Goal: Information Seeking & Learning: Learn about a topic

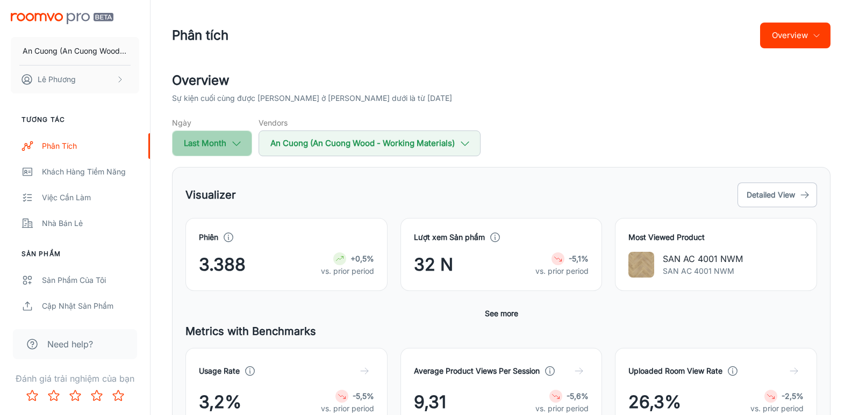
click at [238, 141] on icon "button" at bounding box center [237, 144] width 12 height 12
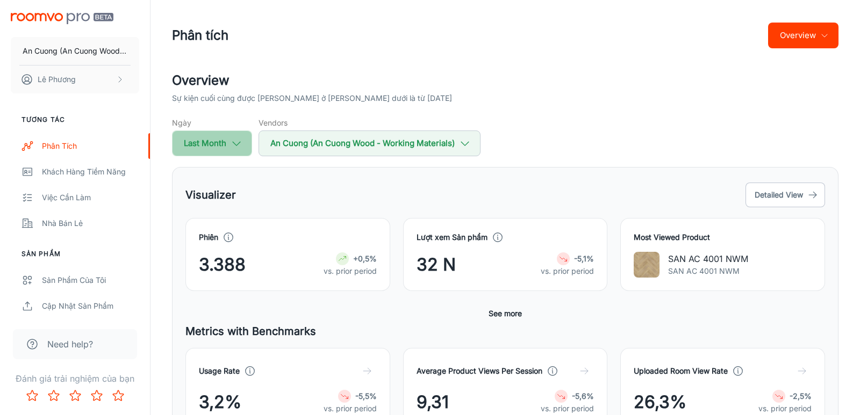
select select "8"
select select "2025"
select select "8"
select select "2025"
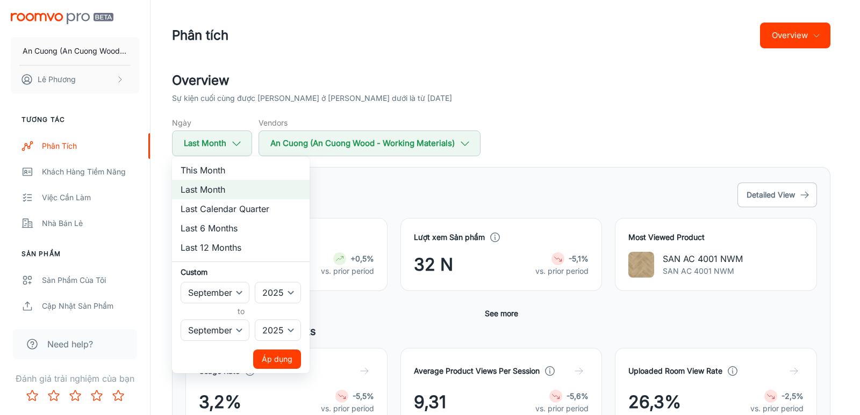
click at [221, 169] on li "This Month" at bounding box center [241, 170] width 138 height 19
select select "9"
click at [207, 186] on li "Last Month" at bounding box center [241, 189] width 138 height 19
select select "8"
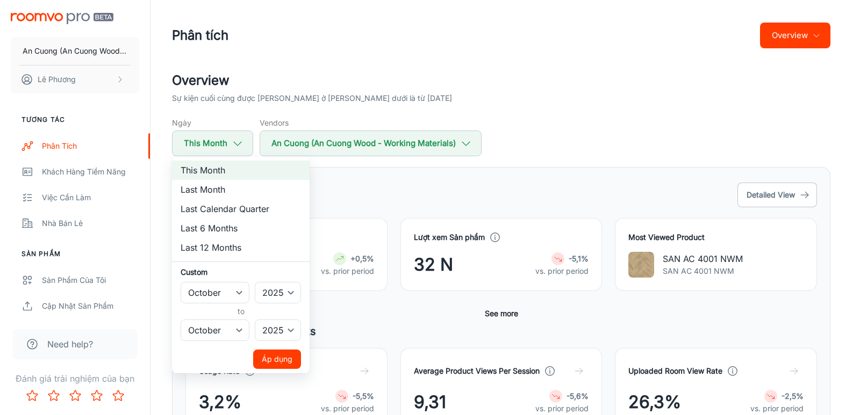
select select "8"
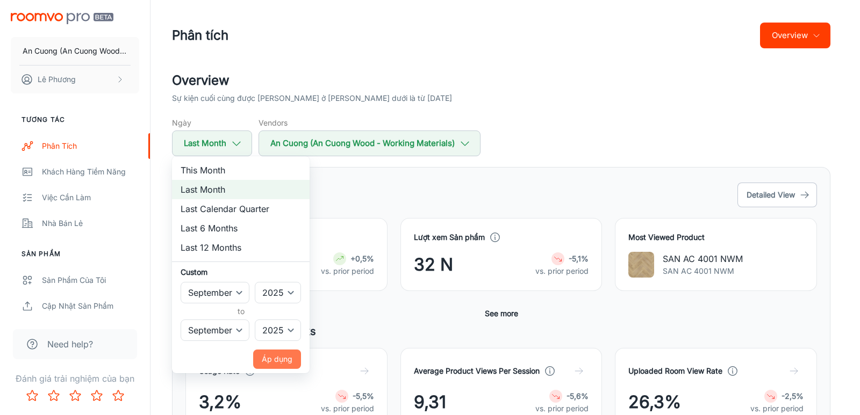
click at [289, 360] on button "Áp dụng" at bounding box center [277, 359] width 48 height 19
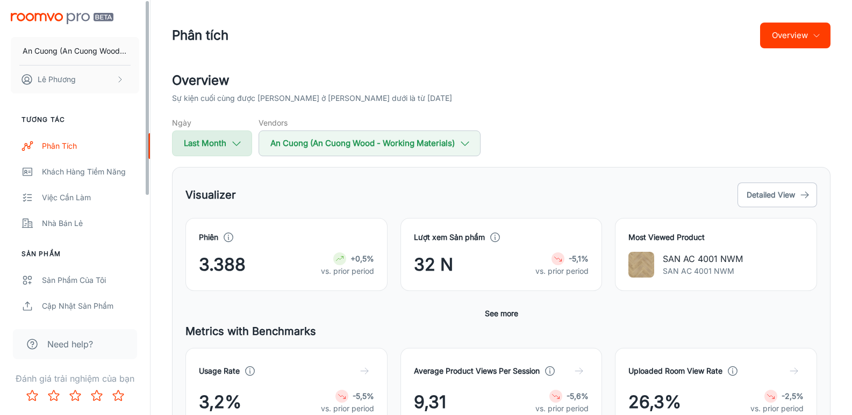
click at [239, 144] on icon "button" at bounding box center [237, 144] width 12 height 12
select select "8"
select select "2025"
select select "8"
select select "2025"
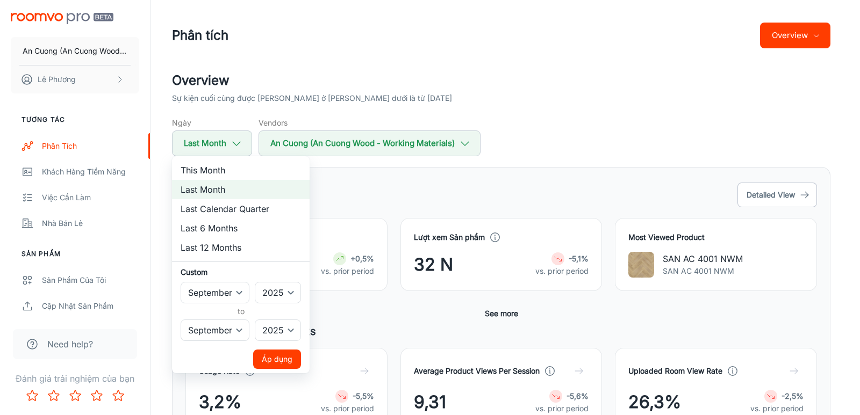
click at [211, 174] on li "This Month" at bounding box center [241, 170] width 138 height 19
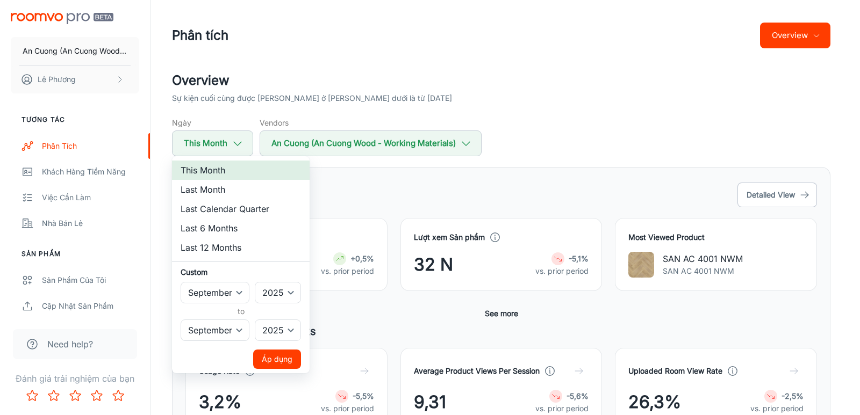
select select "9"
click at [271, 353] on button "Áp dụng" at bounding box center [277, 359] width 48 height 19
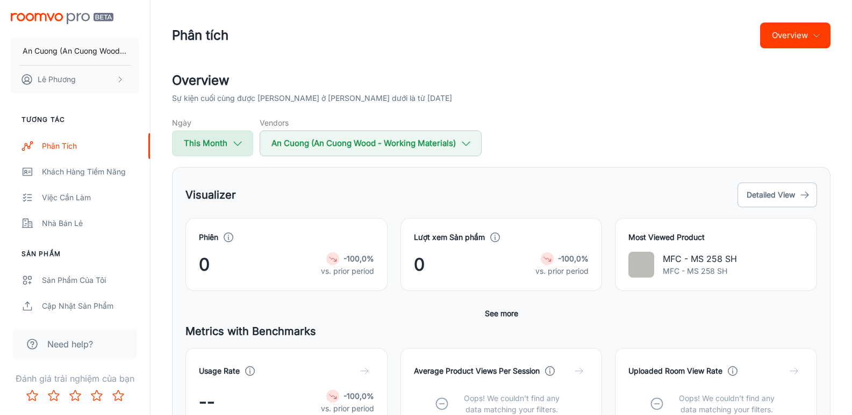
click at [239, 142] on icon "button" at bounding box center [238, 144] width 12 height 12
select select "9"
select select "2025"
select select "9"
select select "2025"
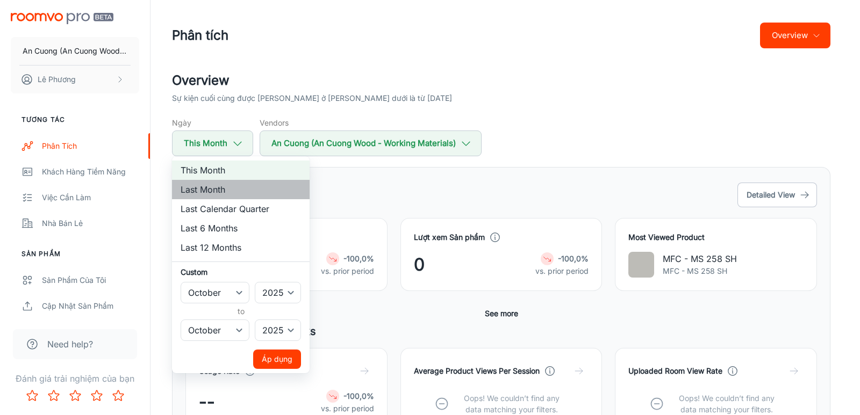
click at [214, 191] on li "Last Month" at bounding box center [241, 189] width 138 height 19
select select "8"
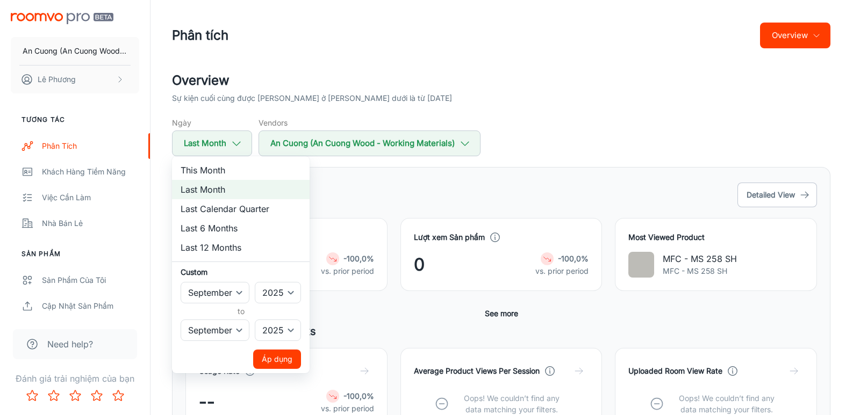
click at [272, 359] on button "Áp dụng" at bounding box center [277, 359] width 48 height 19
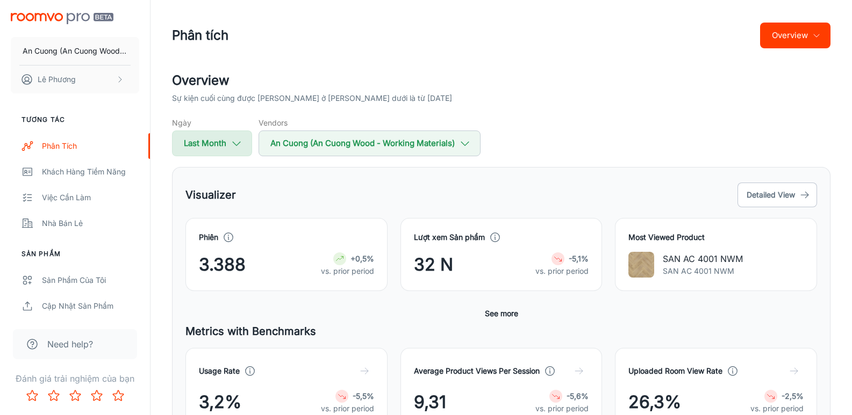
click at [235, 143] on icon "button" at bounding box center [237, 144] width 12 height 12
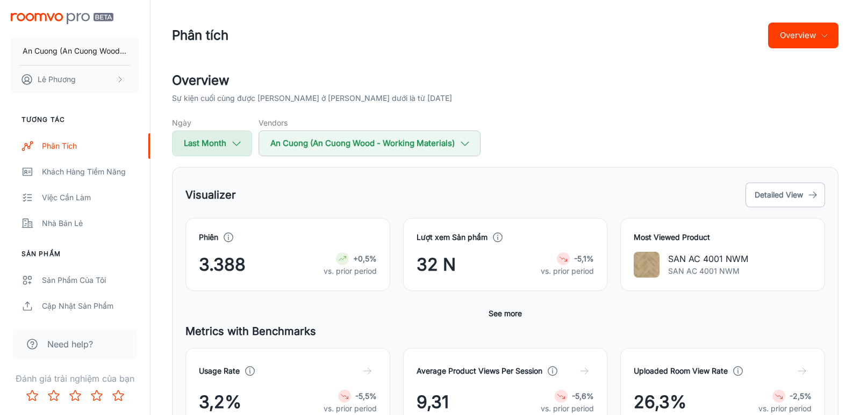
select select "8"
select select "2025"
select select "8"
select select "2025"
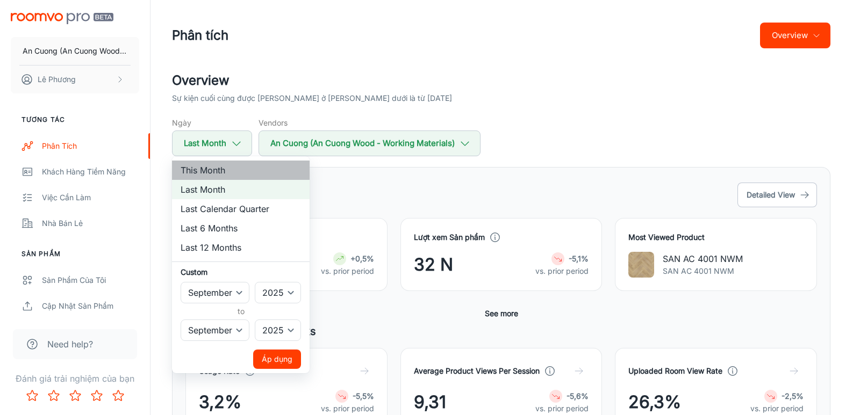
click at [220, 171] on li "This Month" at bounding box center [241, 170] width 138 height 19
select select "9"
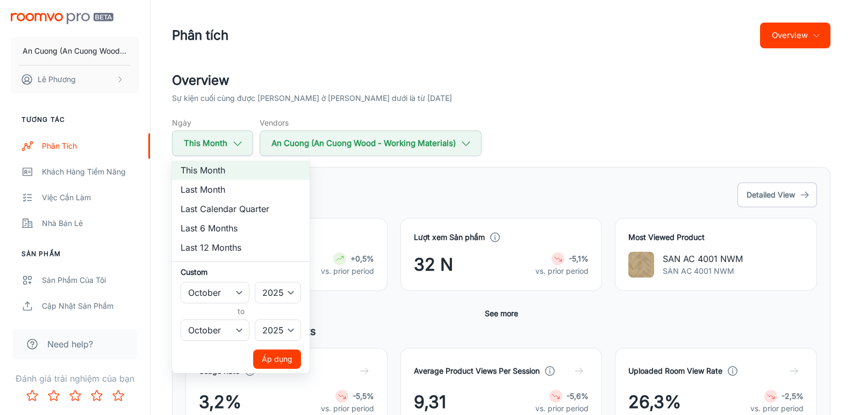
click at [274, 362] on button "Áp dụng" at bounding box center [277, 359] width 48 height 19
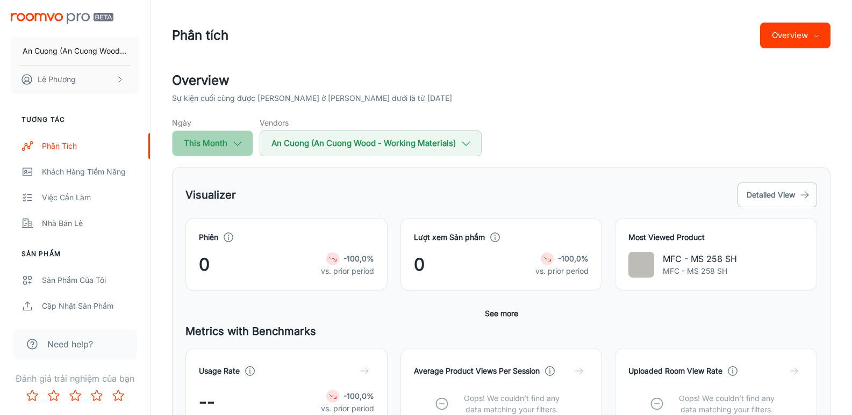
click at [237, 146] on polyline "button" at bounding box center [238, 144] width 8 height 4
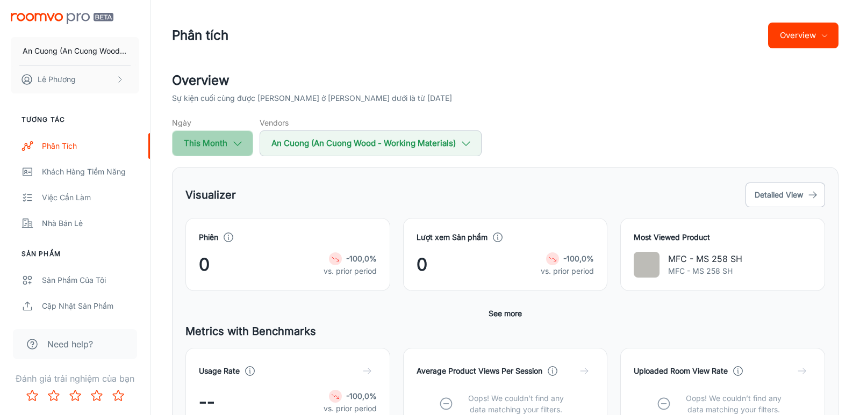
select select "9"
select select "2025"
select select "9"
select select "2025"
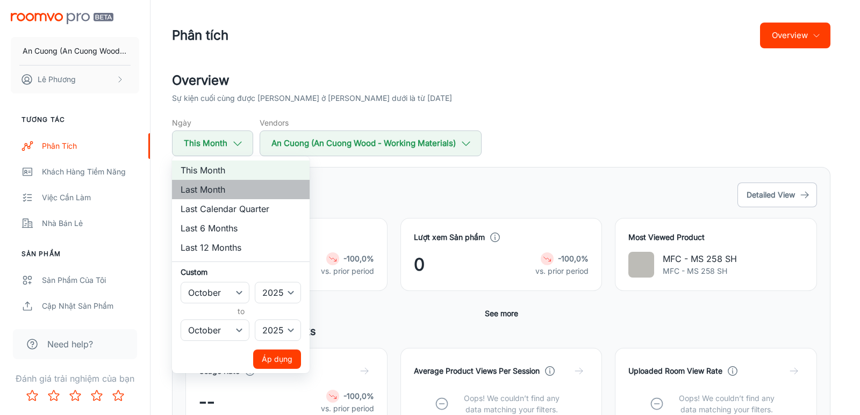
click at [223, 192] on li "Last Month" at bounding box center [241, 189] width 138 height 19
select select "8"
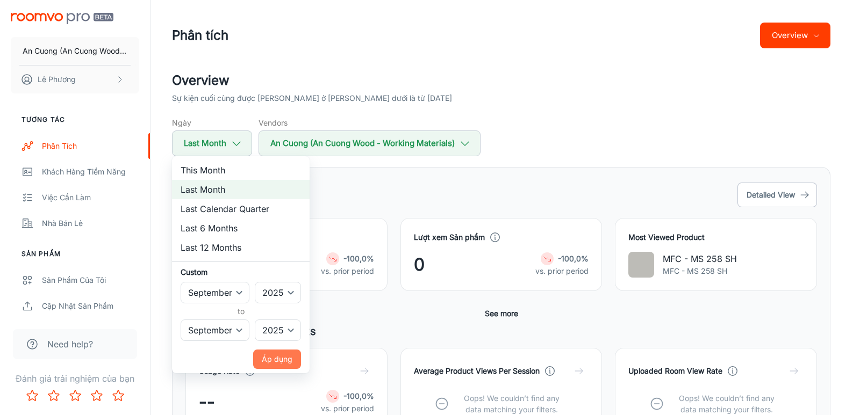
click at [276, 361] on button "Áp dụng" at bounding box center [277, 359] width 48 height 19
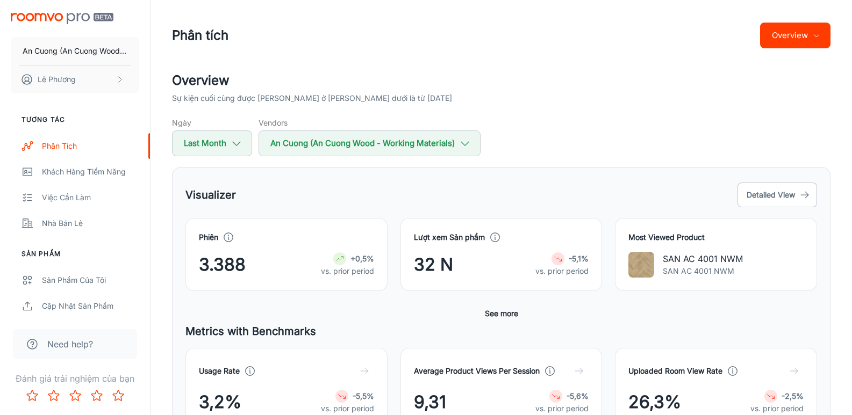
scroll to position [107, 0]
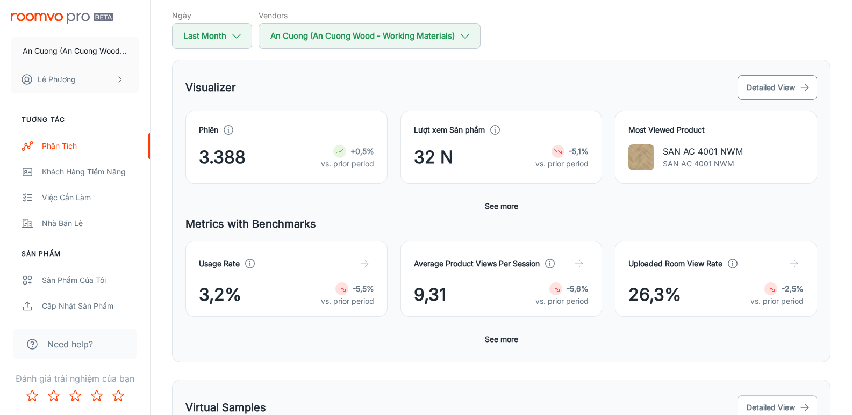
click at [779, 87] on button "Detailed View" at bounding box center [777, 87] width 80 height 25
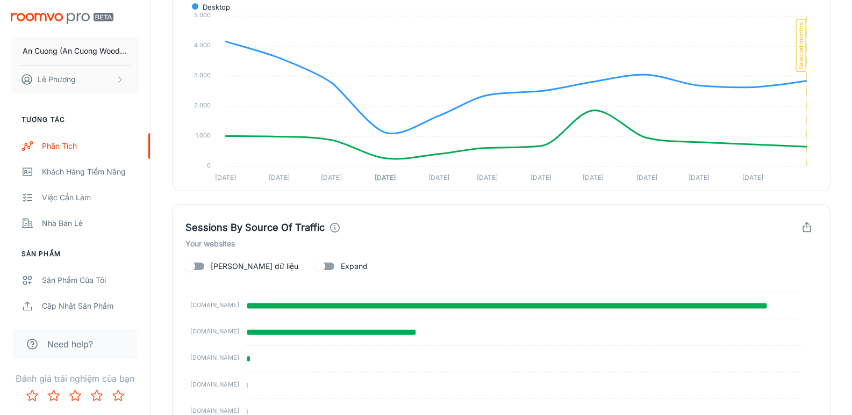
scroll to position [1015, 0]
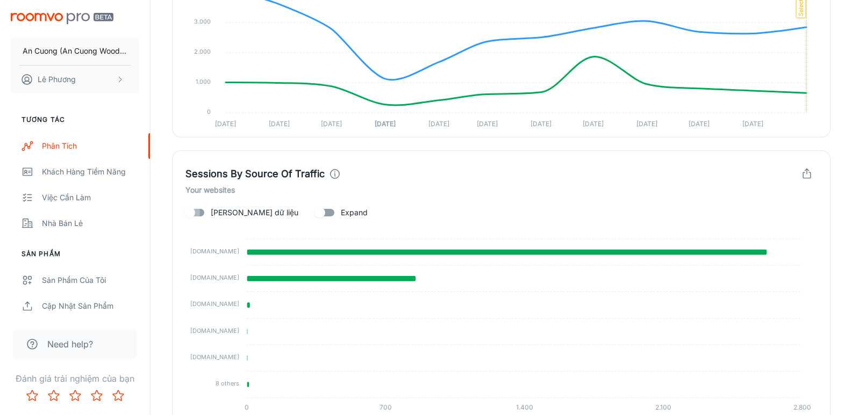
click at [199, 214] on input "[PERSON_NAME] dữ liệu" at bounding box center [189, 213] width 61 height 20
checkbox input "true"
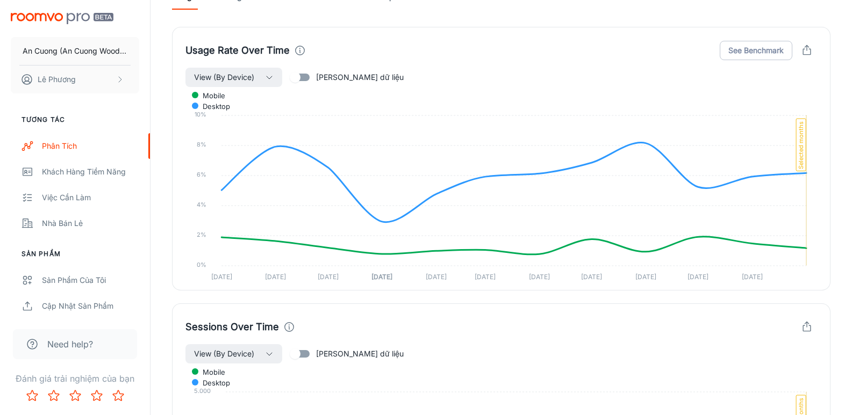
scroll to position [370, 0]
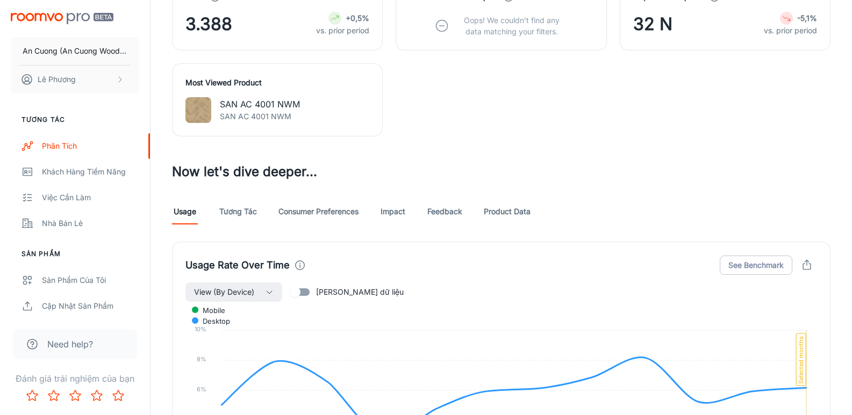
click at [235, 212] on link "Tương tác" at bounding box center [238, 212] width 38 height 26
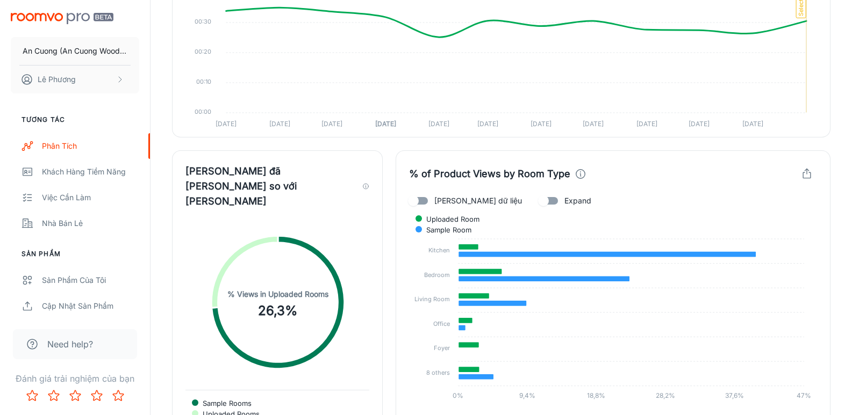
scroll to position [1935, 0]
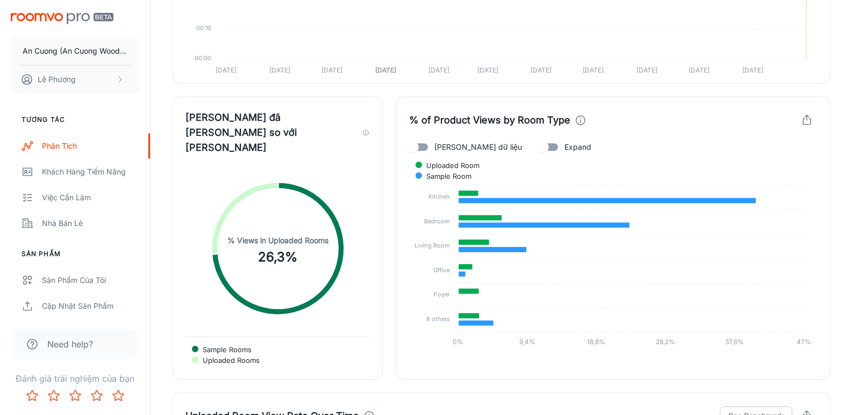
click at [425, 145] on input "[PERSON_NAME] dữ liệu" at bounding box center [413, 147] width 61 height 20
checkbox input "true"
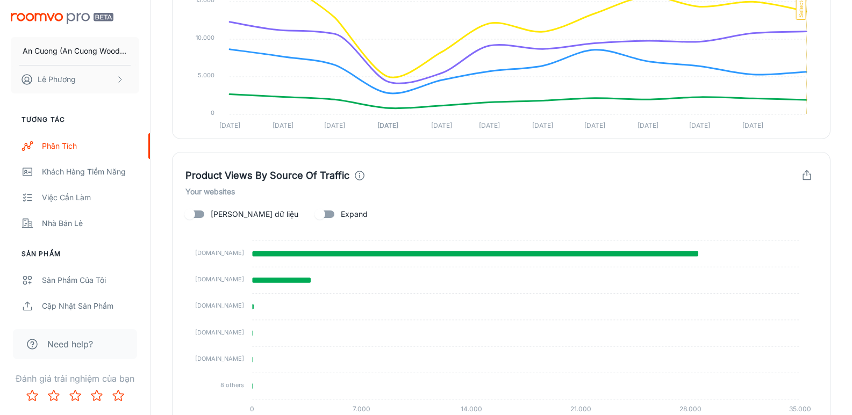
scroll to position [844, 0]
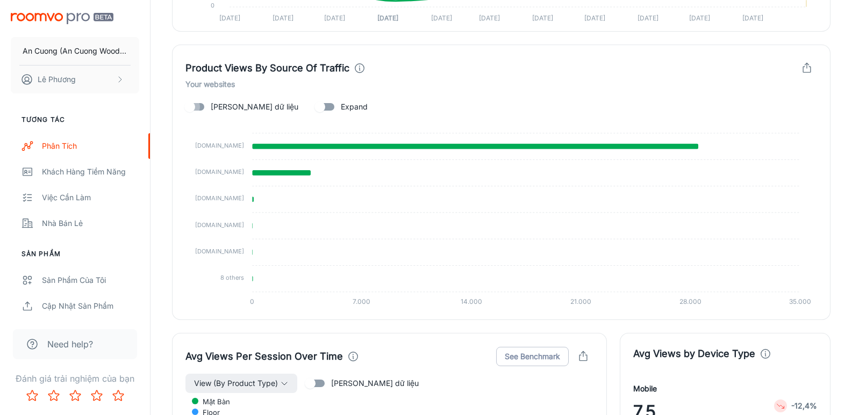
click at [200, 104] on input "[PERSON_NAME] dữ liệu" at bounding box center [189, 107] width 61 height 20
checkbox input "true"
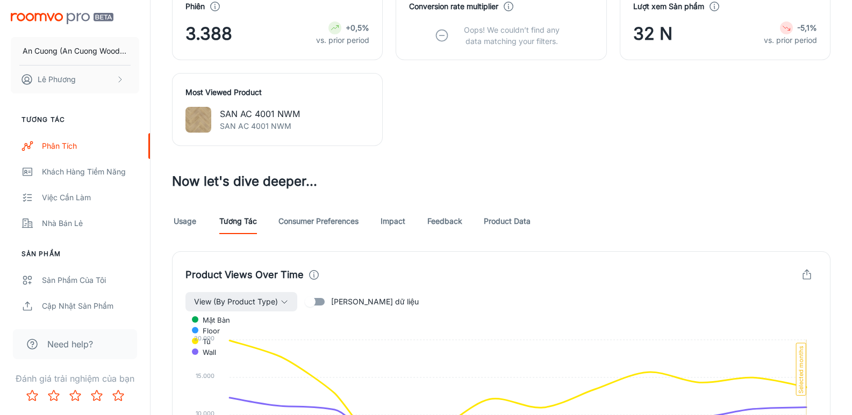
scroll to position [522, 0]
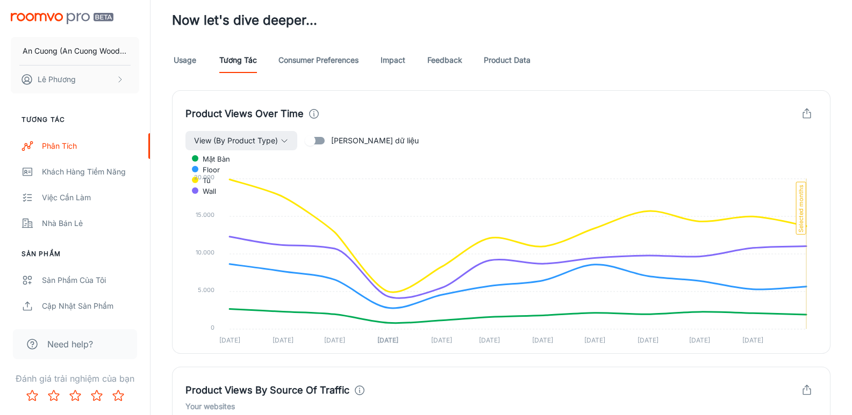
click at [311, 58] on link "Consumer Preferences" at bounding box center [318, 60] width 80 height 26
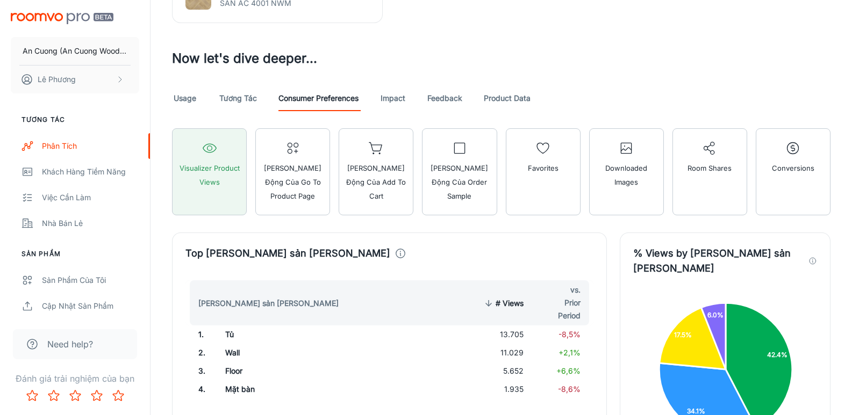
scroll to position [645, 0]
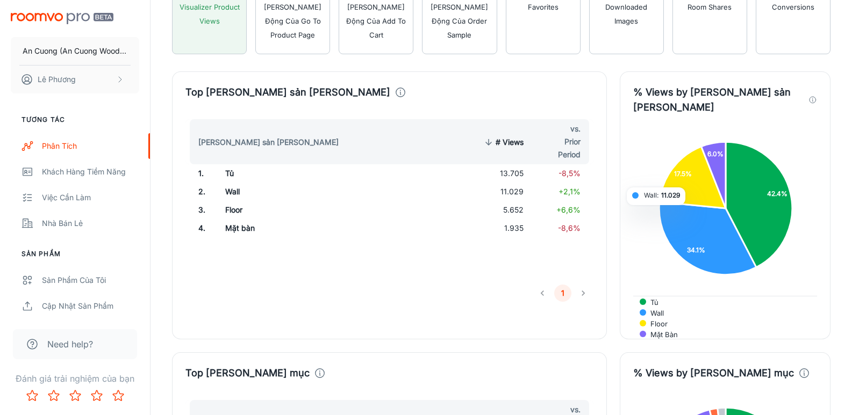
click at [513, 169] on td "13.705" at bounding box center [501, 173] width 61 height 18
copy td "13.705"
click at [507, 190] on td "11.029" at bounding box center [501, 192] width 61 height 18
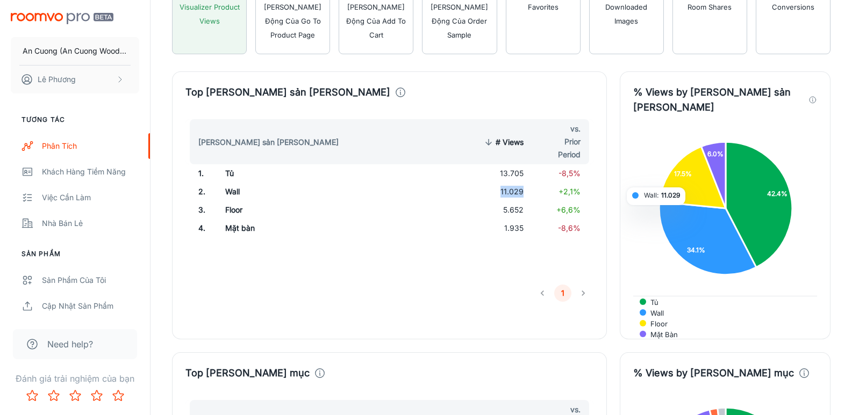
click at [507, 190] on td "11.029" at bounding box center [501, 192] width 61 height 18
copy td "11.029"
click at [512, 207] on td "5.652" at bounding box center [501, 210] width 61 height 18
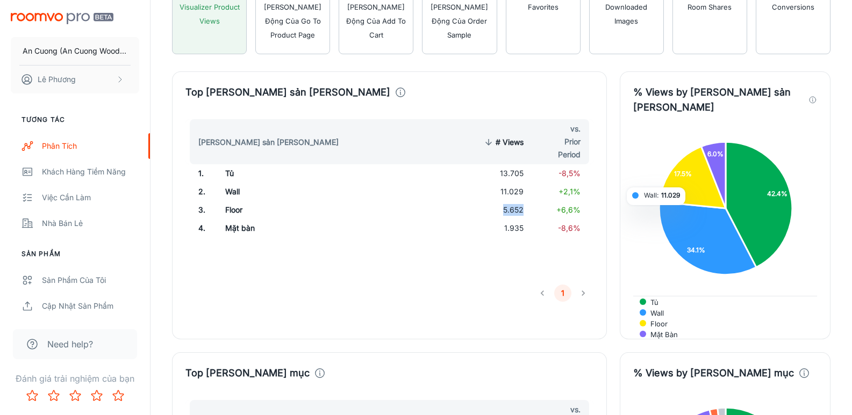
click at [512, 207] on td "5.652" at bounding box center [501, 210] width 61 height 18
copy td "5.652"
click at [512, 232] on td "1.935" at bounding box center [501, 228] width 61 height 18
copy td "1.935"
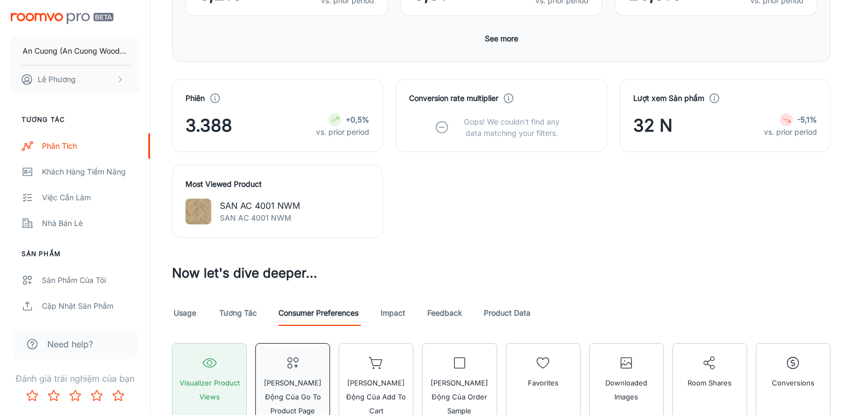
scroll to position [376, 0]
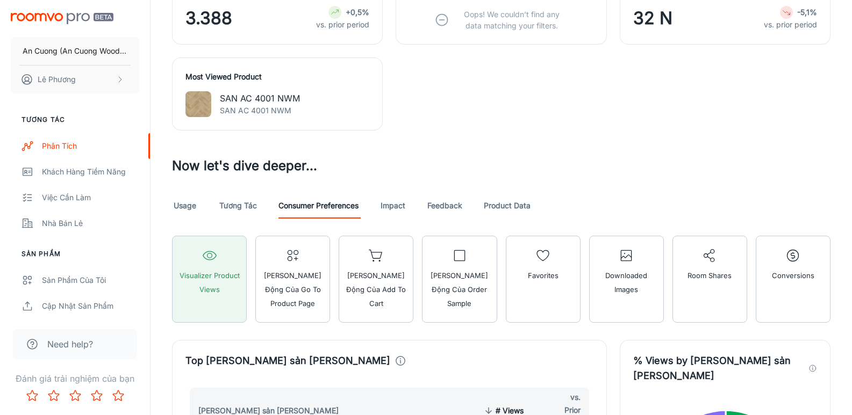
click at [178, 206] on link "Usage" at bounding box center [185, 206] width 26 height 26
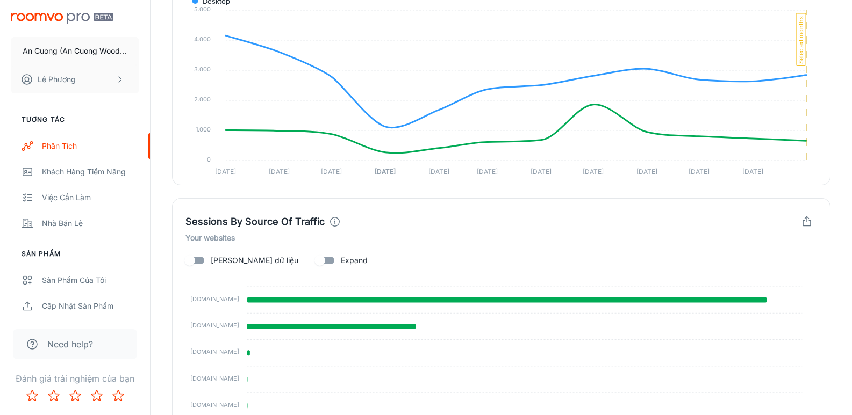
scroll to position [1069, 0]
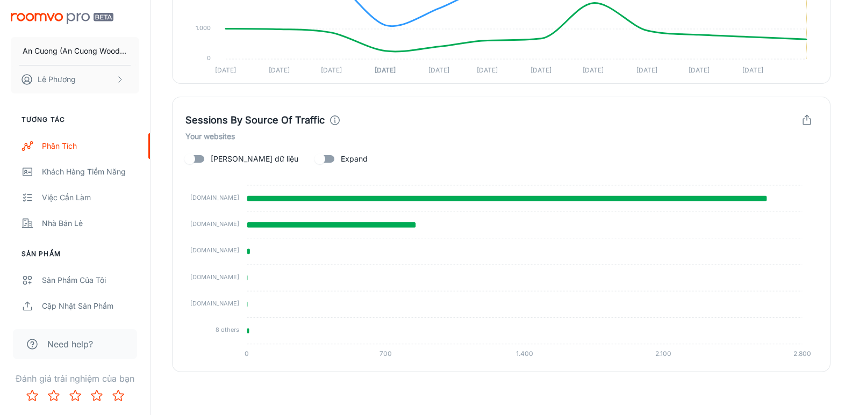
click at [199, 161] on input "[PERSON_NAME] dữ liệu" at bounding box center [189, 159] width 61 height 20
checkbox input "true"
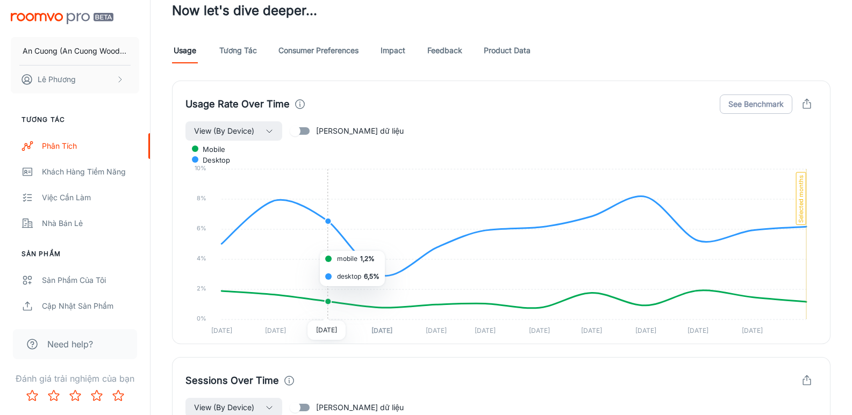
scroll to position [317, 0]
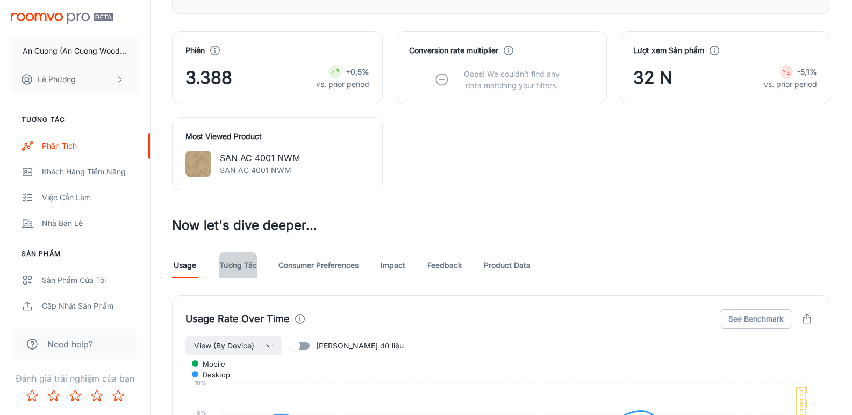
click at [241, 261] on link "Tương tác" at bounding box center [238, 266] width 38 height 26
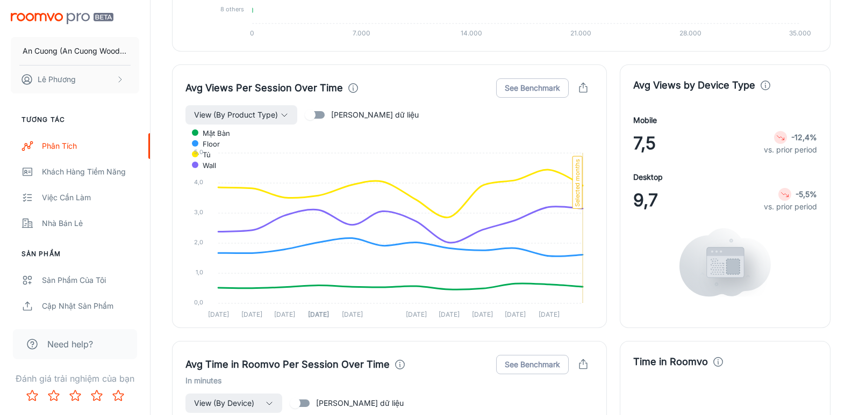
scroll to position [898, 0]
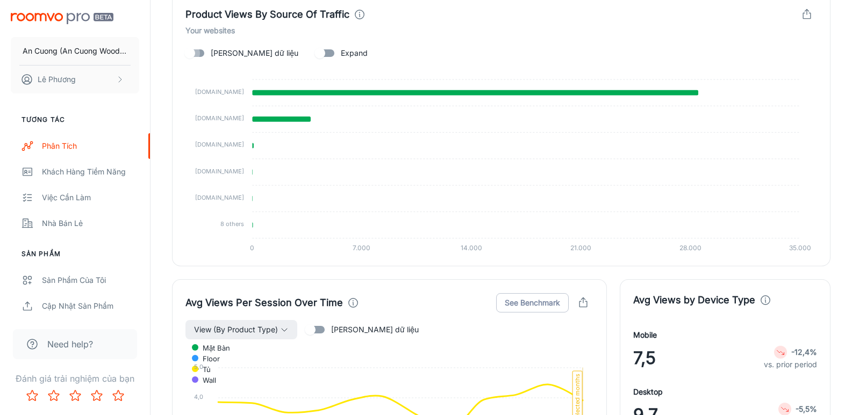
click at [203, 53] on input "[PERSON_NAME] dữ liệu" at bounding box center [189, 53] width 61 height 20
checkbox input "true"
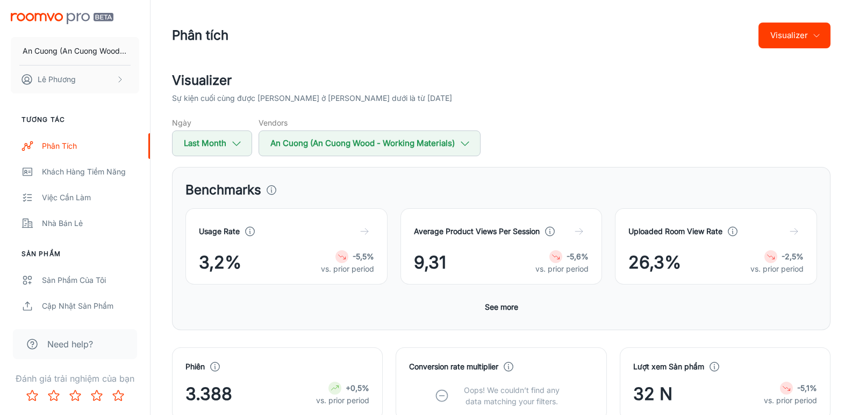
scroll to position [322, 0]
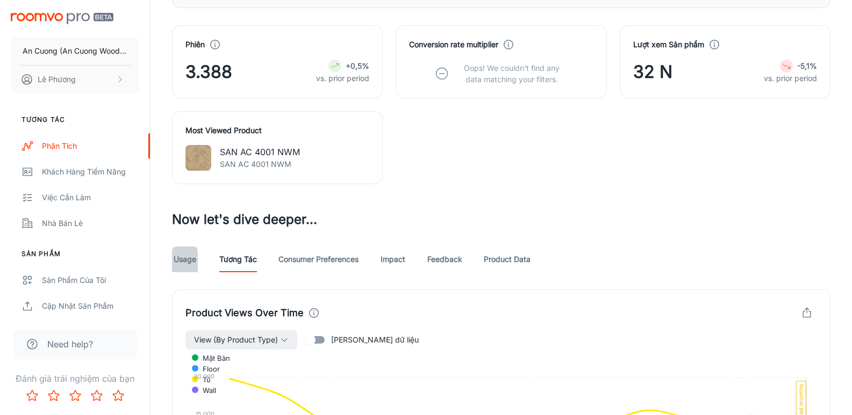
click at [181, 261] on link "Usage" at bounding box center [185, 260] width 26 height 26
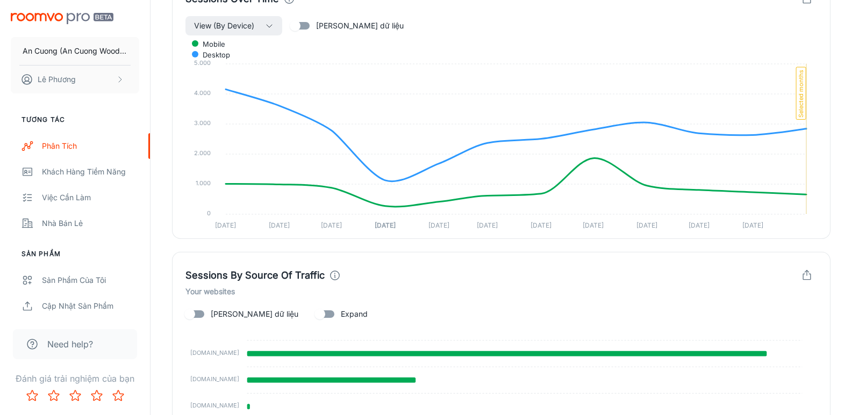
scroll to position [1069, 0]
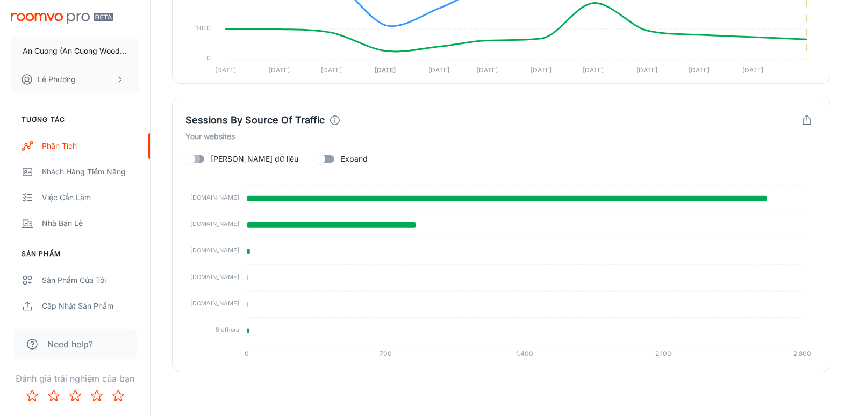
click at [201, 159] on input "[PERSON_NAME] dữ liệu" at bounding box center [189, 159] width 61 height 20
checkbox input "true"
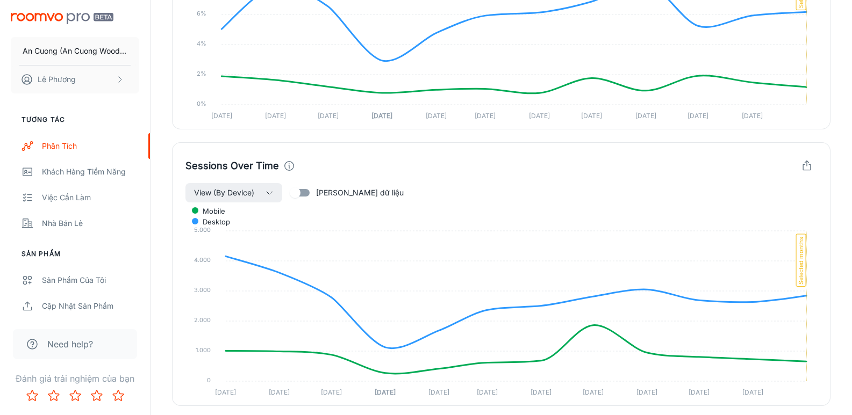
scroll to position [908, 0]
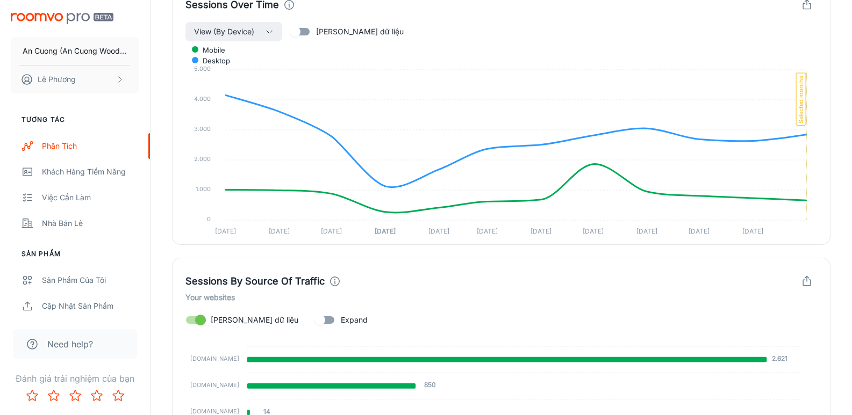
click at [267, 282] on h4 "Sessions By Source Of Traffic" at bounding box center [254, 281] width 139 height 15
copy div "Sessions By Source Of Traffic"
click at [504, 264] on div "Sessions By Source Of Traffic Your websites [PERSON_NAME] dữ liệu Expand 2.621 …" at bounding box center [501, 396] width 658 height 276
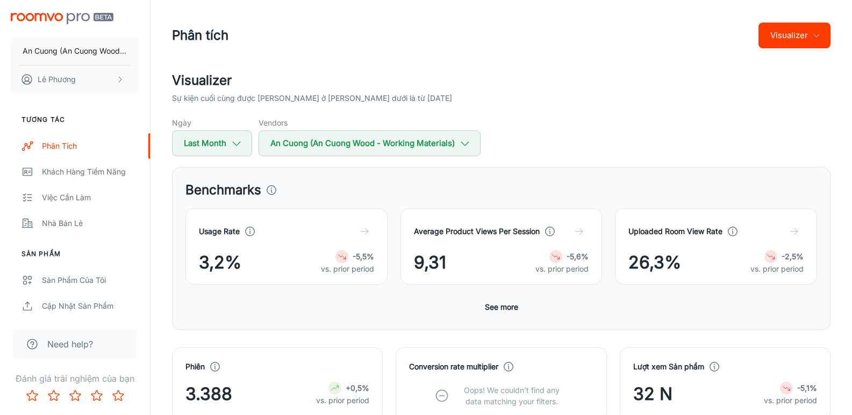
scroll to position [161, 0]
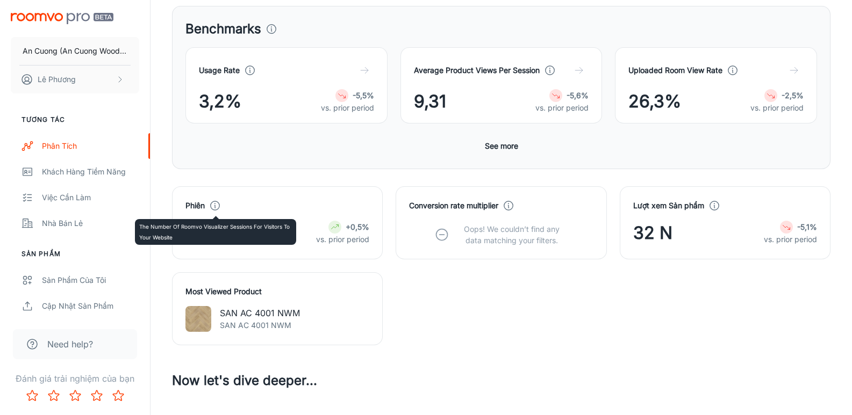
click at [215, 205] on polyline at bounding box center [214, 206] width 1 height 3
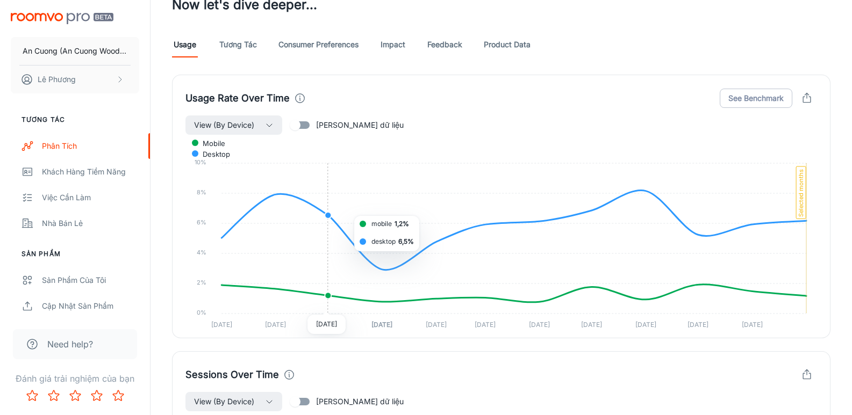
scroll to position [376, 0]
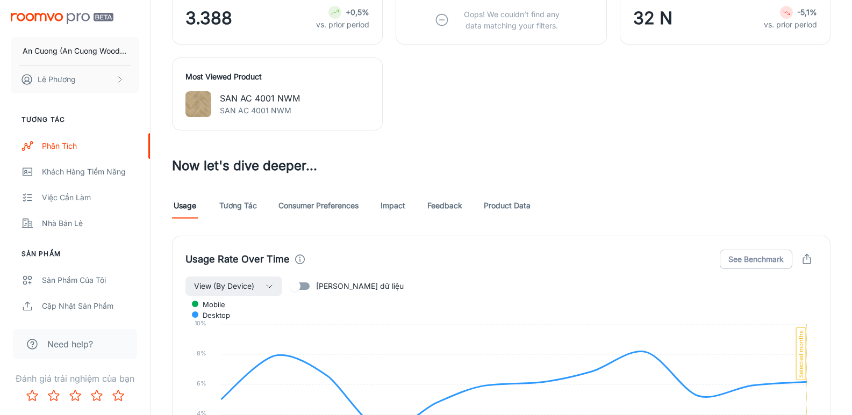
click at [312, 205] on link "Consumer Preferences" at bounding box center [318, 206] width 80 height 26
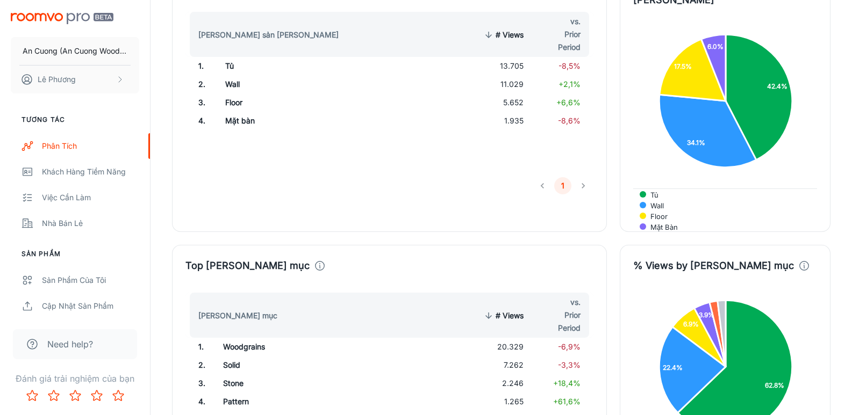
scroll to position [914, 0]
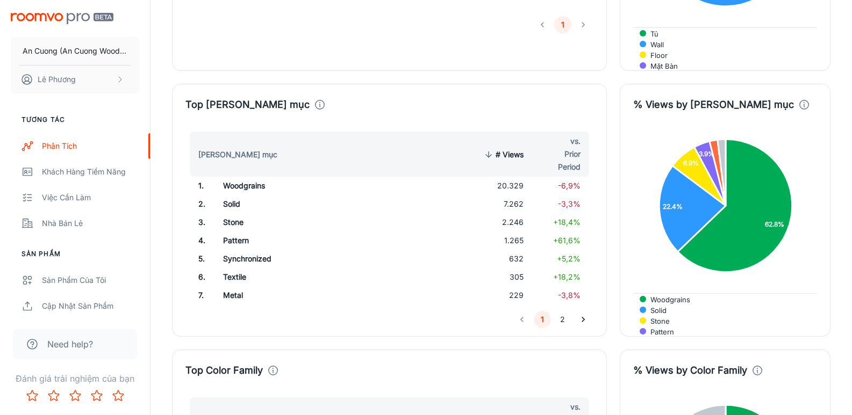
click at [515, 177] on td "20.329" at bounding box center [501, 186] width 61 height 18
copy td "20.329"
click at [519, 195] on td "7.262" at bounding box center [501, 204] width 61 height 18
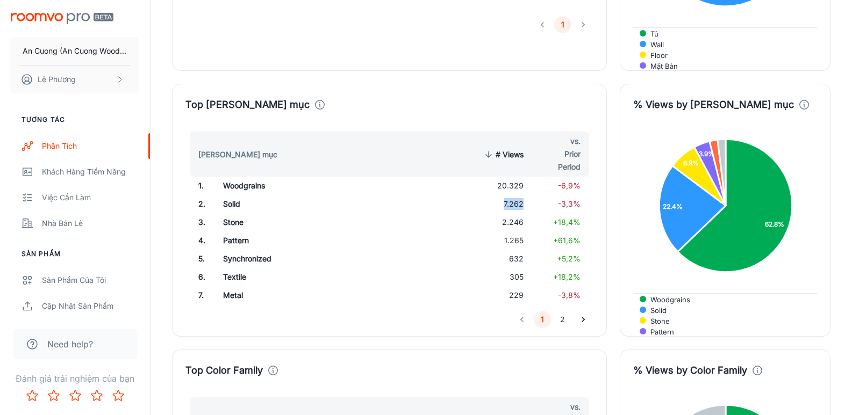
click at [519, 195] on td "7.262" at bounding box center [501, 204] width 61 height 18
copy td "7.262"
click at [515, 213] on td "2.246" at bounding box center [501, 222] width 61 height 18
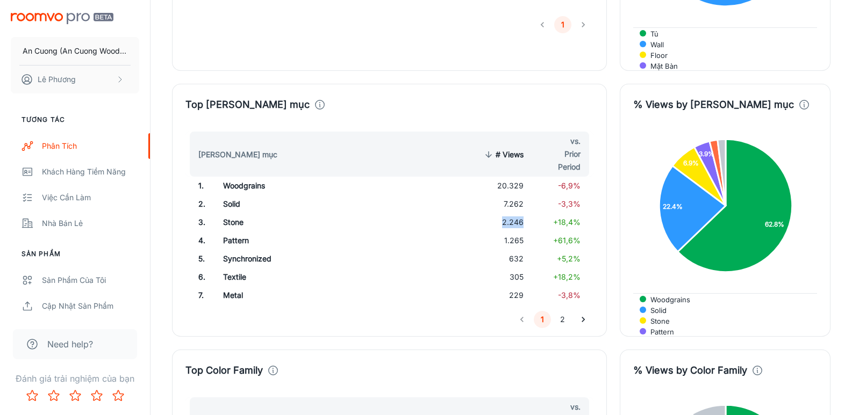
click at [515, 213] on td "2.246" at bounding box center [501, 222] width 61 height 18
copy td "2.246"
click at [518, 232] on td "1.265" at bounding box center [501, 241] width 61 height 18
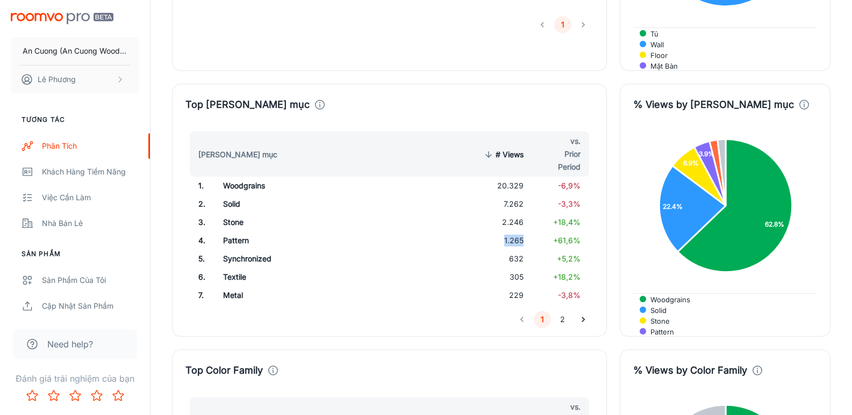
copy td "1.265"
click at [518, 250] on td "632" at bounding box center [501, 259] width 61 height 18
copy td "632"
click at [566, 311] on button "2" at bounding box center [562, 319] width 17 height 17
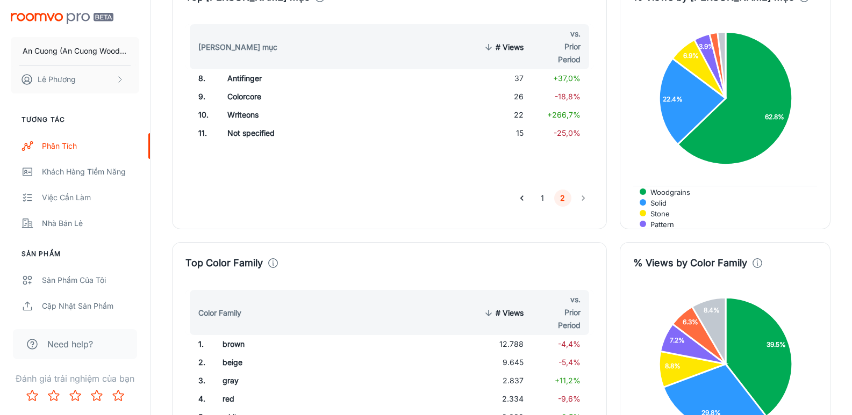
scroll to position [1182, 0]
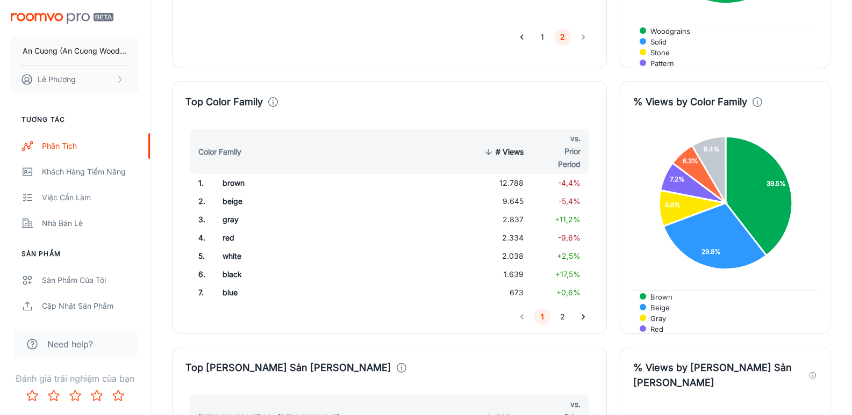
click at [515, 174] on td "12.788" at bounding box center [501, 183] width 61 height 18
click at [513, 192] on td "9.645" at bounding box center [501, 201] width 61 height 18
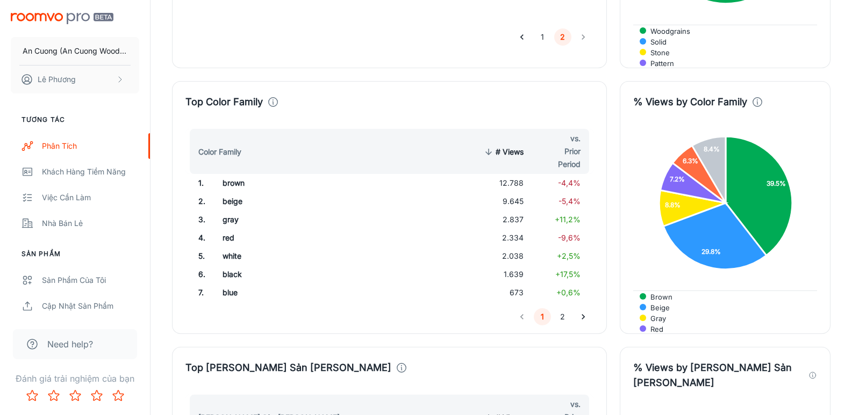
click at [511, 211] on td "2.837" at bounding box center [501, 220] width 61 height 18
click at [515, 229] on td "2.334" at bounding box center [501, 238] width 61 height 18
click at [515, 247] on td "2.038" at bounding box center [501, 256] width 61 height 18
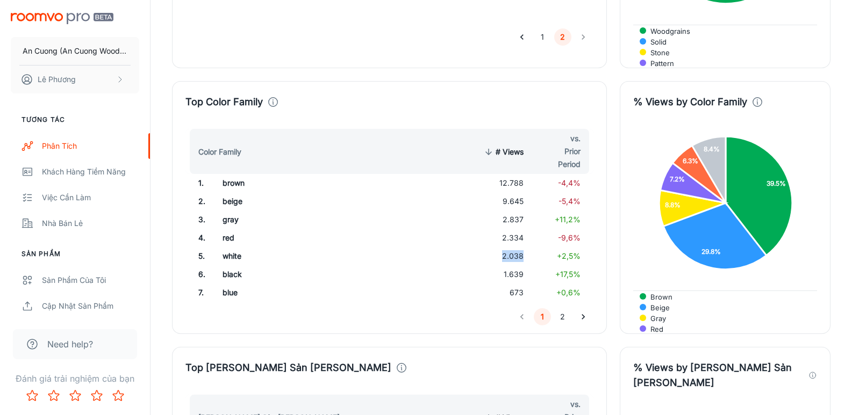
click at [515, 247] on td "2.038" at bounding box center [501, 256] width 61 height 18
click at [520, 266] on td "1.639" at bounding box center [501, 275] width 61 height 18
click at [518, 284] on td "673" at bounding box center [501, 293] width 61 height 18
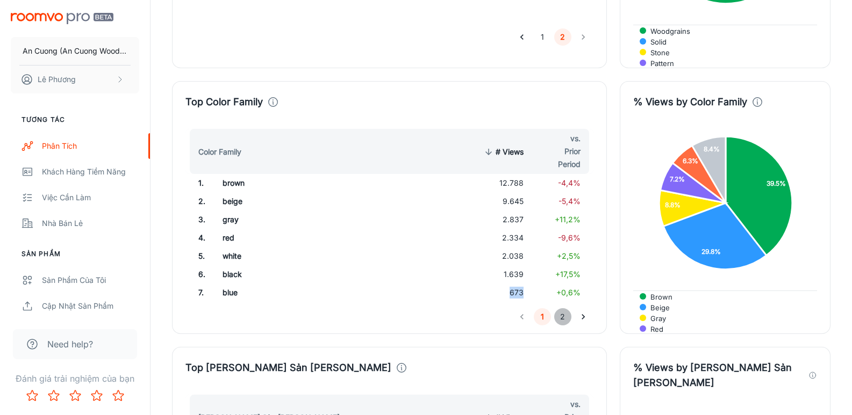
click at [564, 309] on button "2" at bounding box center [562, 317] width 17 height 17
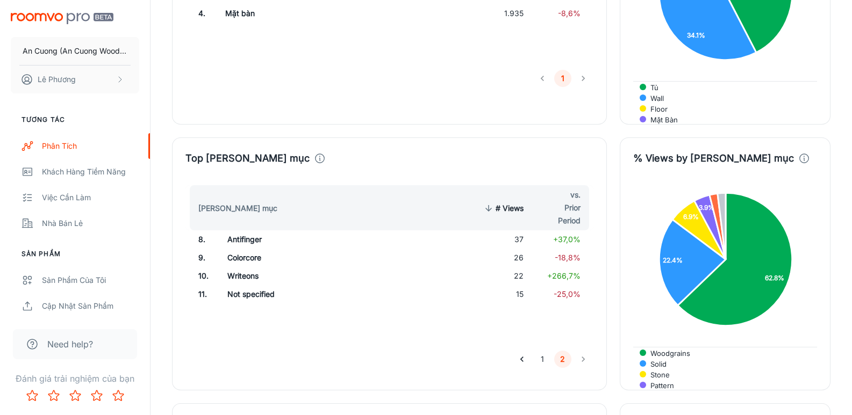
scroll to position [699, 0]
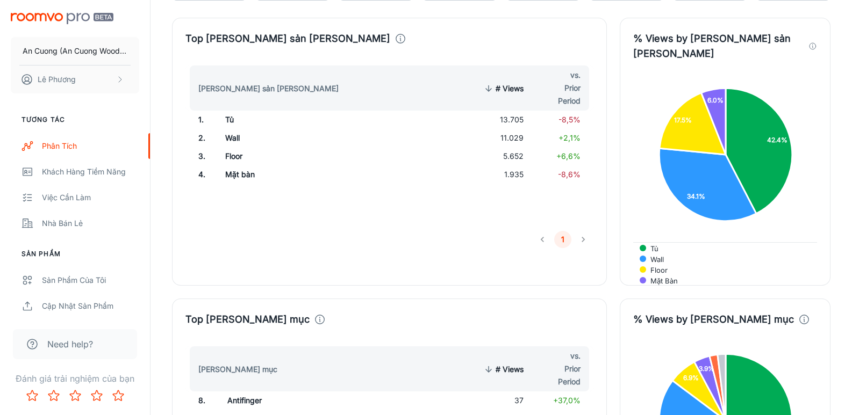
click at [584, 238] on li "pagination navigation" at bounding box center [583, 239] width 20 height 17
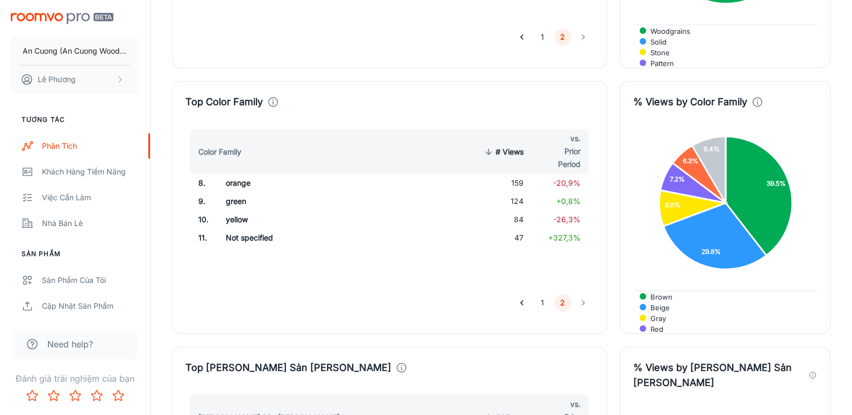
scroll to position [1397, 0]
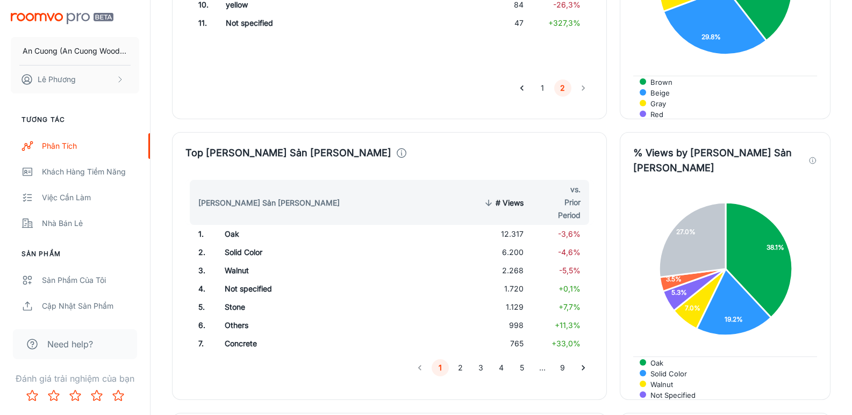
click at [514, 225] on td "12.317" at bounding box center [501, 234] width 61 height 18
click at [521, 243] on td "6.200" at bounding box center [501, 252] width 61 height 18
click at [516, 243] on td "6.200" at bounding box center [501, 252] width 61 height 18
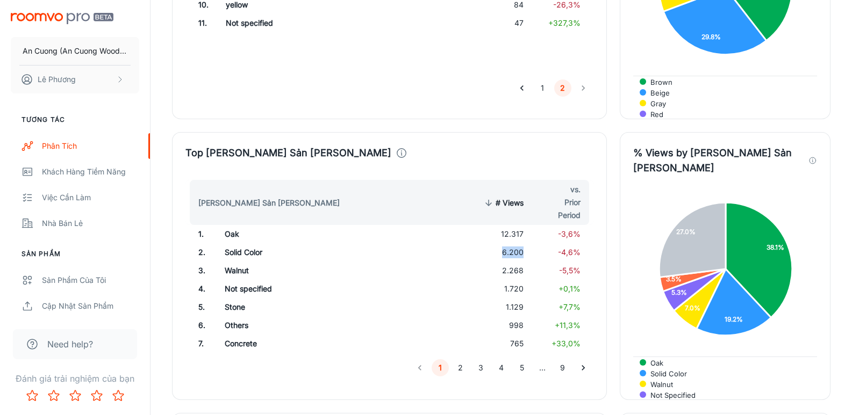
click at [516, 243] on td "6.200" at bounding box center [501, 252] width 61 height 18
click at [512, 262] on td "2.268" at bounding box center [501, 271] width 61 height 18
click at [517, 280] on td "1.720" at bounding box center [501, 289] width 61 height 18
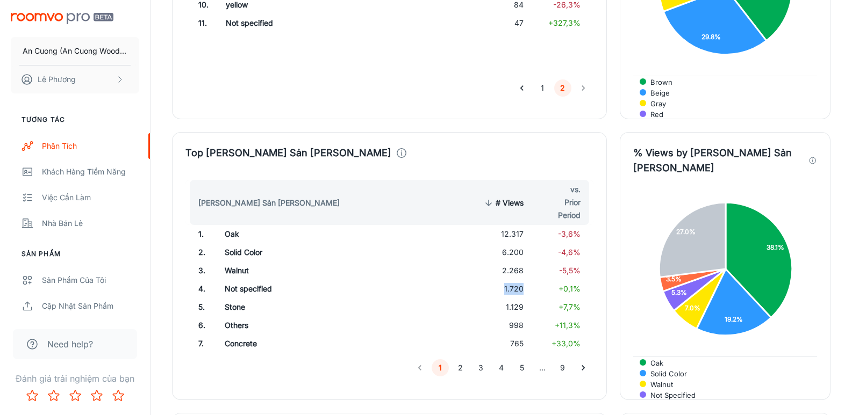
click at [517, 280] on td "1.720" at bounding box center [501, 289] width 61 height 18
click at [511, 298] on td "1.129" at bounding box center [501, 307] width 61 height 18
click at [234, 317] on td "Others" at bounding box center [304, 326] width 177 height 18
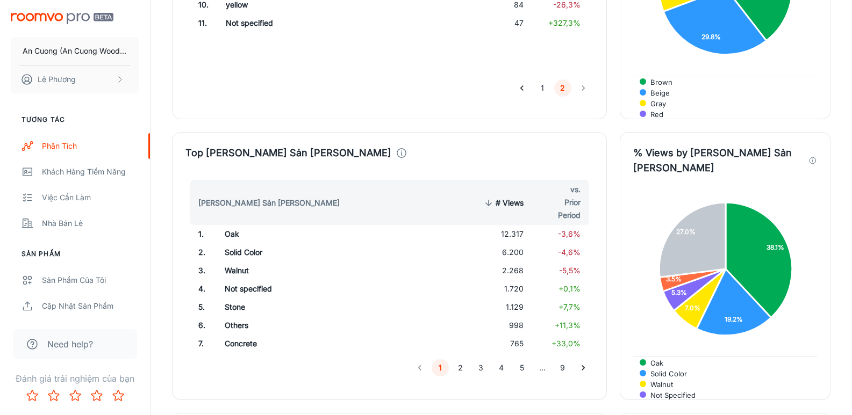
click at [234, 335] on td "Concrete" at bounding box center [304, 344] width 177 height 18
click at [460, 360] on button "2" at bounding box center [460, 368] width 17 height 17
click at [236, 225] on td "Other" at bounding box center [306, 234] width 175 height 18
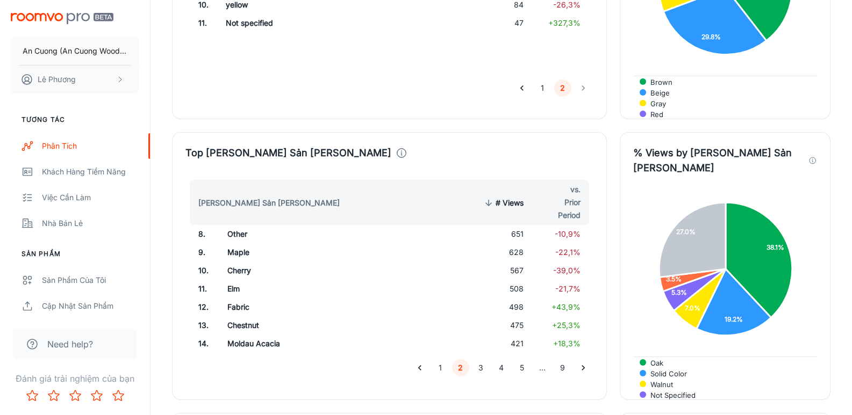
click at [235, 243] on td "Maple" at bounding box center [306, 252] width 175 height 18
click at [237, 262] on td "Cherry" at bounding box center [306, 271] width 175 height 18
click at [232, 280] on td "Elm" at bounding box center [306, 289] width 175 height 18
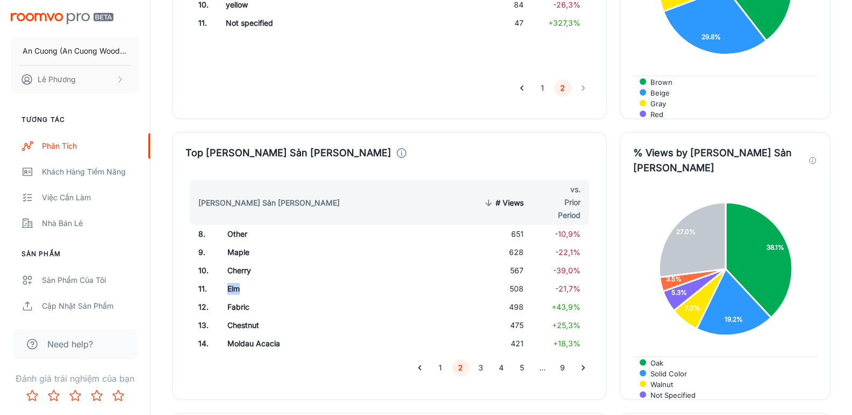
click at [232, 280] on td "Elm" at bounding box center [306, 289] width 175 height 18
click at [234, 298] on td "Fabric" at bounding box center [306, 307] width 175 height 18
click at [234, 317] on td "Chestnut" at bounding box center [306, 326] width 175 height 18
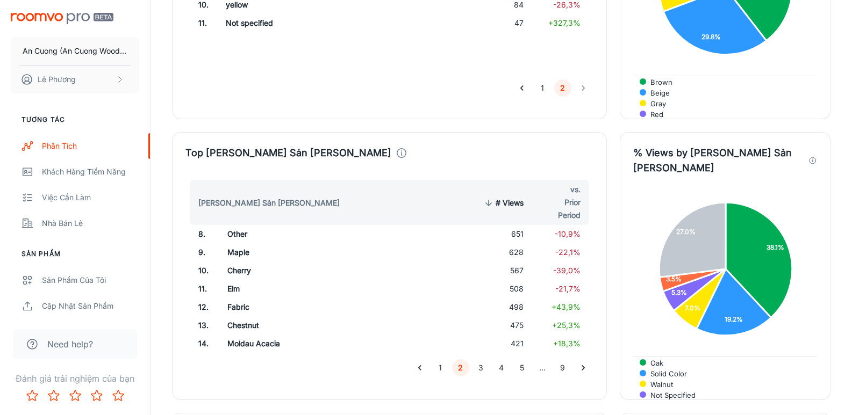
click at [241, 335] on td "Moldau Acacia" at bounding box center [306, 344] width 175 height 18
click at [479, 360] on button "3" at bounding box center [480, 368] width 17 height 17
click at [241, 225] on td "Tokaj Lime" at bounding box center [307, 234] width 174 height 18
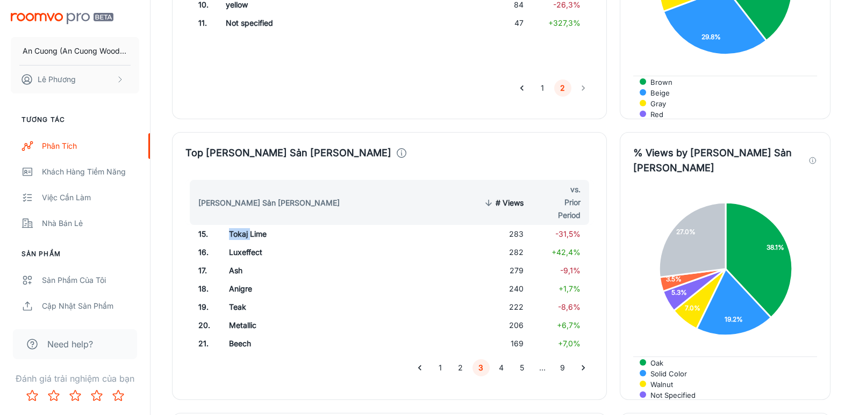
click at [241, 225] on td "Tokaj Lime" at bounding box center [307, 234] width 174 height 18
click at [253, 243] on td "Luxeffect" at bounding box center [307, 252] width 174 height 18
click at [229, 262] on td "Ash" at bounding box center [307, 271] width 174 height 18
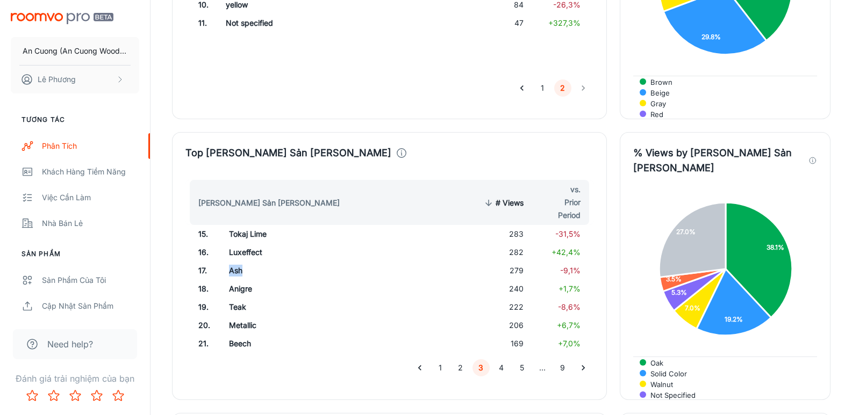
click at [229, 262] on td "Ash" at bounding box center [307, 271] width 174 height 18
click at [242, 280] on td "Anigre" at bounding box center [307, 289] width 174 height 18
click at [233, 298] on td "Teak" at bounding box center [307, 307] width 174 height 18
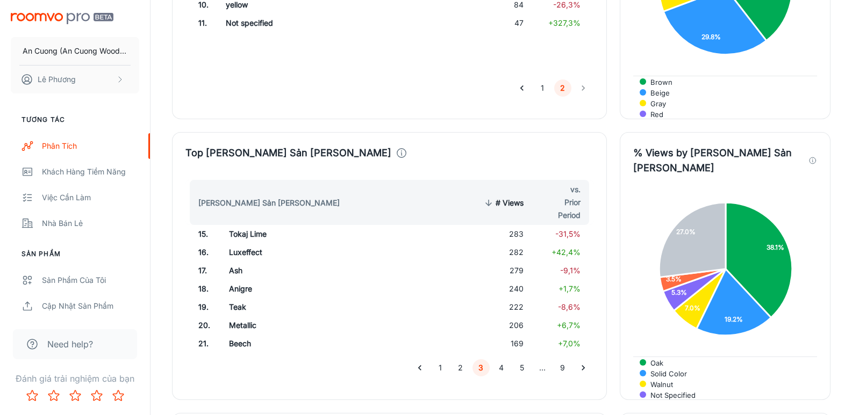
click at [236, 317] on td "Metallic" at bounding box center [307, 326] width 174 height 18
click at [233, 335] on td "Beech" at bounding box center [307, 344] width 174 height 18
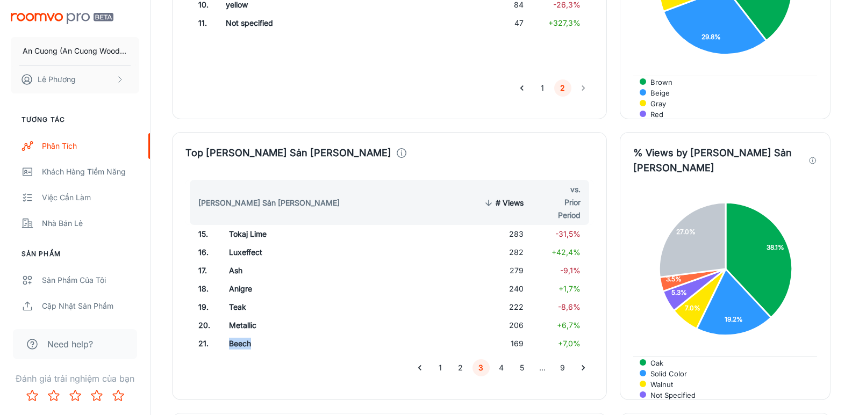
click at [500, 360] on button "4" at bounding box center [501, 368] width 17 height 17
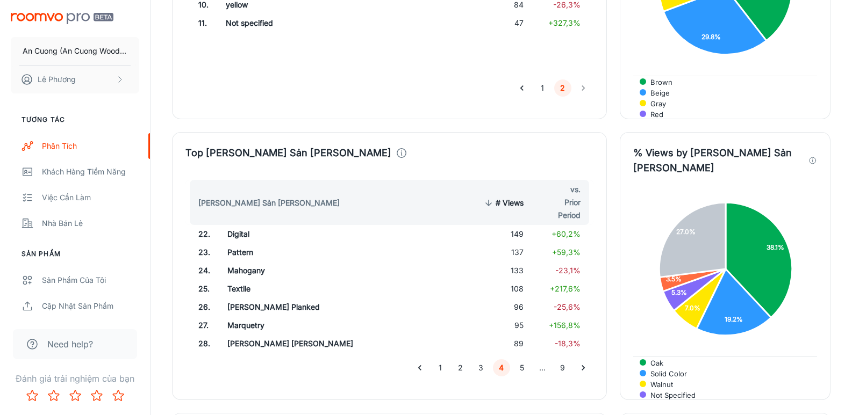
click at [239, 225] on td "Digital" at bounding box center [306, 234] width 175 height 18
click at [237, 243] on td "Pattern" at bounding box center [306, 252] width 175 height 18
click at [239, 262] on td "Mahogany" at bounding box center [306, 271] width 175 height 18
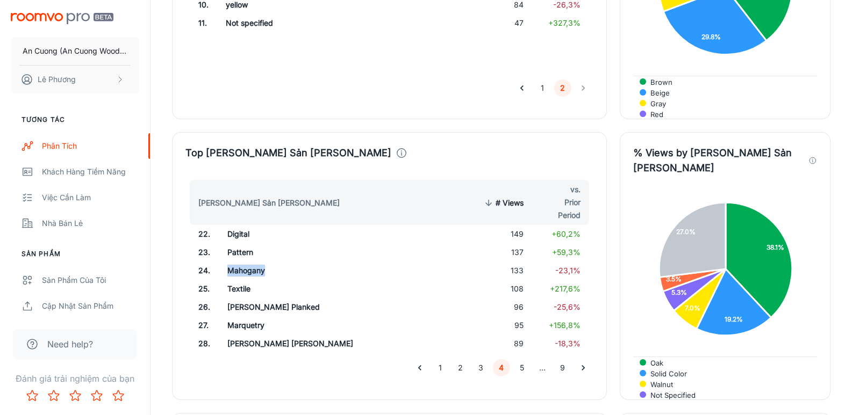
click at [239, 262] on td "Mahogany" at bounding box center [306, 271] width 175 height 18
click at [237, 280] on td "Textile" at bounding box center [306, 289] width 175 height 18
click at [240, 298] on td "[PERSON_NAME] Planked" at bounding box center [306, 307] width 175 height 18
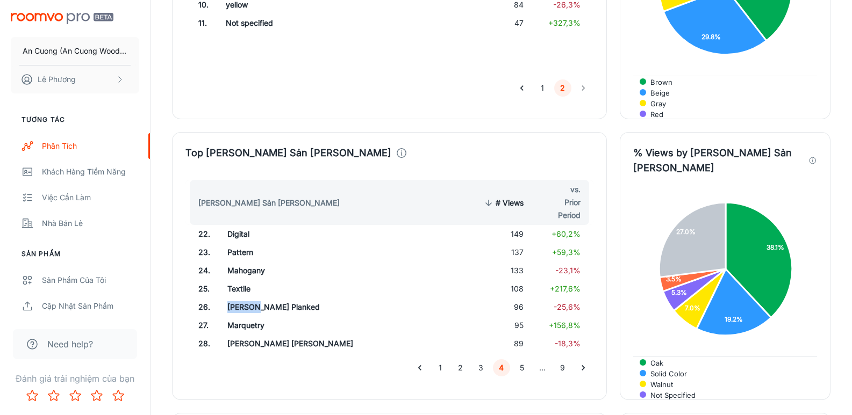
click at [240, 298] on td "[PERSON_NAME] Planked" at bounding box center [306, 307] width 175 height 18
click at [238, 317] on td "Marquetry" at bounding box center [306, 326] width 175 height 18
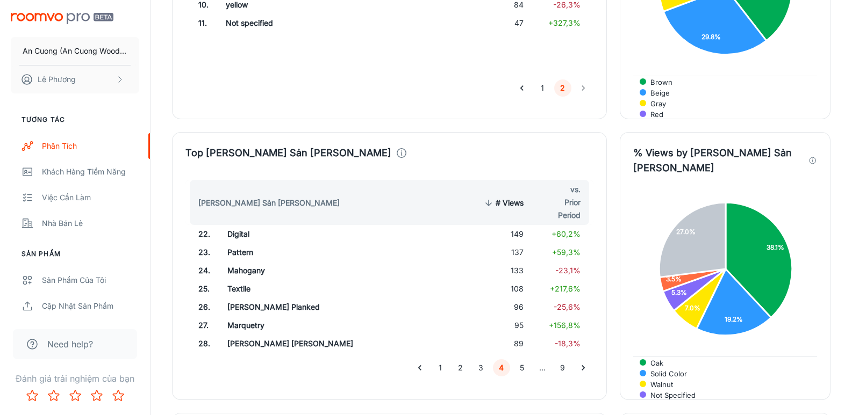
click at [234, 335] on td "[PERSON_NAME] [PERSON_NAME]" at bounding box center [306, 344] width 175 height 18
click at [523, 360] on button "5" at bounding box center [521, 368] width 17 height 17
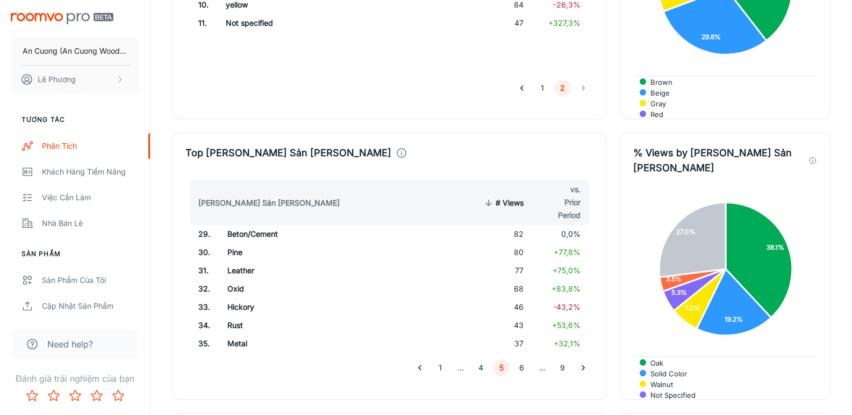
click at [242, 225] on td "Beton/Cement" at bounding box center [306, 234] width 175 height 18
click at [230, 243] on td "Pine" at bounding box center [306, 252] width 175 height 18
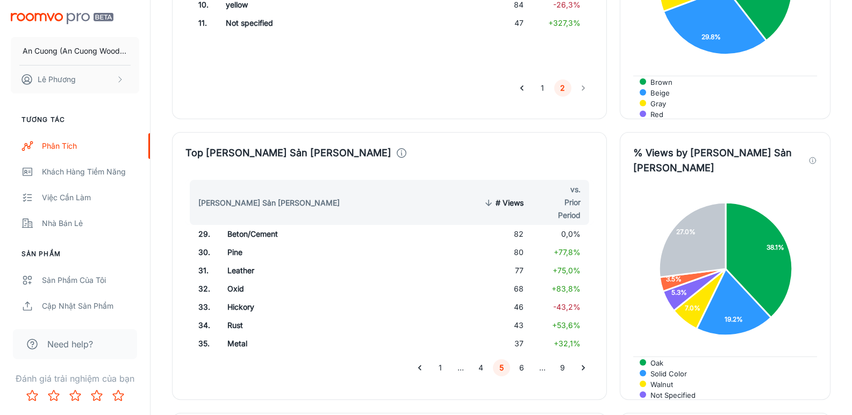
click at [241, 262] on td "Leather" at bounding box center [306, 271] width 175 height 18
click at [236, 280] on td "Oxid" at bounding box center [306, 289] width 175 height 18
click at [242, 298] on td "Hickory" at bounding box center [306, 307] width 175 height 18
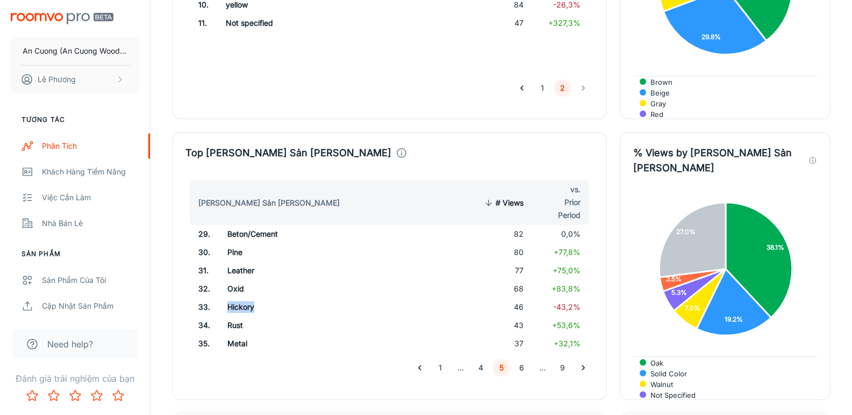
click at [242, 298] on td "Hickory" at bounding box center [306, 307] width 175 height 18
click at [235, 317] on td "Rust" at bounding box center [306, 326] width 175 height 18
click at [238, 335] on td "Metal" at bounding box center [306, 344] width 175 height 18
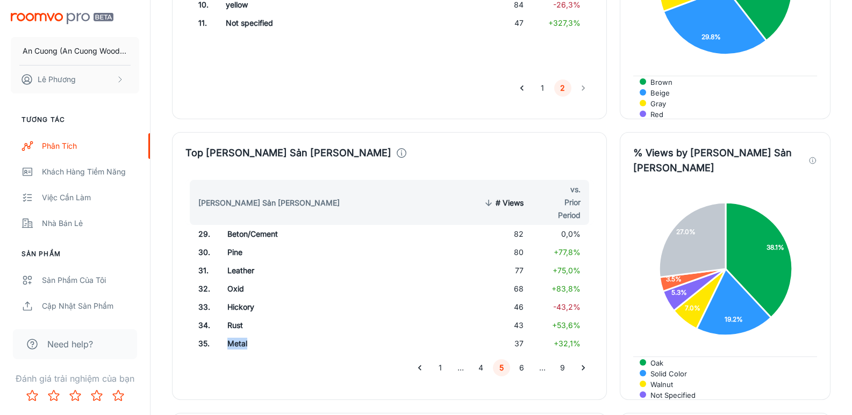
click at [238, 335] on td "Metal" at bounding box center [306, 344] width 175 height 18
click at [521, 360] on button "6" at bounding box center [521, 368] width 17 height 17
click at [234, 225] on td "Alder" at bounding box center [306, 234] width 175 height 18
click at [237, 243] on td "Mirror" at bounding box center [306, 252] width 175 height 18
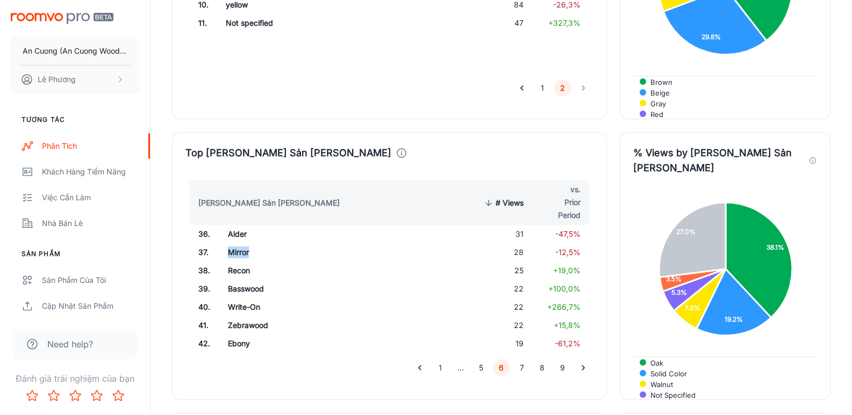
click at [237, 243] on td "Mirror" at bounding box center [306, 252] width 175 height 18
click at [233, 262] on td "Recon" at bounding box center [306, 271] width 175 height 18
click at [239, 280] on td "Basswood" at bounding box center [306, 289] width 175 height 18
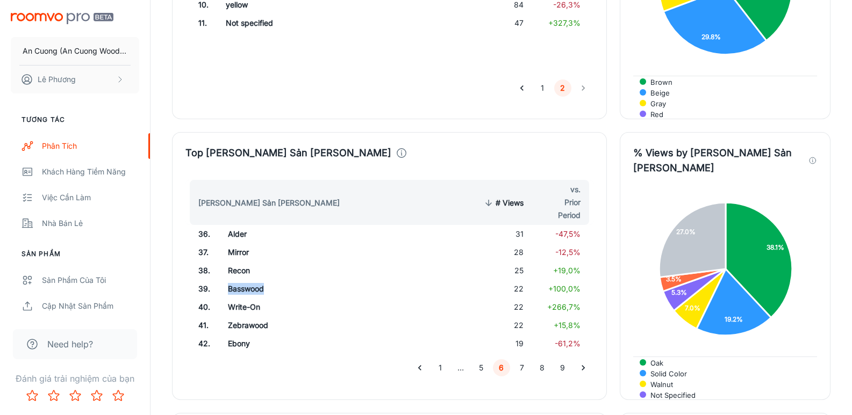
click at [239, 280] on td "Basswood" at bounding box center [306, 289] width 175 height 18
click at [238, 298] on td "Write-On" at bounding box center [306, 307] width 175 height 18
click at [242, 317] on td "Zebrawood" at bounding box center [306, 326] width 175 height 18
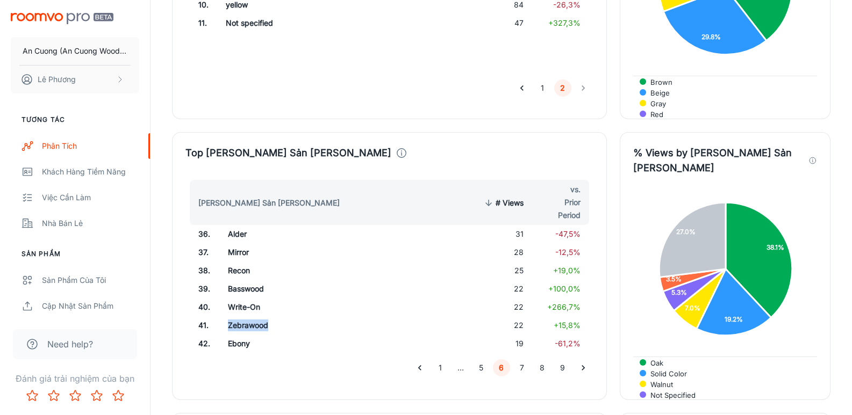
click at [242, 317] on td "Zebrawood" at bounding box center [306, 326] width 175 height 18
click at [233, 335] on td "Ebony" at bounding box center [306, 344] width 175 height 18
click at [521, 360] on button "7" at bounding box center [521, 368] width 17 height 17
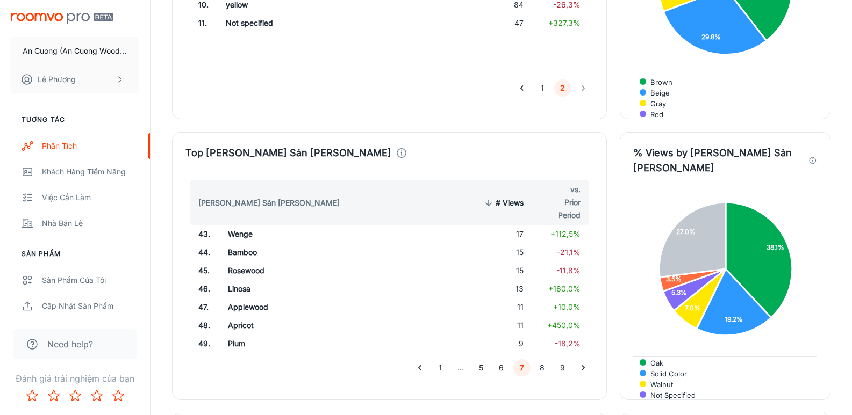
click at [232, 225] on td "Wenge" at bounding box center [306, 234] width 175 height 18
click at [229, 243] on td "Bamboo" at bounding box center [306, 252] width 175 height 18
click at [231, 243] on td "Bamboo" at bounding box center [306, 252] width 175 height 18
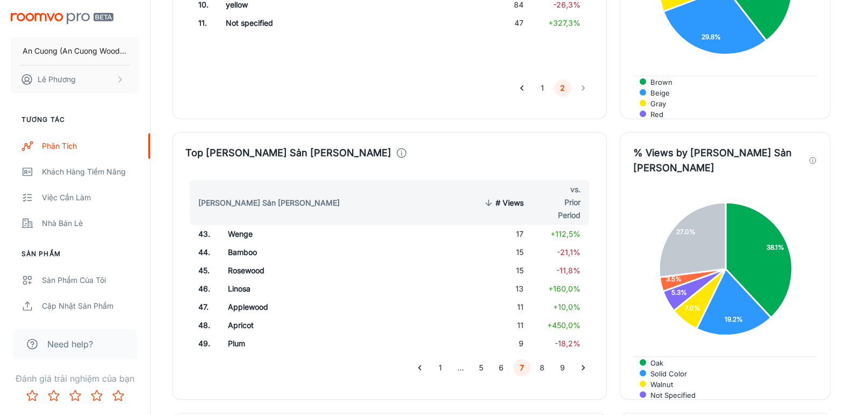
click at [231, 243] on td "Bamboo" at bounding box center [306, 252] width 175 height 18
click at [246, 262] on td "Rosewood" at bounding box center [306, 271] width 175 height 18
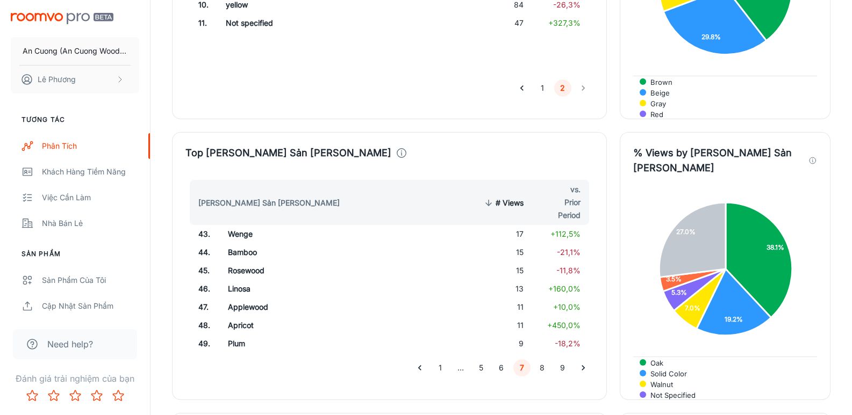
click at [235, 280] on td "Linosa" at bounding box center [306, 289] width 175 height 18
click at [234, 298] on td "Applewood" at bounding box center [306, 307] width 175 height 18
click at [241, 317] on td "Apricot" at bounding box center [306, 326] width 175 height 18
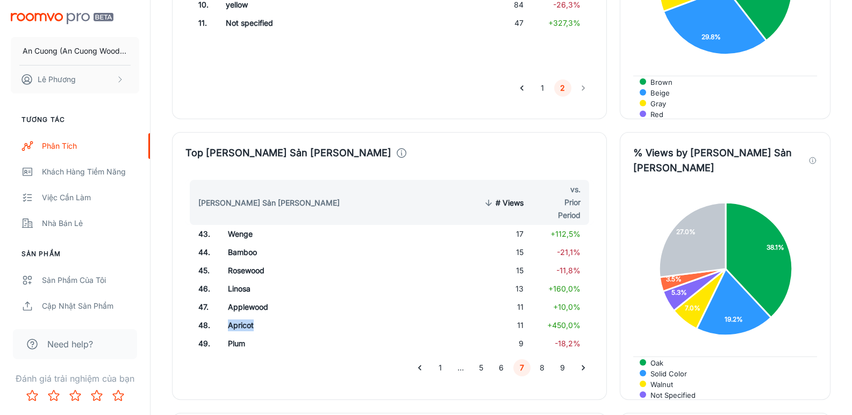
click at [241, 317] on td "Apricot" at bounding box center [306, 326] width 175 height 18
click at [226, 335] on td "Plum" at bounding box center [306, 344] width 175 height 18
click at [539, 360] on button "8" at bounding box center [542, 368] width 17 height 17
click at [248, 225] on td "[PERSON_NAME]" at bounding box center [306, 234] width 176 height 18
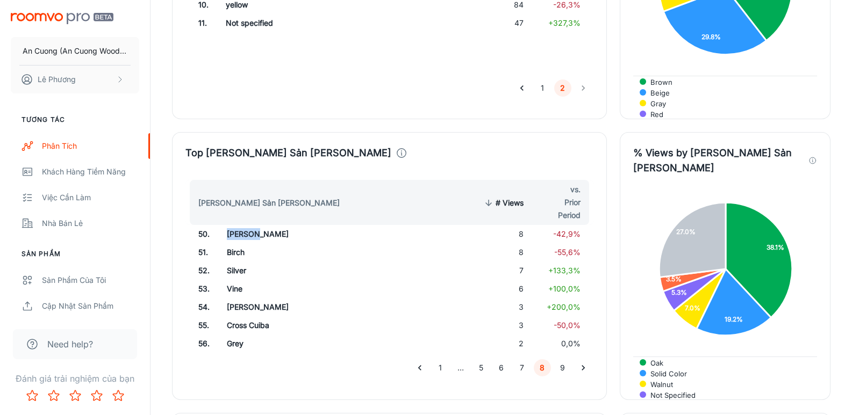
click at [248, 225] on td "[PERSON_NAME]" at bounding box center [306, 234] width 176 height 18
click at [235, 243] on td "Birch" at bounding box center [306, 252] width 176 height 18
click at [232, 262] on td "Silver" at bounding box center [306, 271] width 176 height 18
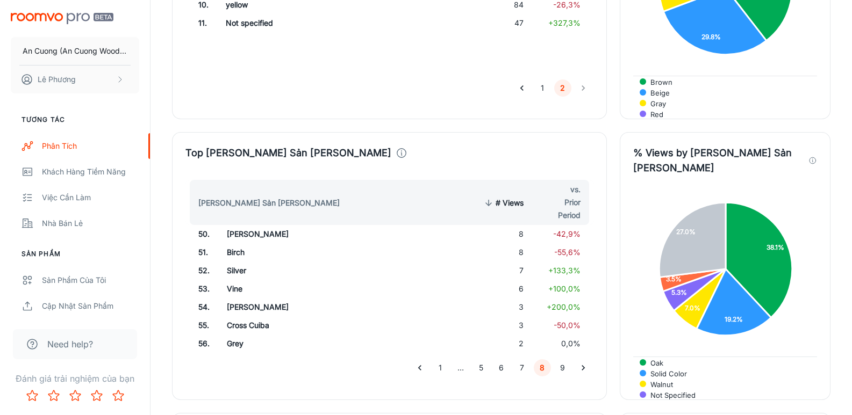
click at [229, 280] on td "Vine" at bounding box center [306, 289] width 176 height 18
click at [236, 298] on td "[PERSON_NAME]" at bounding box center [306, 307] width 176 height 18
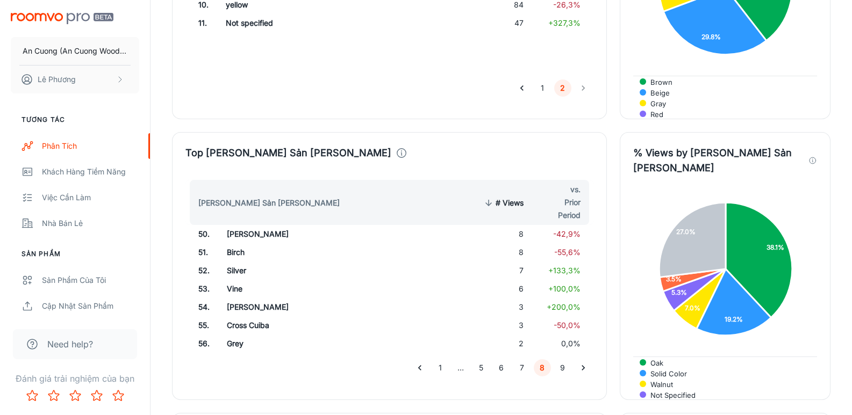
click at [232, 317] on td "Cross Cuiba" at bounding box center [306, 326] width 176 height 18
click at [234, 317] on td "Cross Cuiba" at bounding box center [306, 326] width 176 height 18
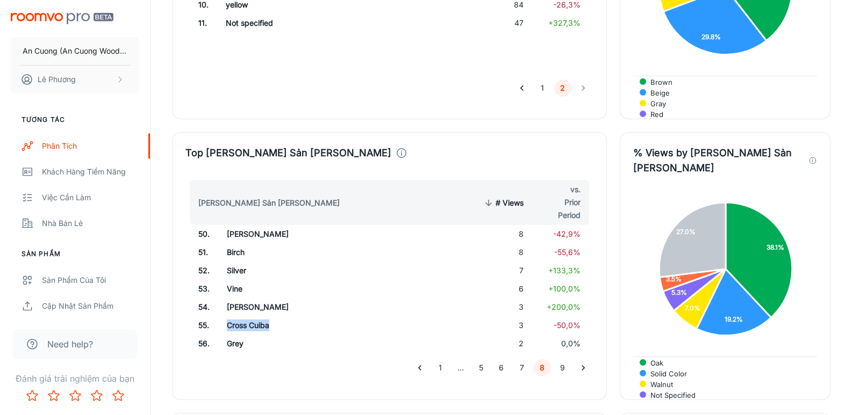
click at [234, 317] on td "Cross Cuiba" at bounding box center [306, 326] width 176 height 18
click at [242, 317] on td "Cross Cuiba" at bounding box center [306, 326] width 176 height 18
click at [235, 335] on td "Grey" at bounding box center [306, 344] width 176 height 18
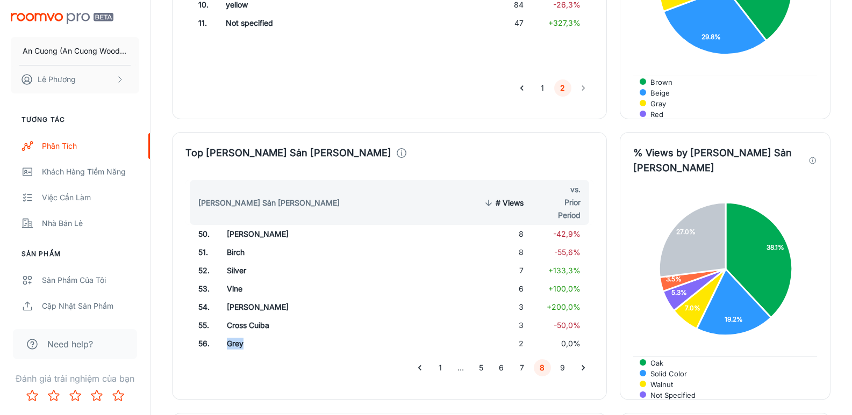
click at [235, 335] on td "Grey" at bounding box center [306, 344] width 176 height 18
click at [564, 360] on button "9" at bounding box center [562, 368] width 17 height 17
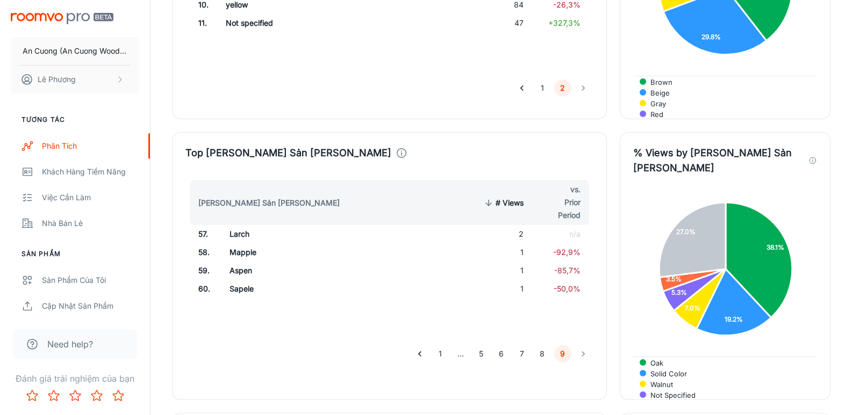
click at [236, 225] on td "Larch" at bounding box center [308, 234] width 174 height 18
click at [234, 243] on td "Mapple" at bounding box center [308, 252] width 174 height 18
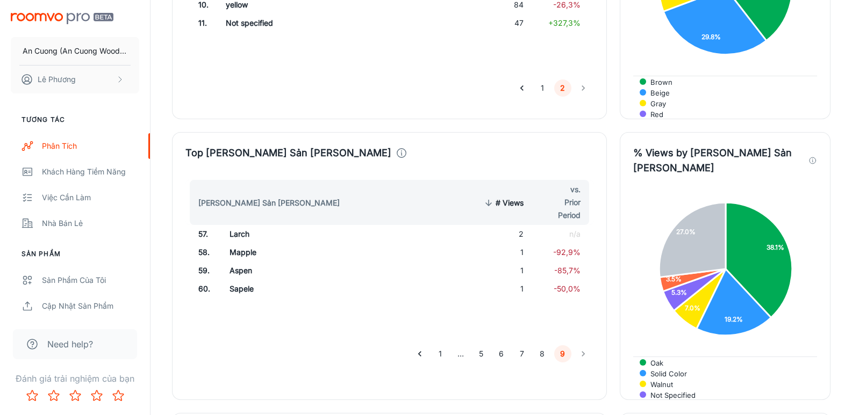
click at [232, 262] on td "Aspen" at bounding box center [308, 271] width 174 height 18
click at [238, 280] on td "Sapele" at bounding box center [308, 289] width 174 height 18
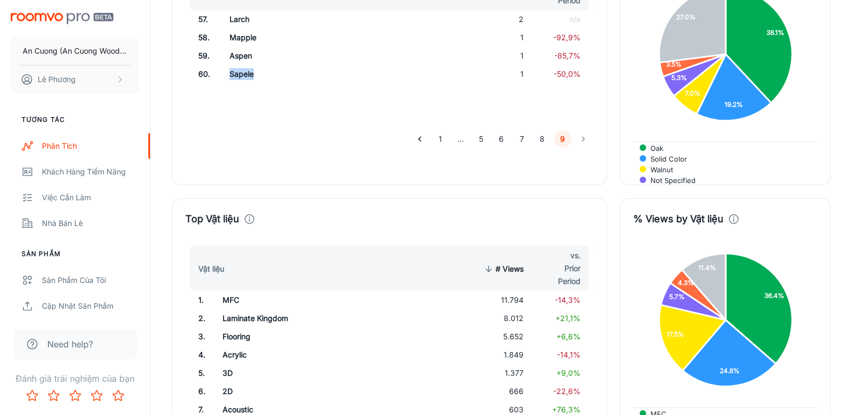
scroll to position [1720, 0]
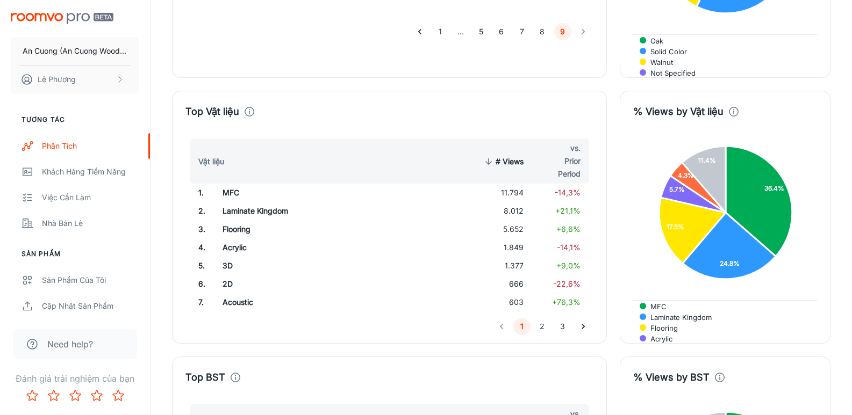
click at [516, 184] on td "11.794" at bounding box center [501, 193] width 61 height 18
click at [514, 202] on td "8.012" at bounding box center [501, 211] width 61 height 18
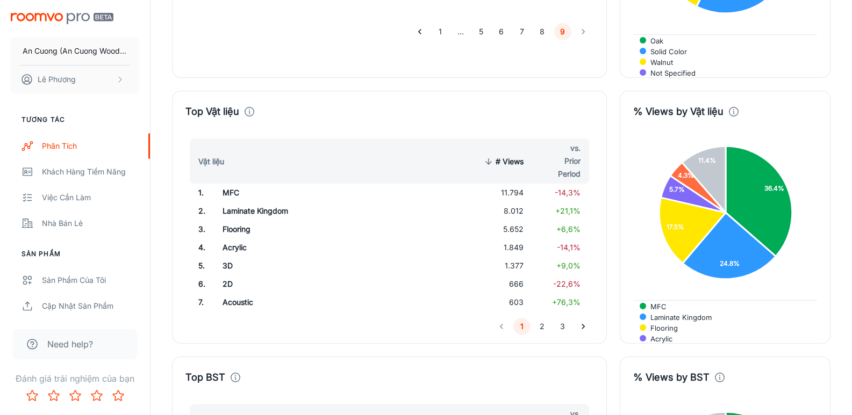
click at [516, 220] on td "5.652" at bounding box center [501, 229] width 61 height 18
click at [515, 257] on td "1.377" at bounding box center [501, 266] width 61 height 18
click at [516, 239] on td "1.849" at bounding box center [501, 248] width 61 height 18
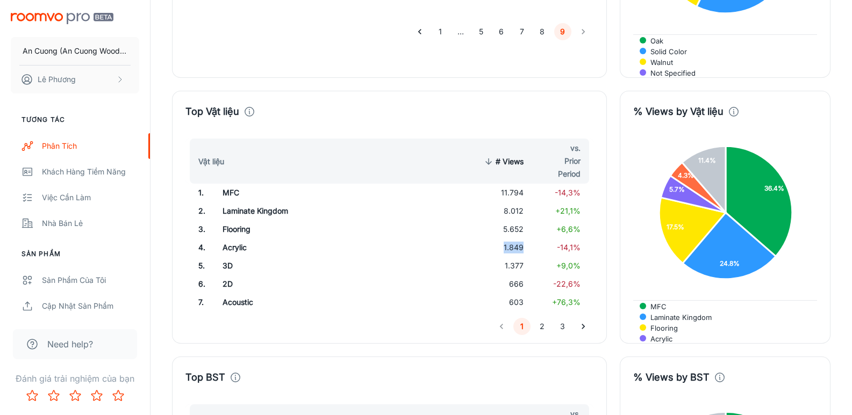
click at [516, 239] on td "1.849" at bounding box center [501, 248] width 61 height 18
click at [514, 257] on td "1.377" at bounding box center [501, 266] width 61 height 18
click at [511, 275] on td "666" at bounding box center [501, 284] width 61 height 18
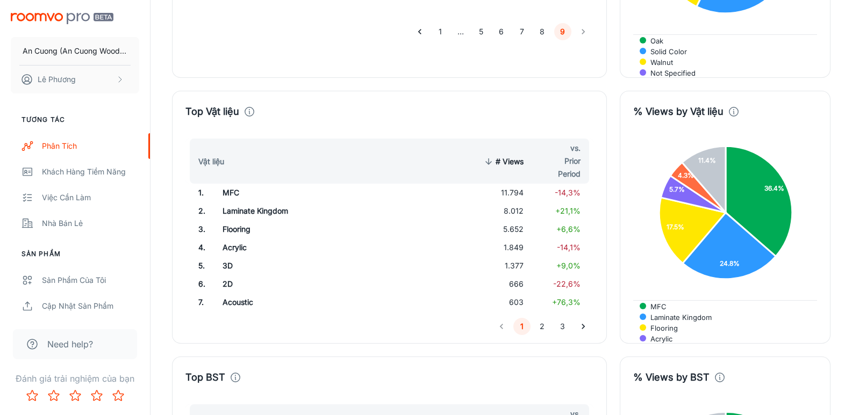
click at [514, 293] on td "603" at bounding box center [501, 302] width 61 height 18
click at [540, 318] on button "2" at bounding box center [542, 326] width 17 height 17
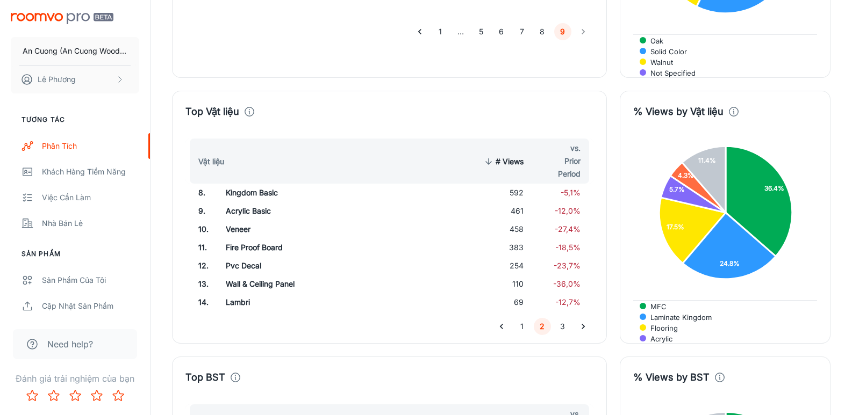
click at [515, 184] on td "592" at bounding box center [501, 193] width 61 height 18
click at [521, 220] on td "458" at bounding box center [501, 229] width 61 height 18
click at [511, 220] on td "458" at bounding box center [501, 229] width 61 height 18
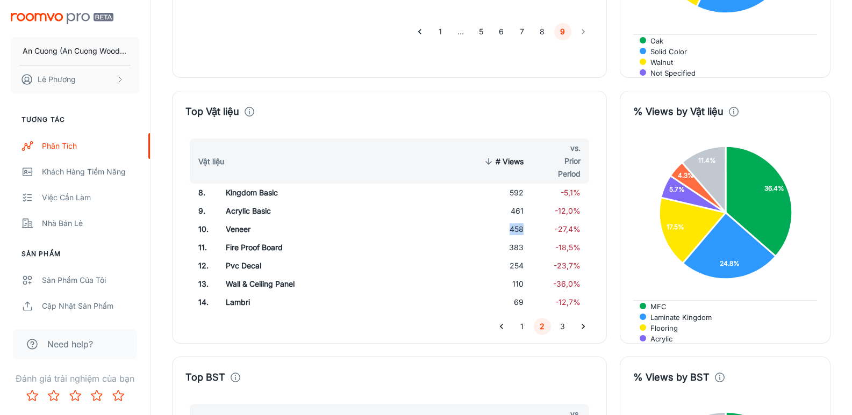
click at [511, 220] on td "458" at bounding box center [501, 229] width 61 height 18
click at [521, 318] on button "1" at bounding box center [521, 326] width 17 height 17
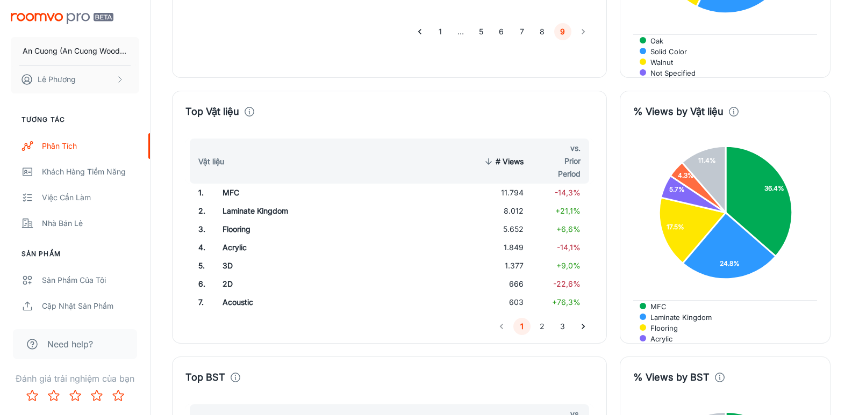
click at [541, 318] on button "2" at bounding box center [542, 326] width 17 height 17
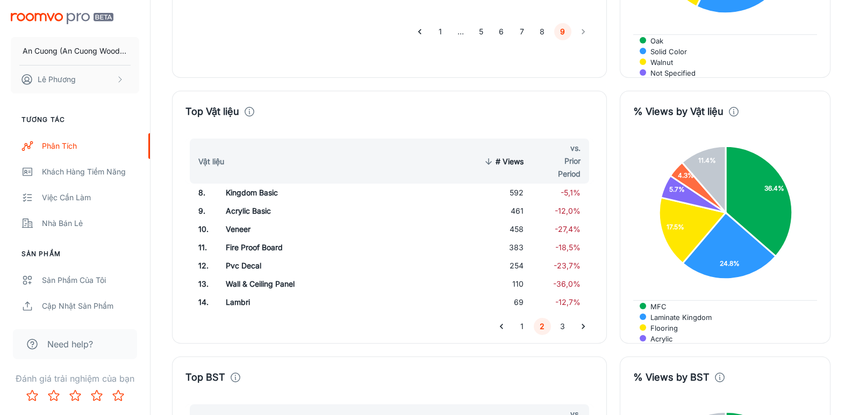
click at [240, 220] on td "Veneer" at bounding box center [305, 229] width 176 height 18
click at [253, 239] on td "Fire Proof Board" at bounding box center [305, 248] width 176 height 18
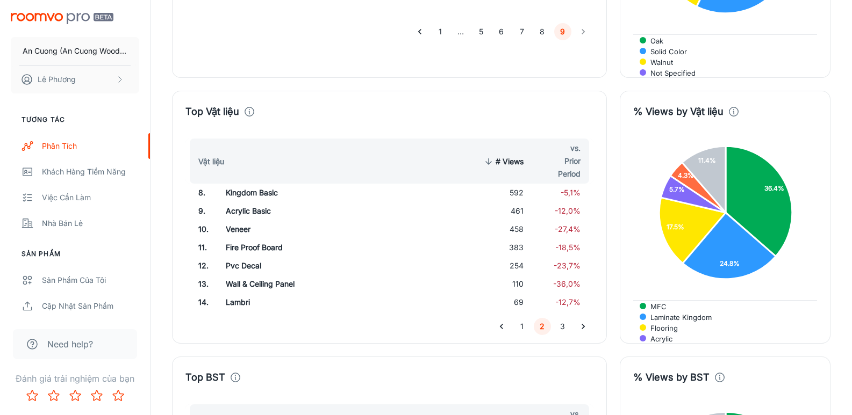
click at [235, 257] on td "Pvc Decal" at bounding box center [305, 266] width 176 height 18
click at [252, 275] on td "Wall & Ceiling Panel" at bounding box center [305, 284] width 176 height 18
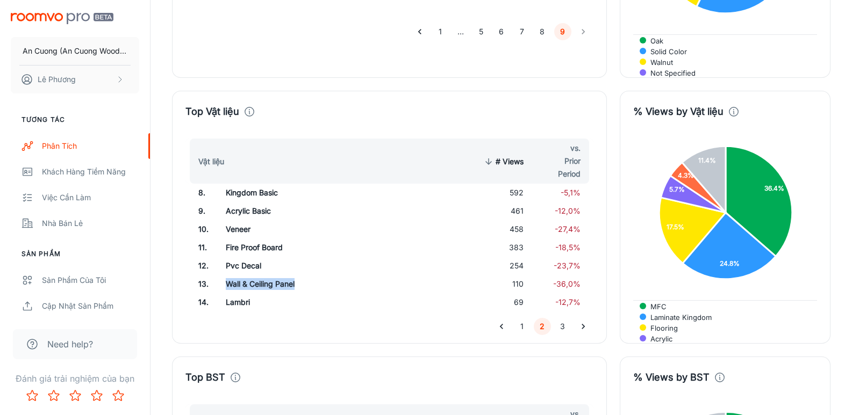
click at [252, 275] on td "Wall & Ceiling Panel" at bounding box center [305, 284] width 176 height 18
click at [231, 293] on td "Lambri" at bounding box center [305, 302] width 176 height 18
click at [563, 318] on button "3" at bounding box center [562, 326] width 17 height 17
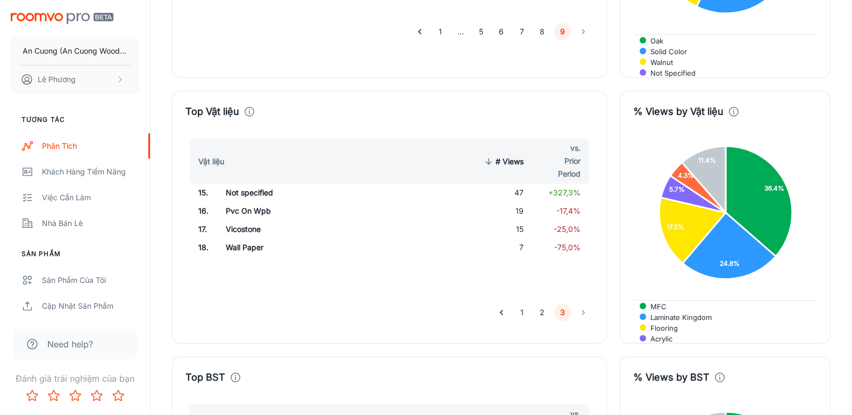
click at [244, 184] on td "Not specified" at bounding box center [305, 193] width 176 height 18
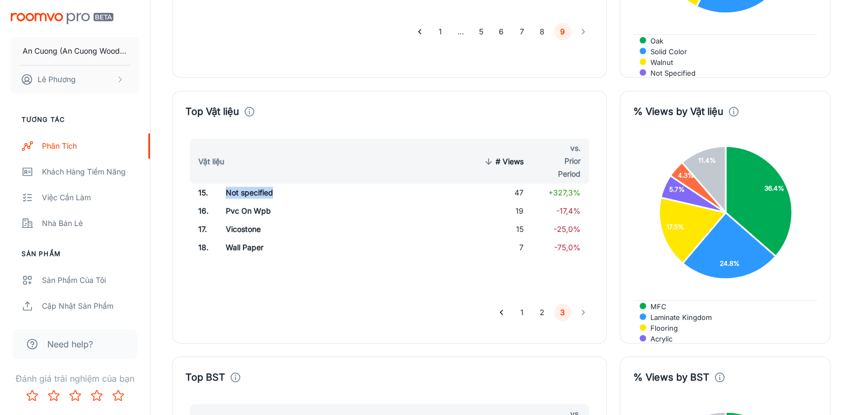
click at [244, 184] on td "Not specified" at bounding box center [305, 193] width 176 height 18
click at [243, 202] on td "Pvc On Wpb" at bounding box center [305, 211] width 176 height 18
click at [239, 220] on td "Vicostone" at bounding box center [305, 229] width 176 height 18
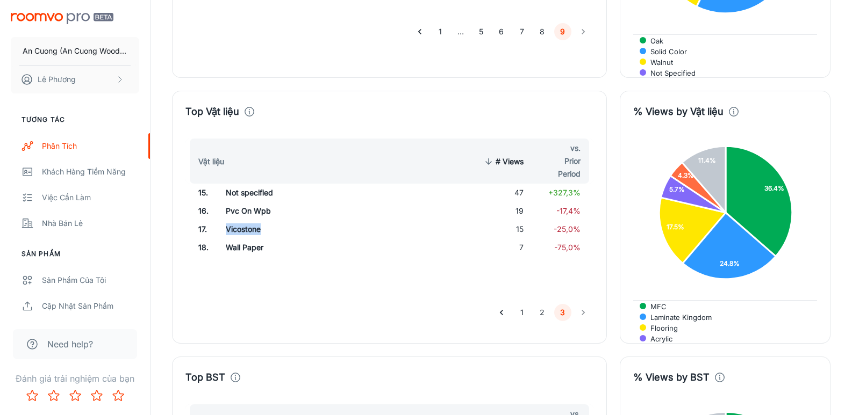
click at [239, 220] on td "Vicostone" at bounding box center [305, 229] width 176 height 18
click at [229, 239] on td "Wall Paper" at bounding box center [305, 248] width 176 height 18
click at [538, 304] on button "2" at bounding box center [542, 312] width 17 height 17
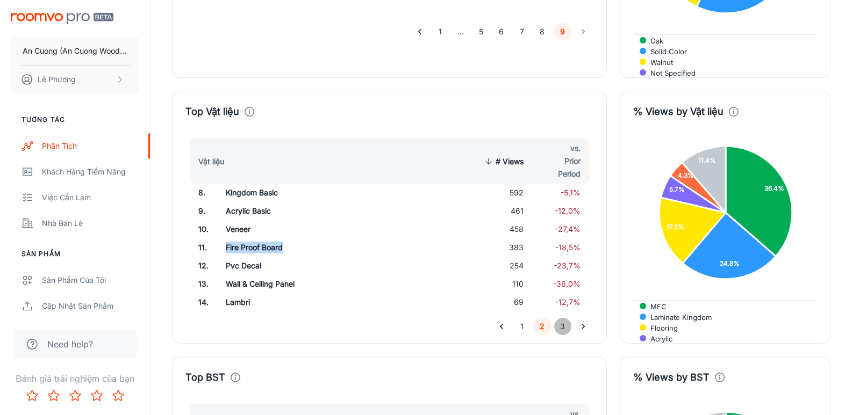
click at [562, 318] on button "3" at bounding box center [562, 326] width 17 height 17
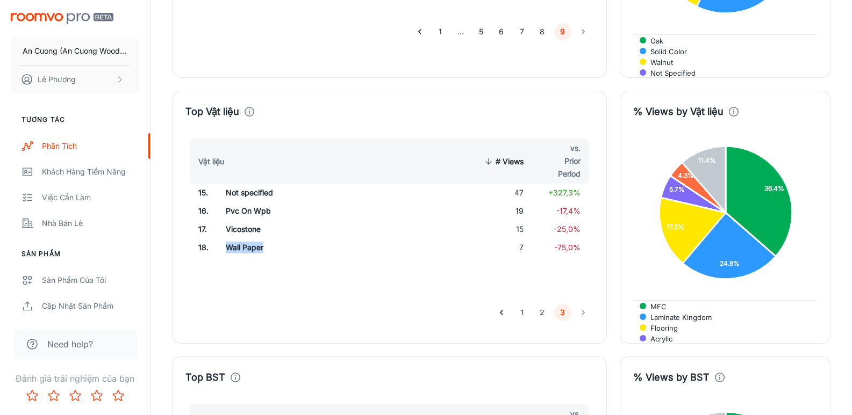
click at [521, 304] on button "1" at bounding box center [521, 312] width 17 height 17
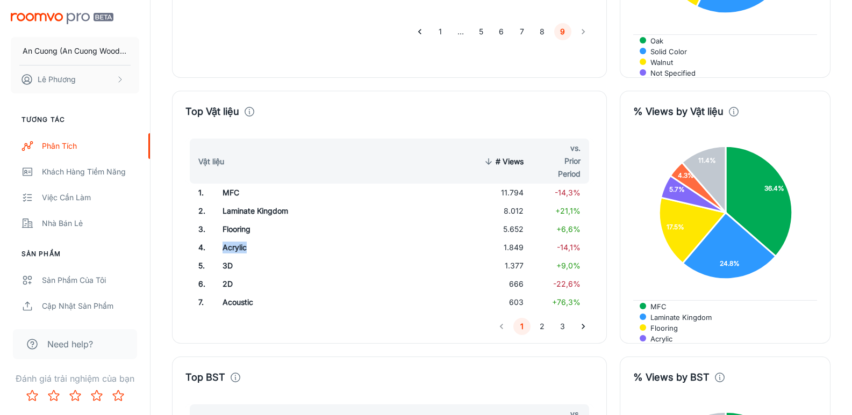
click at [542, 318] on button "2" at bounding box center [542, 326] width 17 height 17
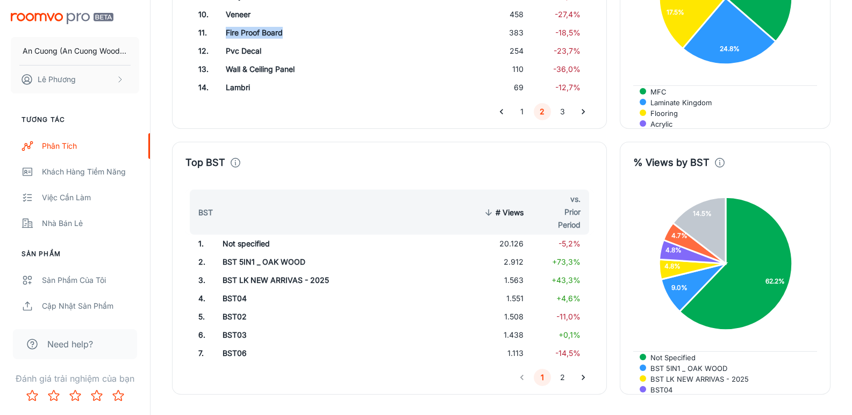
scroll to position [1953, 0]
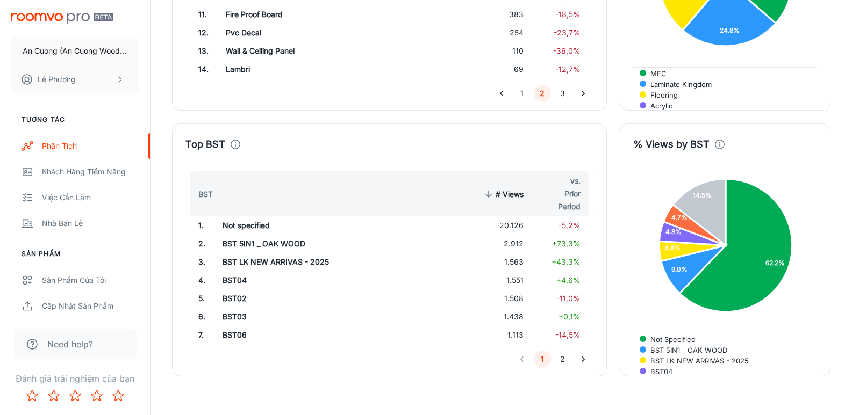
click at [516, 217] on td "20.126" at bounding box center [501, 226] width 61 height 18
click at [515, 235] on td "2.912" at bounding box center [501, 244] width 61 height 18
click at [519, 253] on td "1.563" at bounding box center [501, 262] width 61 height 18
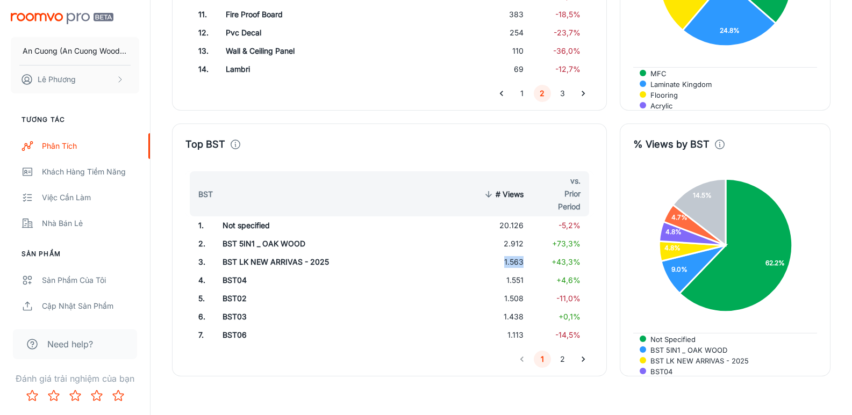
click at [519, 253] on td "1.563" at bounding box center [501, 262] width 61 height 18
click at [517, 271] on td "1.551" at bounding box center [501, 280] width 61 height 18
click at [512, 290] on td "1.508" at bounding box center [501, 299] width 61 height 18
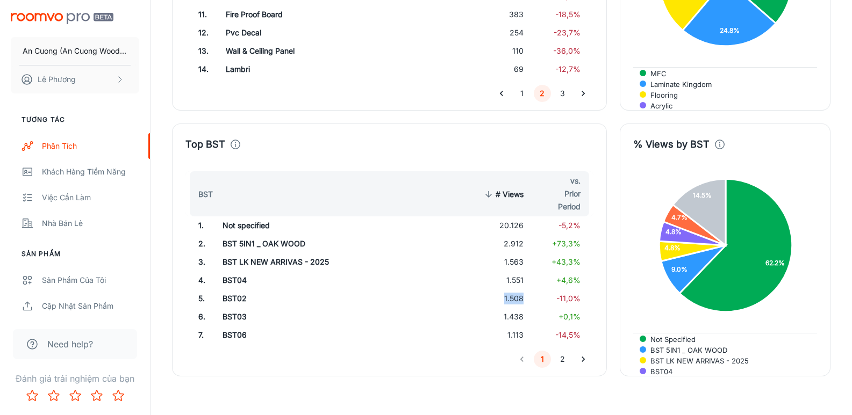
click at [512, 290] on td "1.508" at bounding box center [501, 299] width 61 height 18
click at [515, 308] on td "1.438" at bounding box center [501, 317] width 61 height 18
click at [512, 326] on td "1.113" at bounding box center [501, 335] width 61 height 18
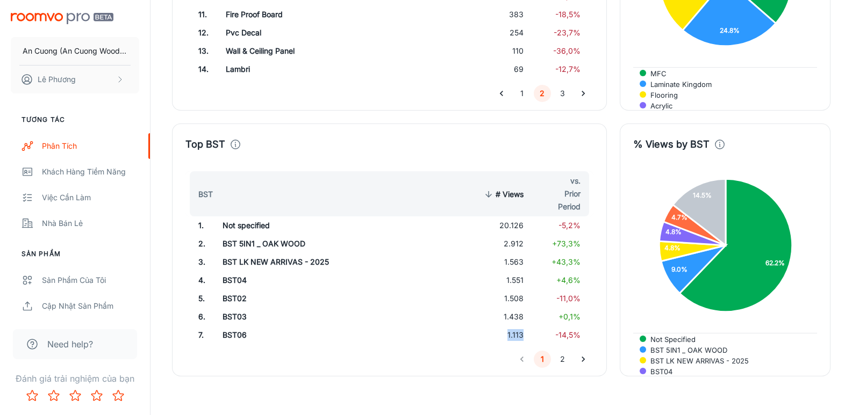
click at [561, 351] on button "2" at bounding box center [562, 359] width 17 height 17
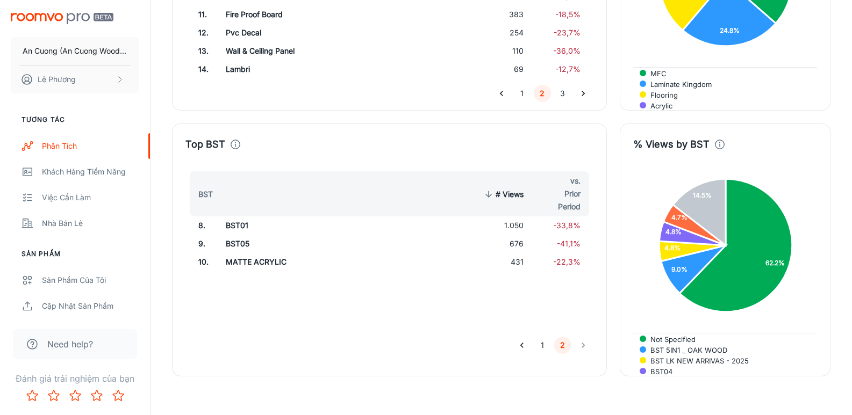
click at [515, 217] on td "1.050" at bounding box center [501, 226] width 61 height 18
click at [515, 235] on td "676" at bounding box center [501, 244] width 61 height 18
click at [261, 253] on td "MATTE ACRYLIC" at bounding box center [305, 262] width 176 height 18
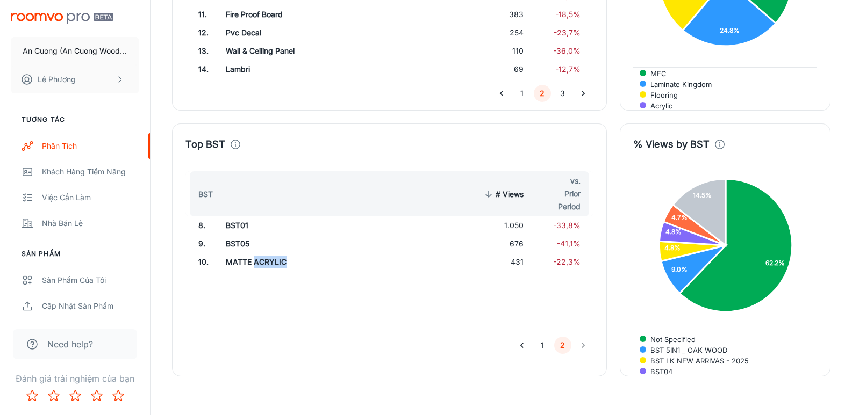
click at [261, 253] on td "MATTE ACRYLIC" at bounding box center [305, 262] width 176 height 18
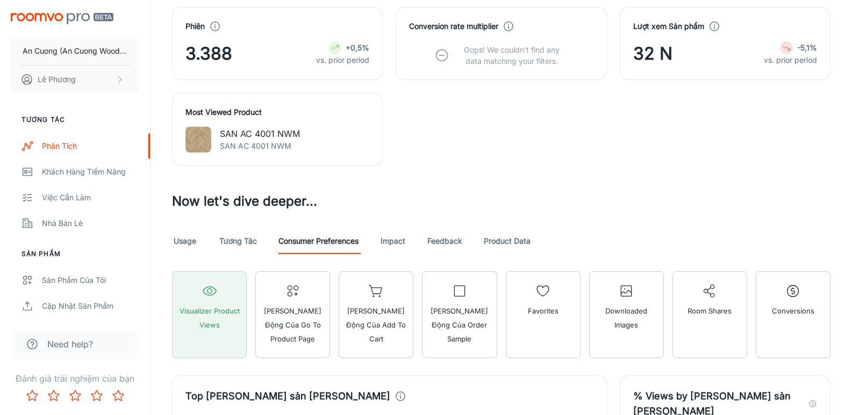
scroll to position [448, 0]
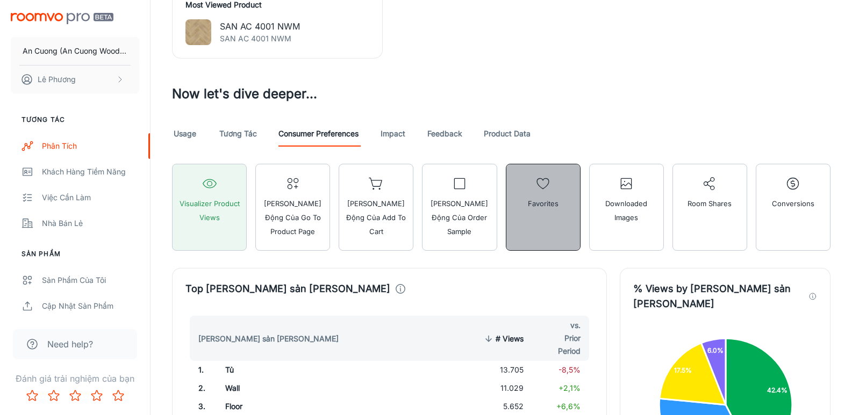
click at [549, 224] on button "Favorites" at bounding box center [543, 207] width 75 height 87
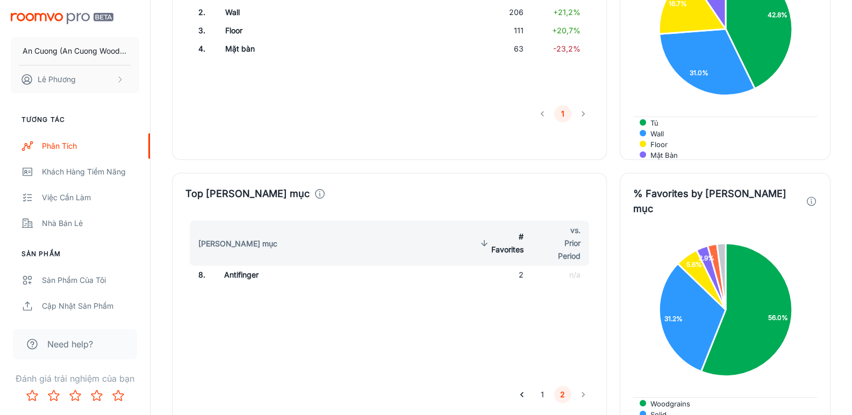
scroll to position [878, 0]
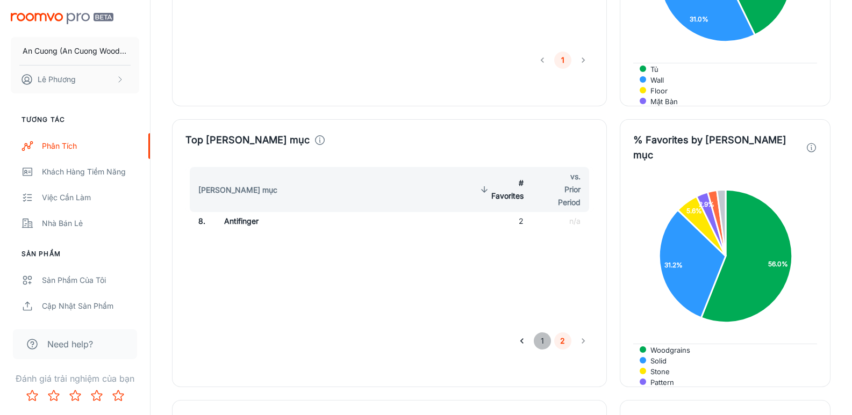
click at [541, 333] on button "1" at bounding box center [542, 341] width 17 height 17
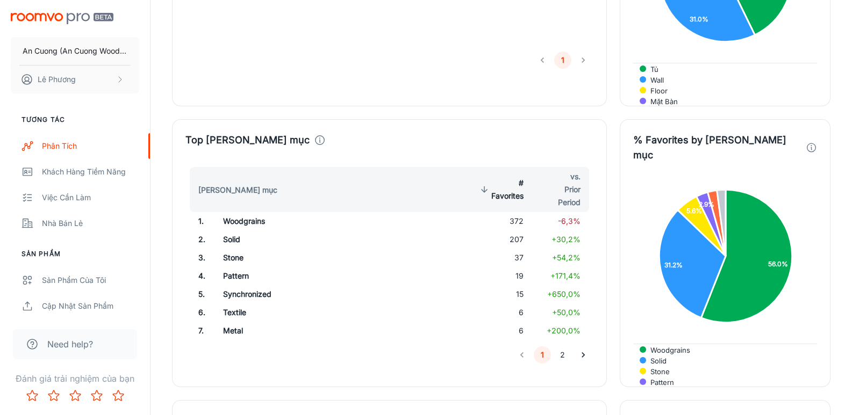
click at [519, 231] on td "207" at bounding box center [500, 240] width 63 height 18
click at [563, 347] on button "2" at bounding box center [562, 355] width 17 height 17
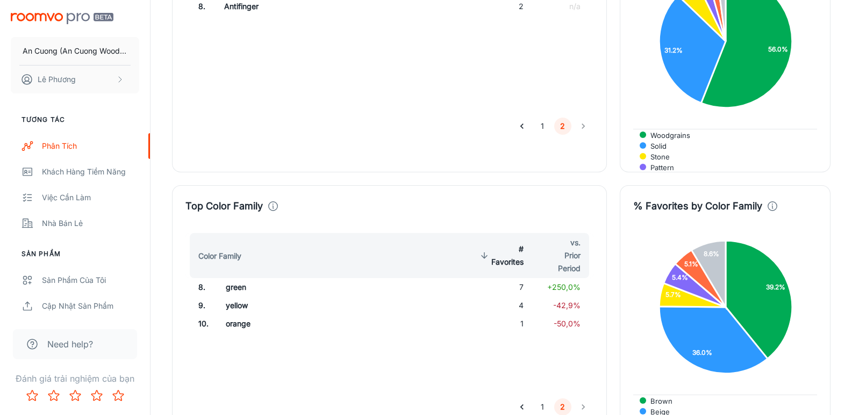
scroll to position [1201, 0]
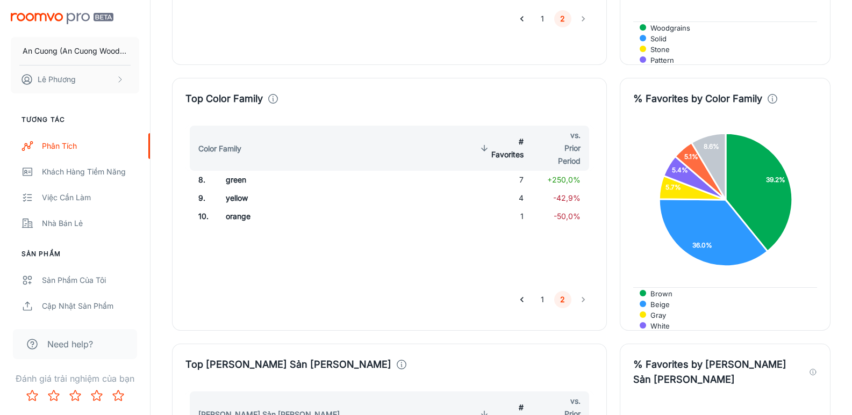
click at [541, 291] on button "1" at bounding box center [542, 299] width 17 height 17
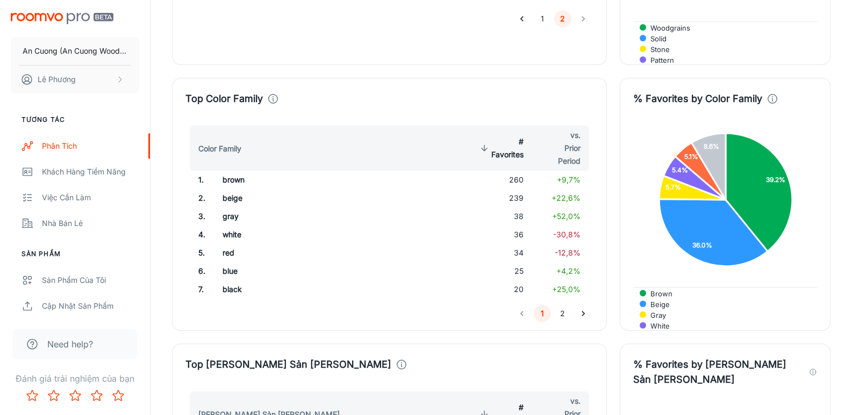
click at [518, 171] on td "260" at bounding box center [500, 180] width 63 height 18
click at [520, 189] on td "239" at bounding box center [500, 198] width 63 height 18
click at [560, 305] on button "2" at bounding box center [562, 313] width 17 height 17
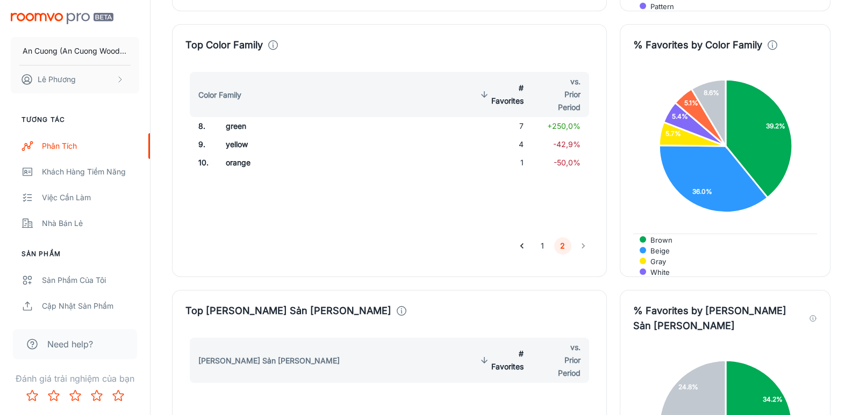
scroll to position [1469, 0]
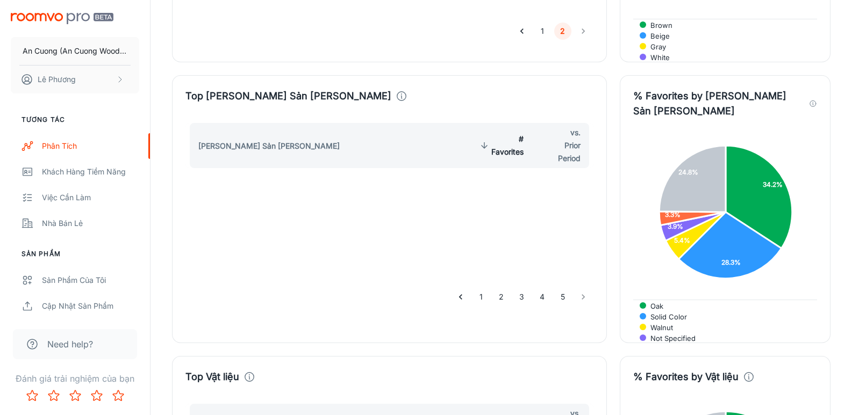
click at [481, 289] on button "1" at bounding box center [480, 297] width 17 height 17
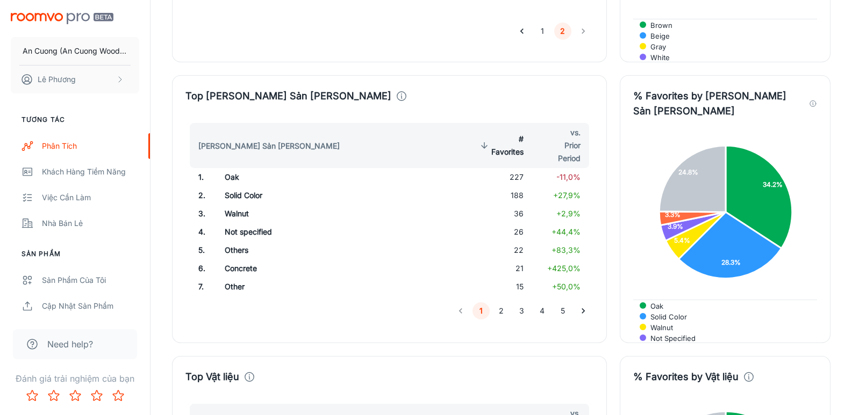
click at [513, 168] on td "227" at bounding box center [500, 177] width 63 height 18
click at [520, 187] on td "188" at bounding box center [500, 196] width 63 height 18
click at [519, 205] on td "36" at bounding box center [500, 214] width 63 height 18
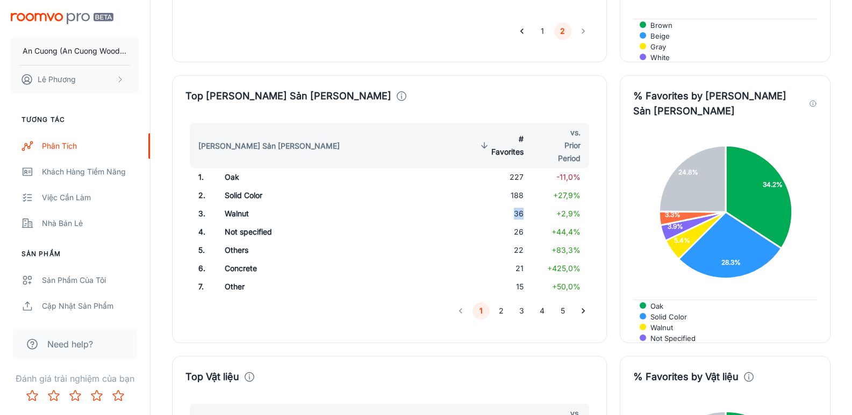
click at [519, 205] on td "36" at bounding box center [500, 214] width 63 height 18
click at [499, 303] on button "2" at bounding box center [501, 311] width 17 height 17
click at [521, 303] on button "3" at bounding box center [521, 311] width 17 height 17
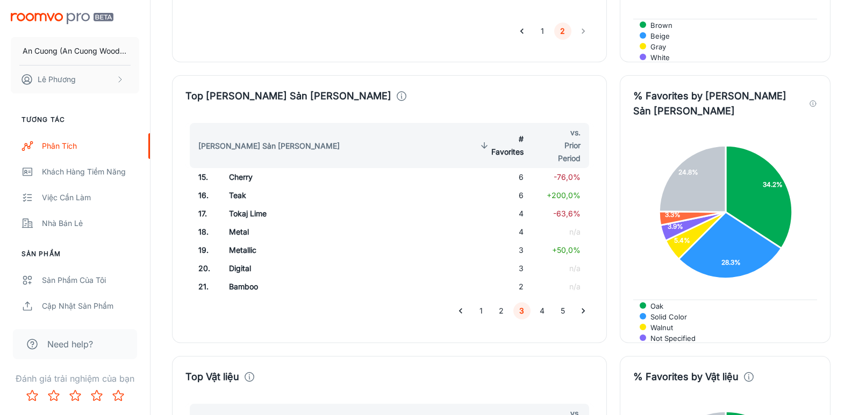
click at [539, 303] on button "4" at bounding box center [542, 311] width 17 height 17
click at [560, 303] on button "5" at bounding box center [562, 311] width 17 height 17
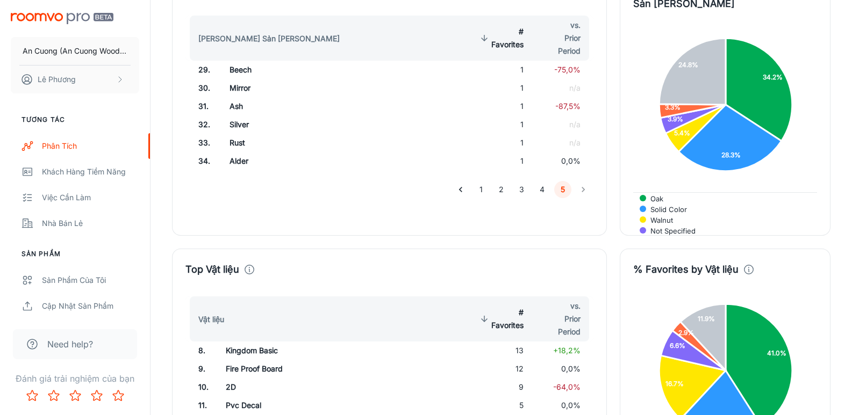
scroll to position [1738, 0]
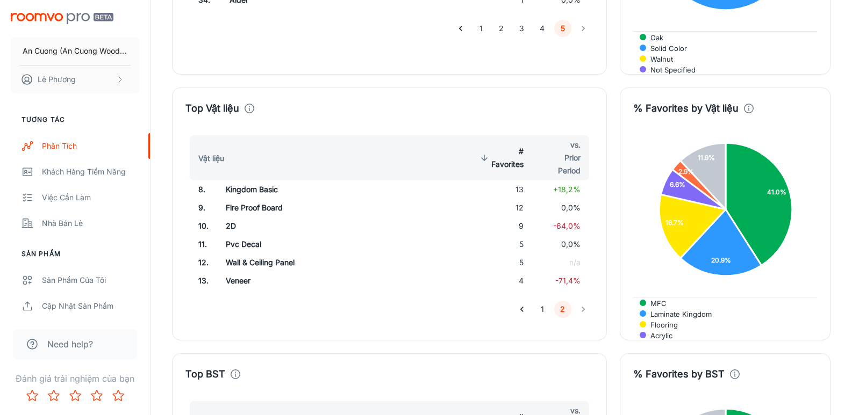
click at [543, 301] on button "1" at bounding box center [542, 309] width 17 height 17
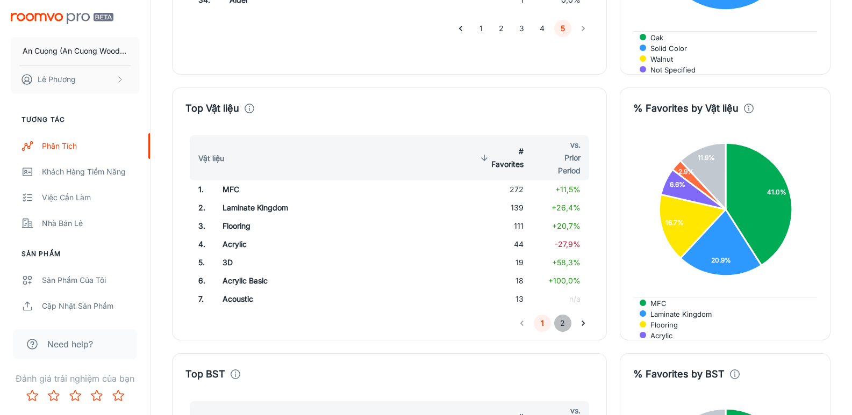
click at [559, 315] on button "2" at bounding box center [562, 323] width 17 height 17
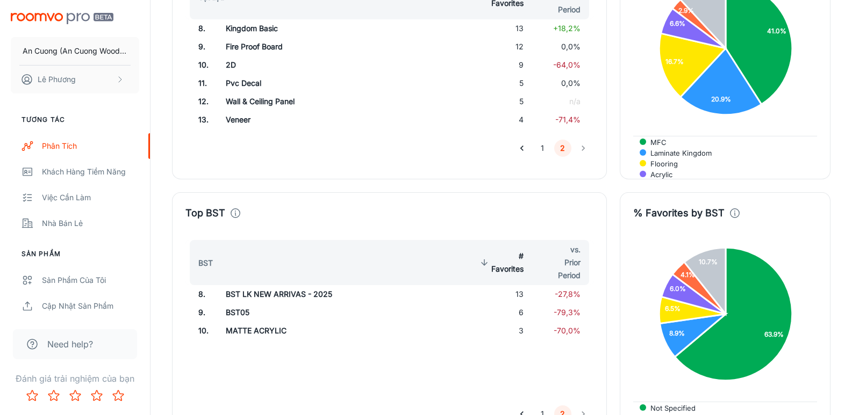
scroll to position [1953, 0]
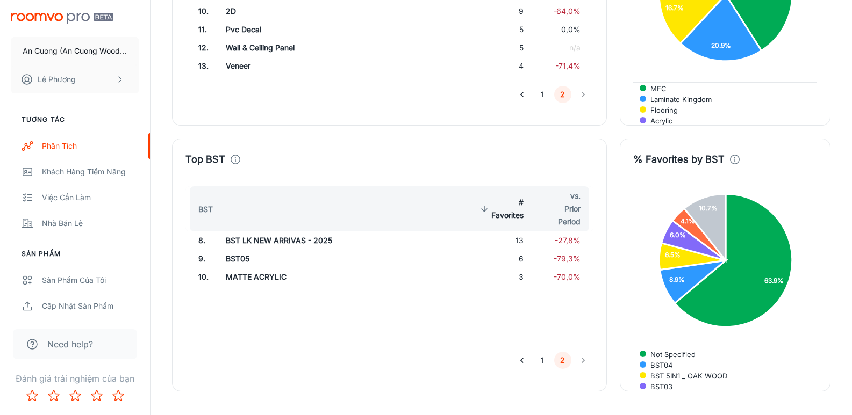
click at [540, 352] on button "1" at bounding box center [542, 360] width 17 height 17
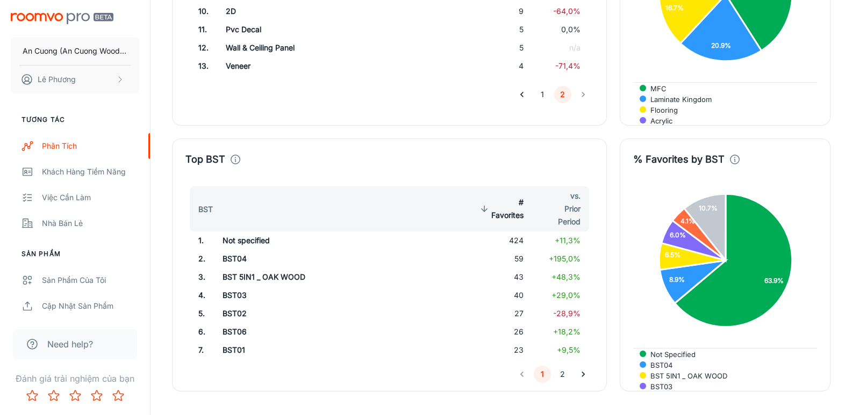
click at [514, 232] on td "424" at bounding box center [500, 241] width 63 height 18
click at [560, 366] on button "2" at bounding box center [562, 374] width 17 height 17
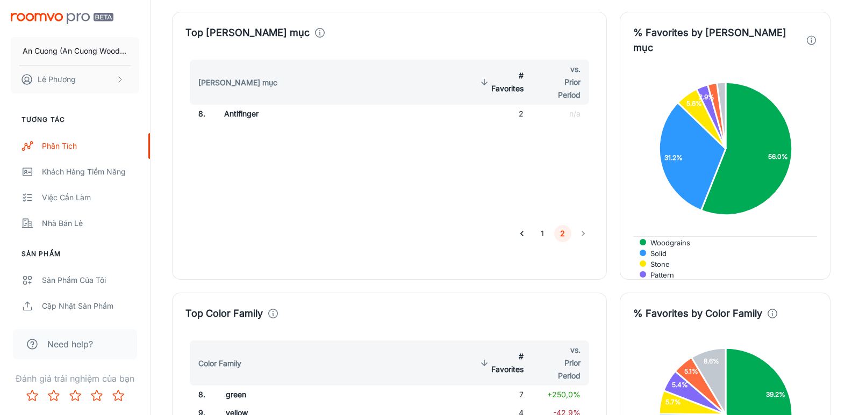
scroll to position [878, 0]
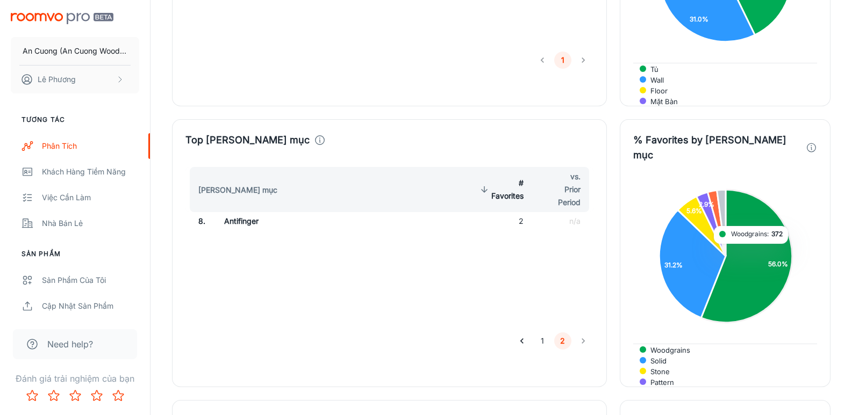
drag, startPoint x: 752, startPoint y: 219, endPoint x: 341, endPoint y: 247, distance: 412.1
click at [345, 247] on div "[PERSON_NAME] mục # Favorites vs. Prior Period 8 . Antifinger 2 n/a" at bounding box center [389, 246] width 408 height 159
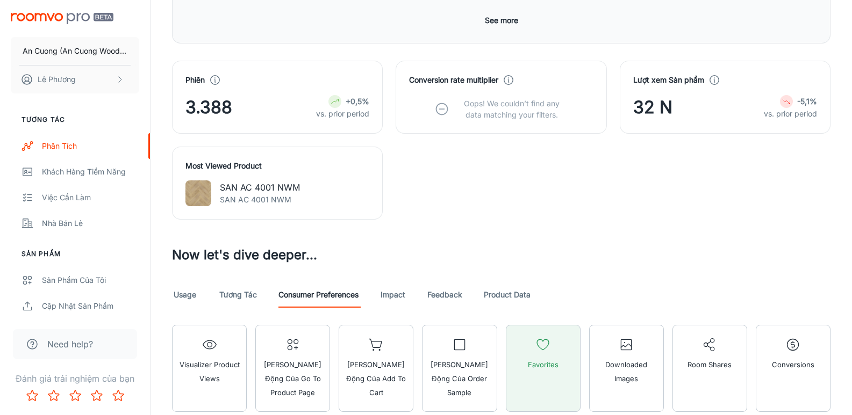
scroll to position [448, 0]
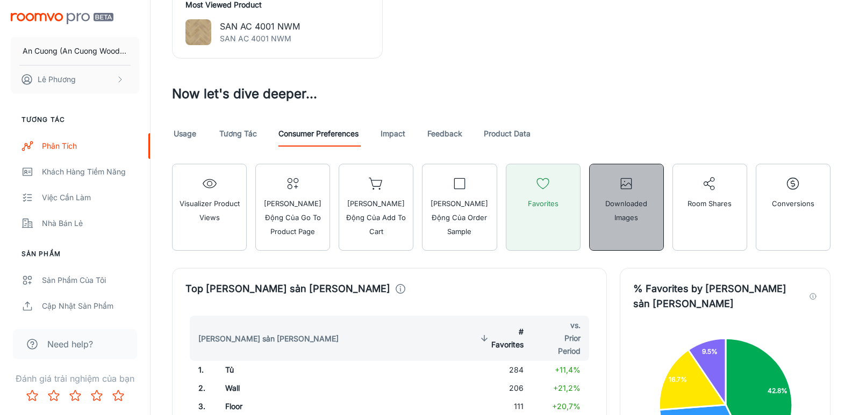
click at [626, 206] on span "Downloaded Images" at bounding box center [626, 211] width 61 height 28
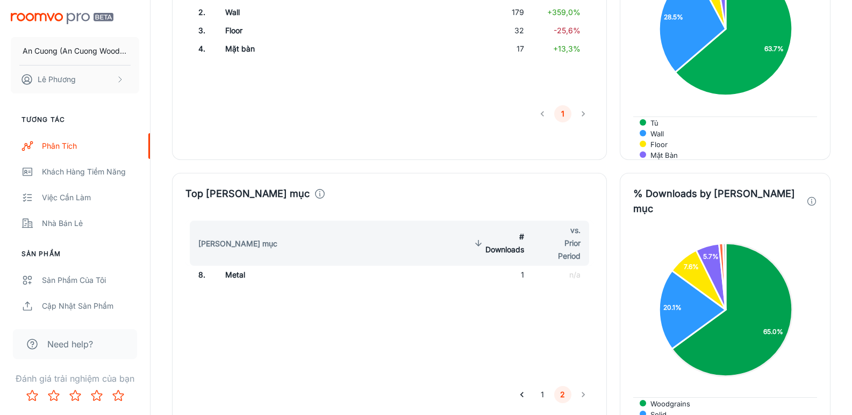
scroll to position [932, 0]
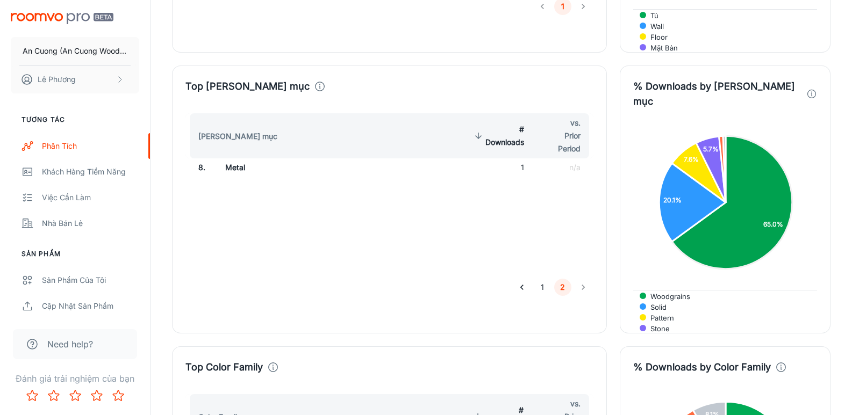
click at [541, 279] on button "1" at bounding box center [542, 287] width 17 height 17
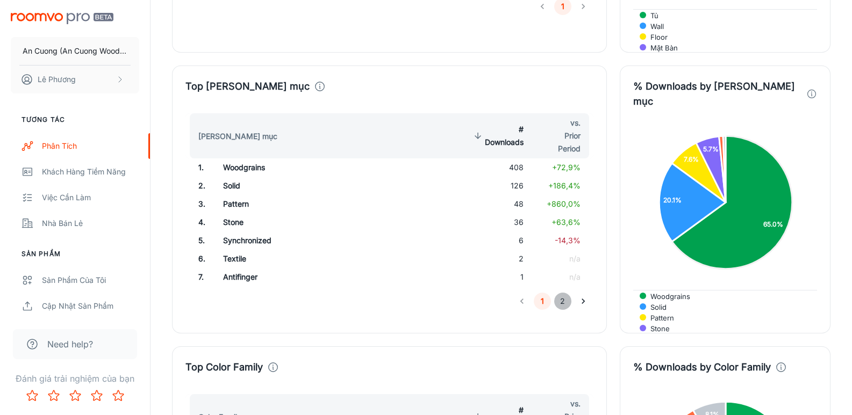
click at [561, 293] on button "2" at bounding box center [562, 301] width 17 height 17
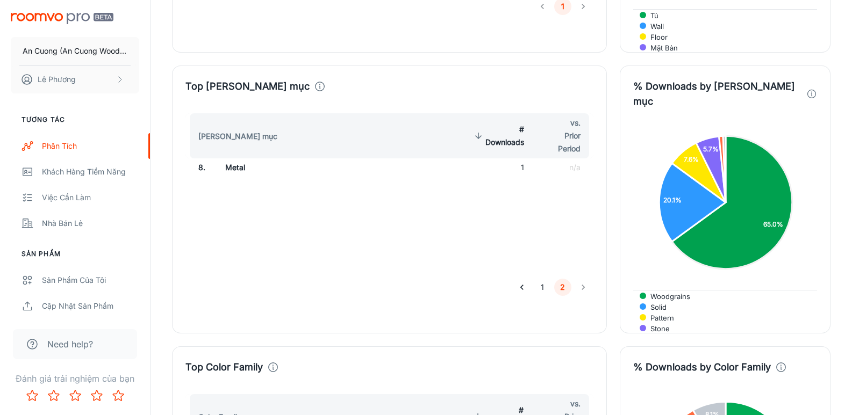
scroll to position [1093, 0]
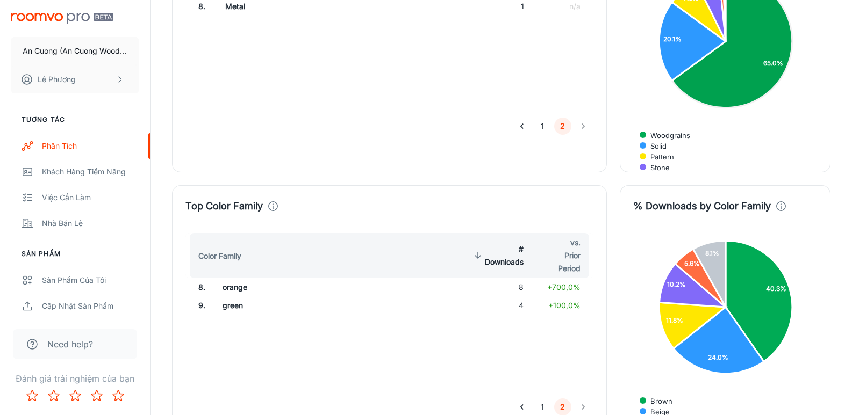
click at [543, 399] on button "1" at bounding box center [542, 407] width 17 height 17
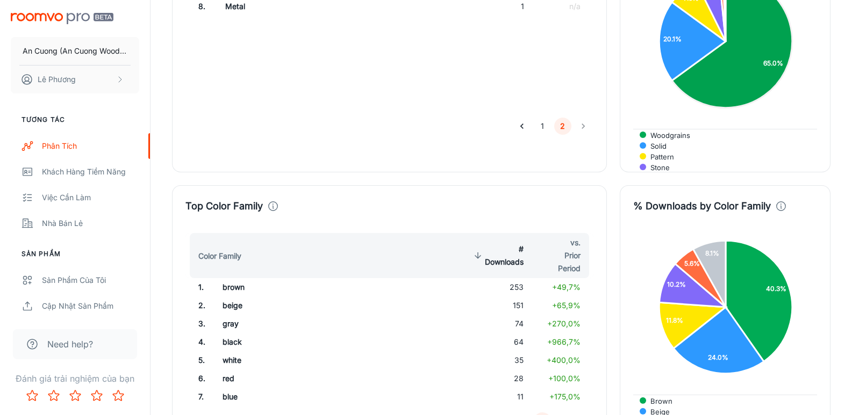
click at [563, 413] on button "2" at bounding box center [562, 421] width 17 height 17
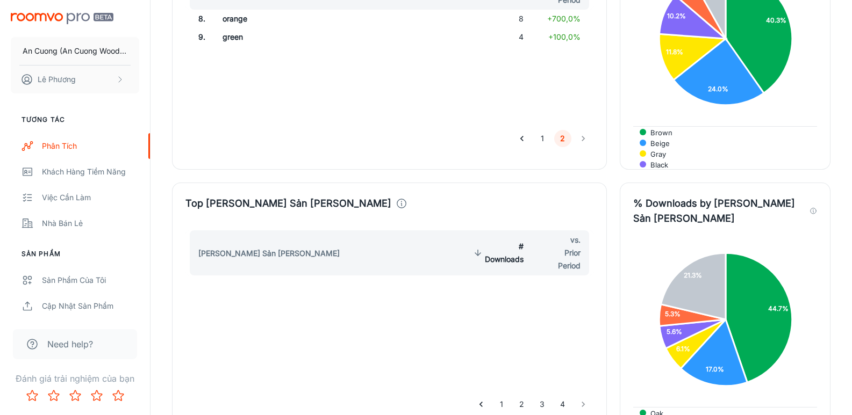
scroll to position [1523, 0]
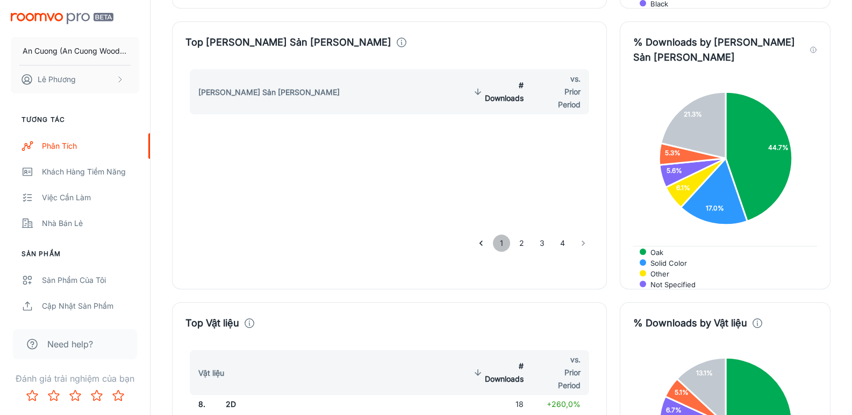
click at [501, 235] on button "1" at bounding box center [501, 243] width 17 height 17
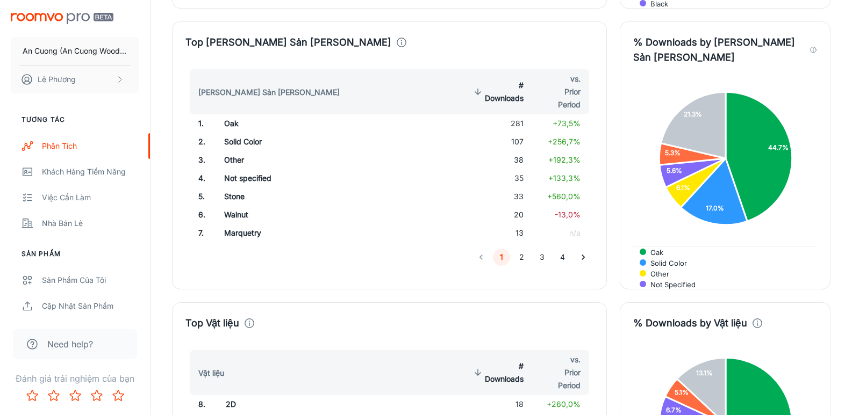
click at [521, 249] on button "2" at bounding box center [521, 257] width 17 height 17
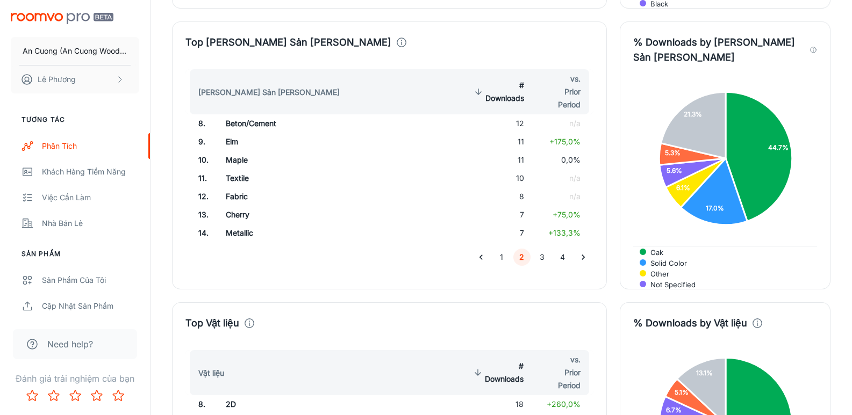
click at [543, 249] on button "3" at bounding box center [542, 257] width 17 height 17
click at [563, 249] on button "4" at bounding box center [562, 257] width 17 height 17
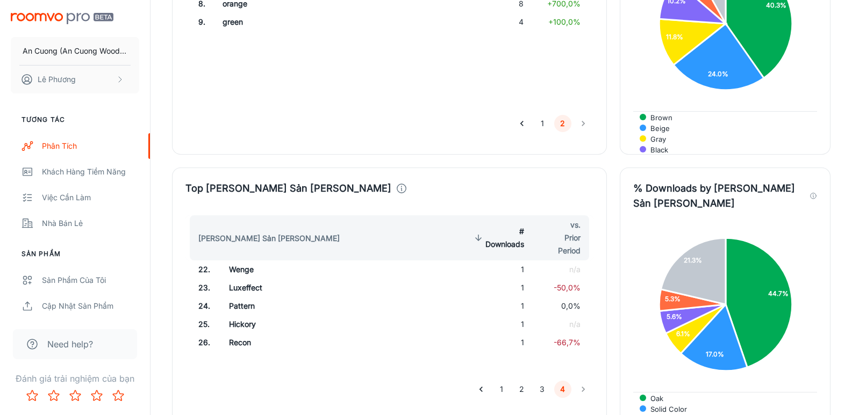
scroll to position [1216, 0]
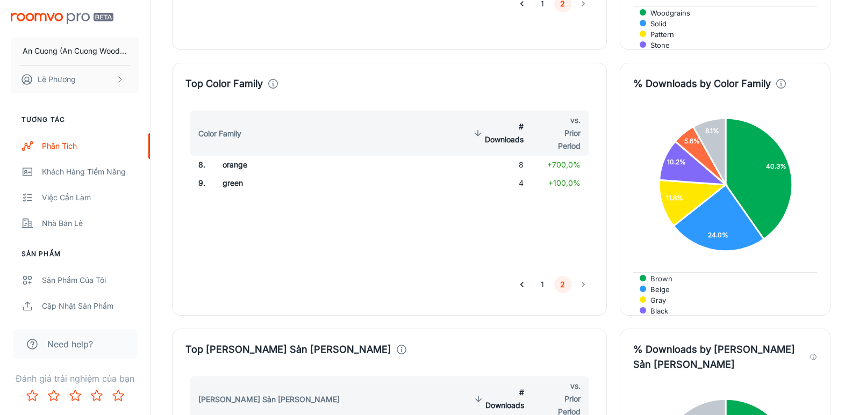
click at [541, 276] on button "1" at bounding box center [542, 284] width 17 height 17
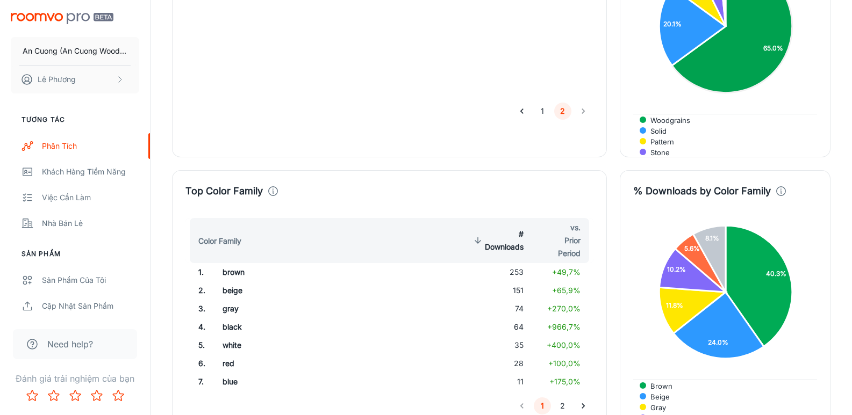
scroll to position [893, 0]
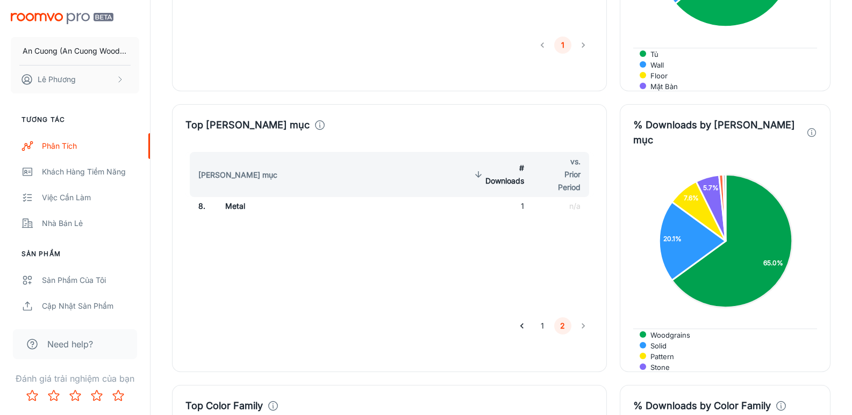
click at [538, 318] on button "1" at bounding box center [542, 326] width 17 height 17
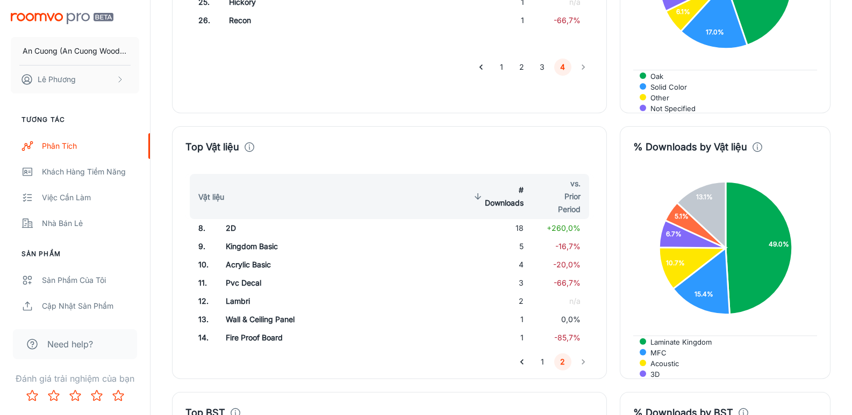
scroll to position [1753, 0]
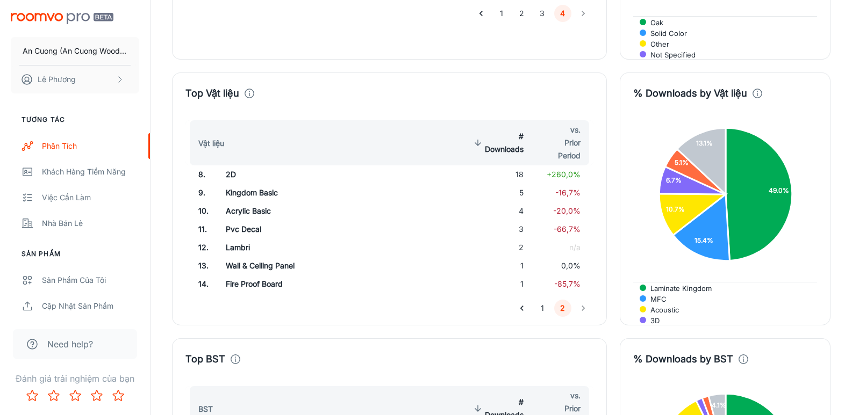
click at [543, 300] on button "1" at bounding box center [542, 308] width 17 height 17
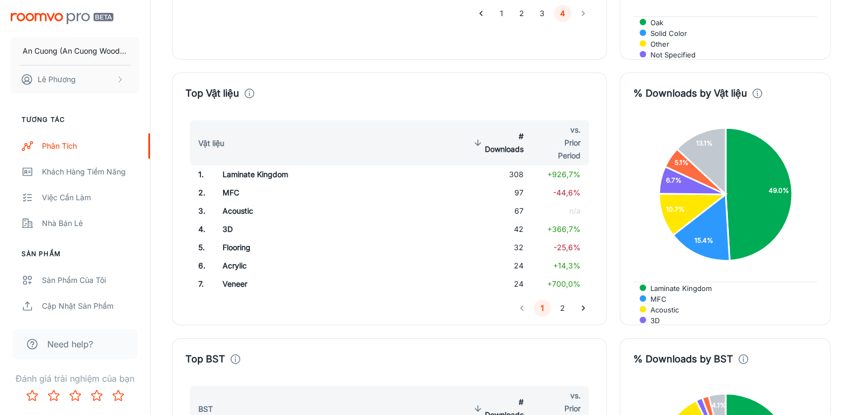
click at [564, 300] on button "2" at bounding box center [562, 308] width 17 height 17
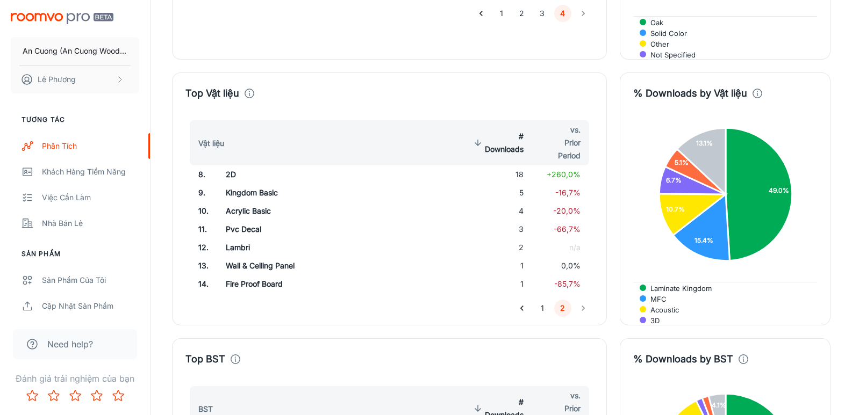
scroll to position [1914, 0]
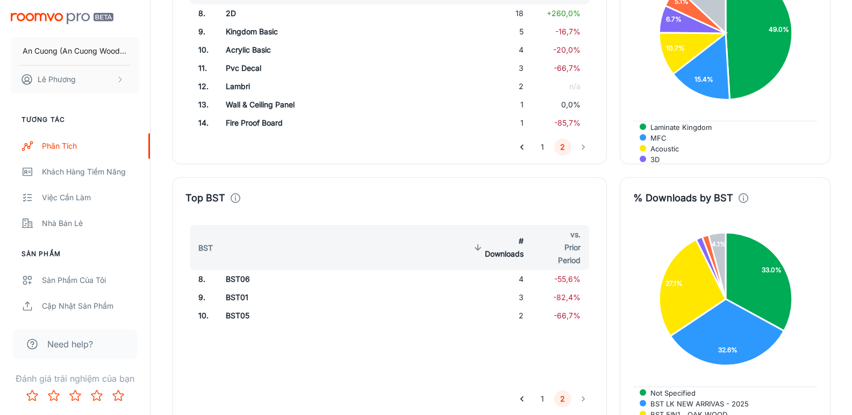
click at [542, 391] on button "1" at bounding box center [542, 399] width 17 height 17
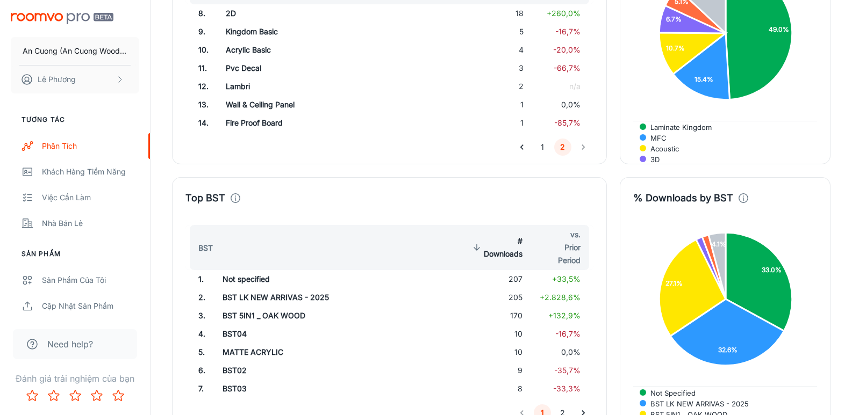
click at [563, 405] on button "2" at bounding box center [562, 413] width 17 height 17
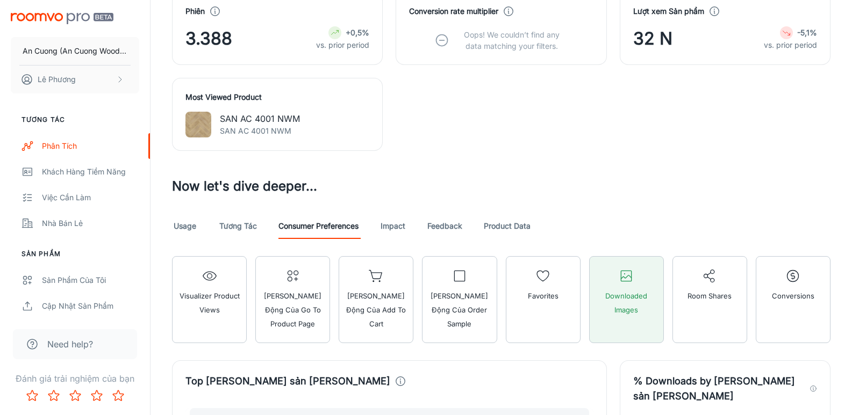
scroll to position [463, 0]
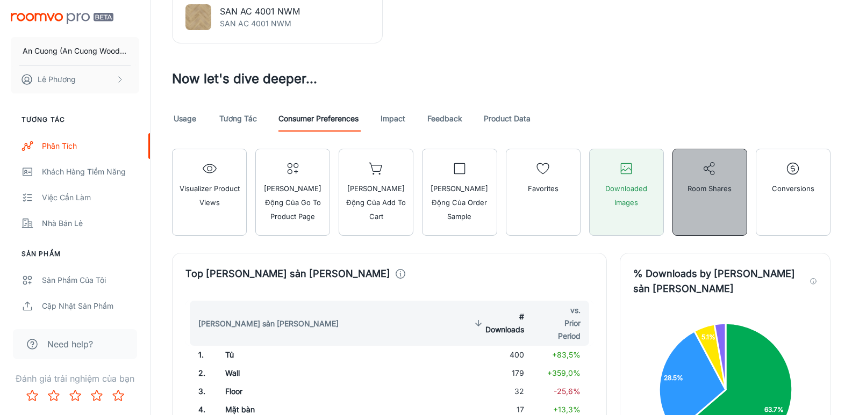
click at [706, 202] on button "Room Shares" at bounding box center [709, 192] width 75 height 87
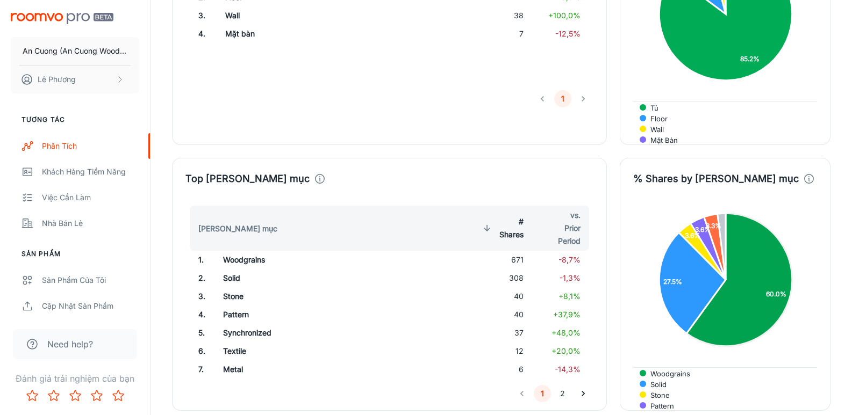
scroll to position [893, 0]
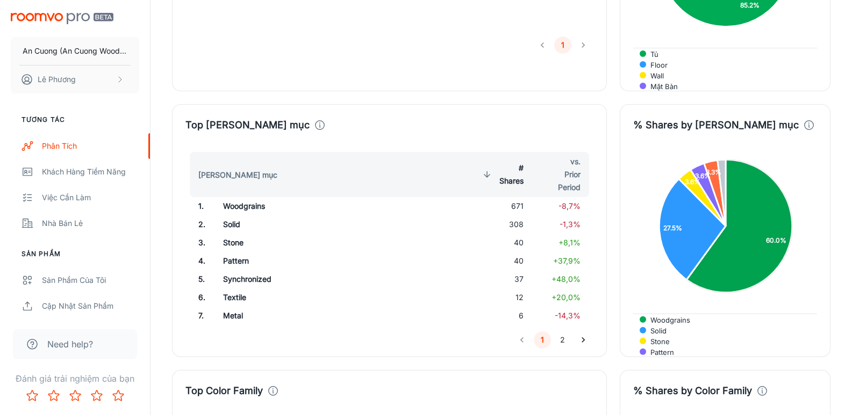
click at [520, 197] on td "671" at bounding box center [501, 206] width 61 height 18
click at [517, 216] on td "308" at bounding box center [501, 225] width 61 height 18
click at [563, 332] on button "2" at bounding box center [562, 340] width 17 height 17
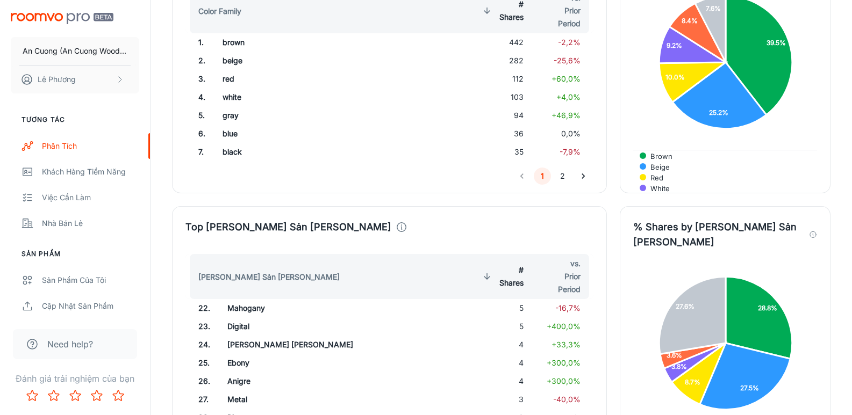
scroll to position [1216, 0]
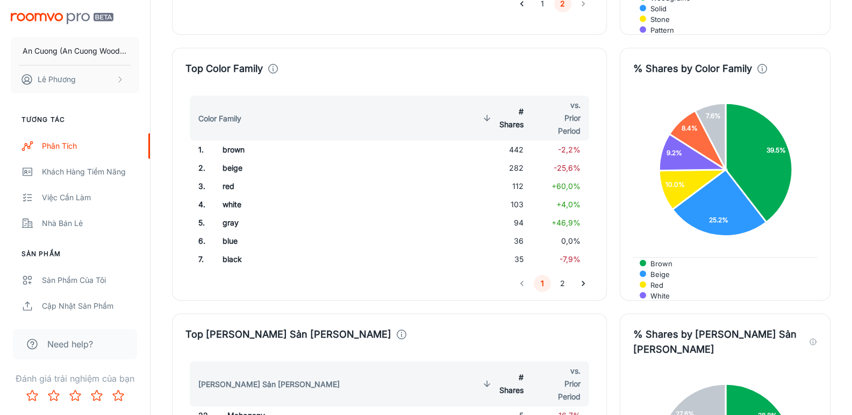
click at [519, 141] on td "442" at bounding box center [501, 150] width 61 height 18
click at [520, 159] on td "282" at bounding box center [501, 168] width 61 height 18
click at [566, 275] on button "2" at bounding box center [562, 283] width 17 height 17
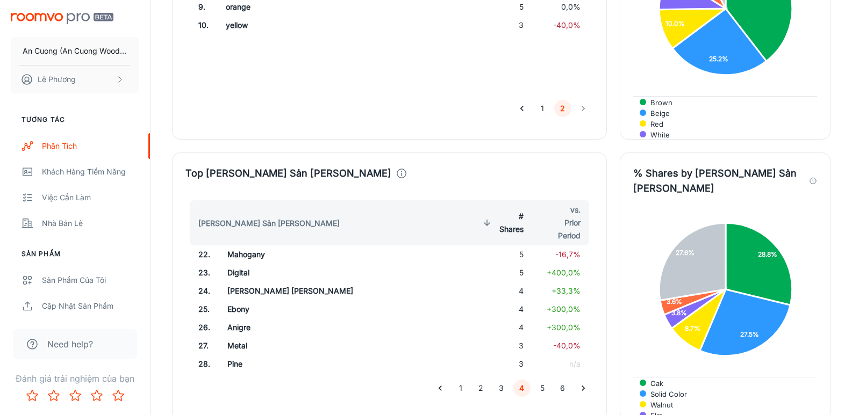
scroll to position [1431, 0]
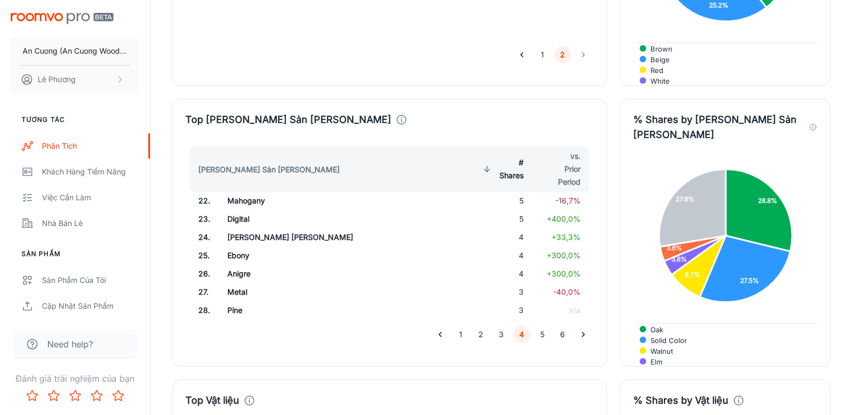
click at [459, 326] on button "1" at bounding box center [460, 334] width 17 height 17
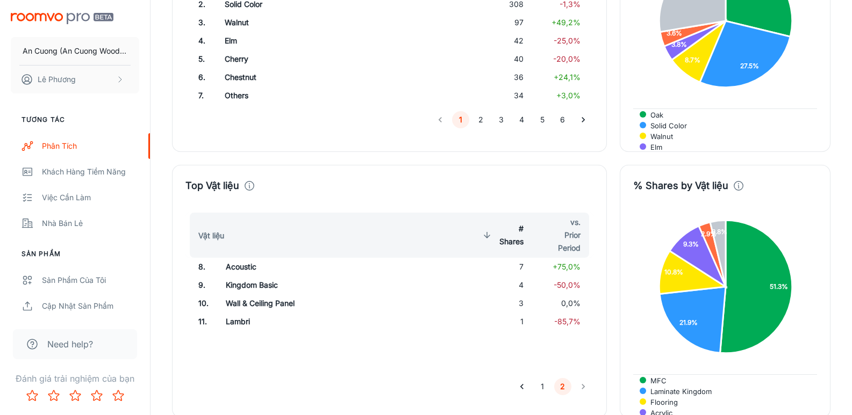
scroll to position [1538, 0]
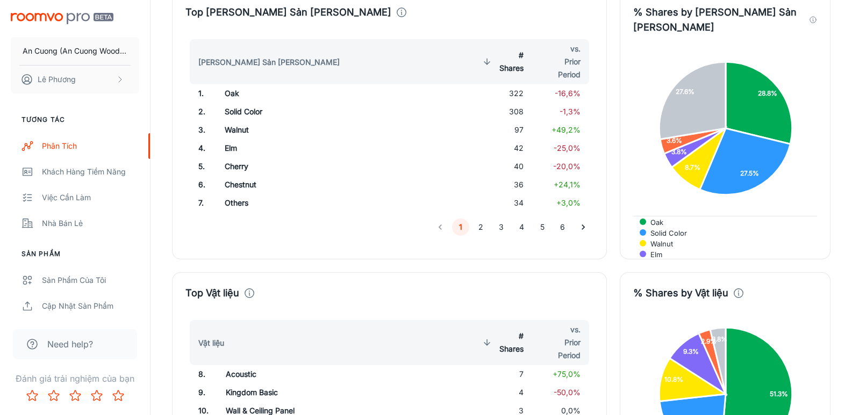
click at [477, 219] on button "2" at bounding box center [480, 227] width 17 height 17
click at [497, 219] on button "3" at bounding box center [501, 227] width 17 height 17
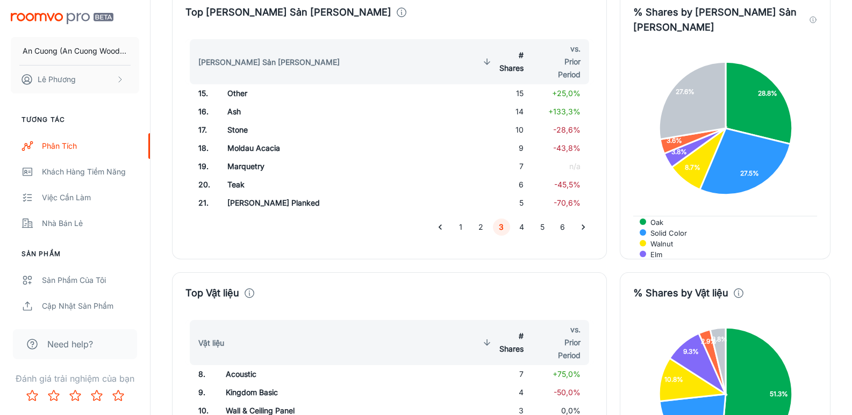
click at [523, 219] on button "4" at bounding box center [521, 227] width 17 height 17
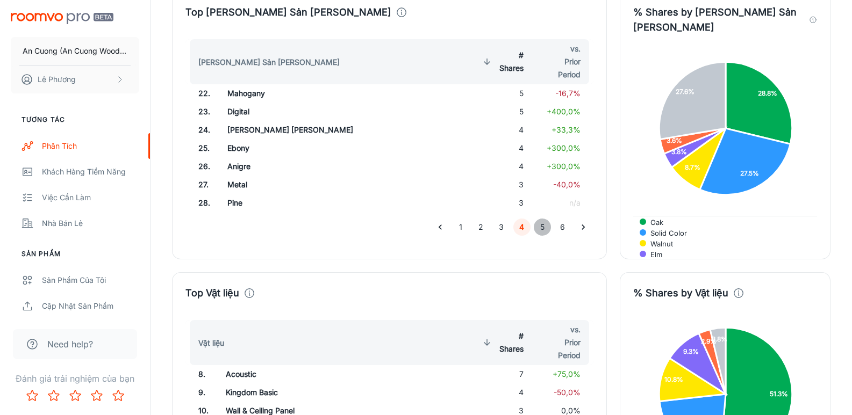
click at [543, 219] on button "5" at bounding box center [542, 227] width 17 height 17
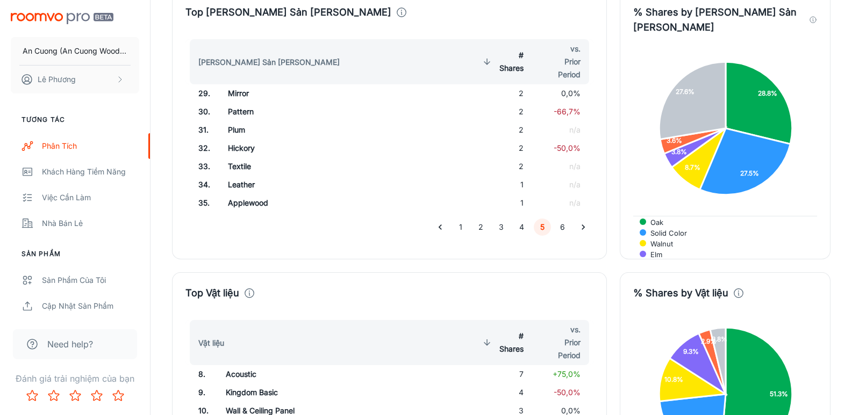
click at [565, 219] on button "6" at bounding box center [562, 227] width 17 height 17
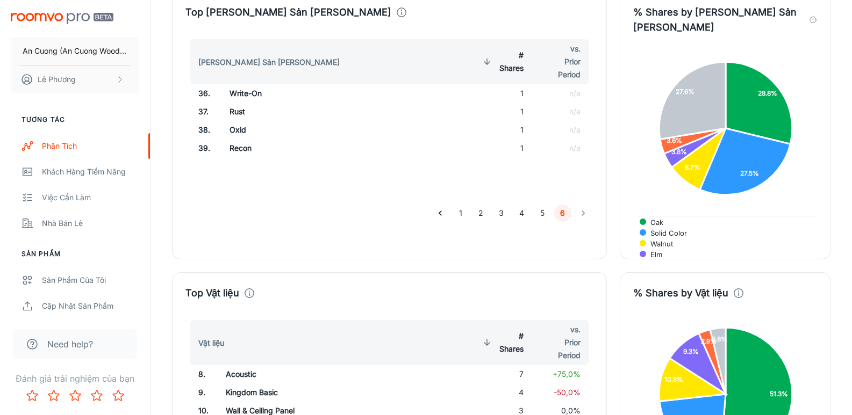
scroll to position [1699, 0]
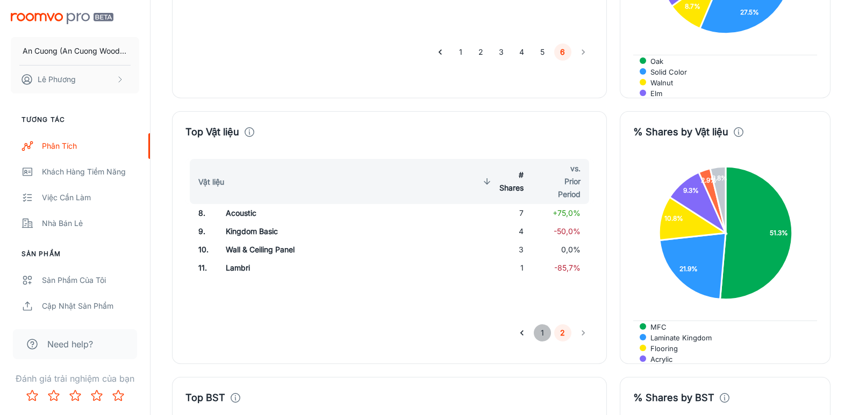
click at [544, 325] on button "1" at bounding box center [542, 333] width 17 height 17
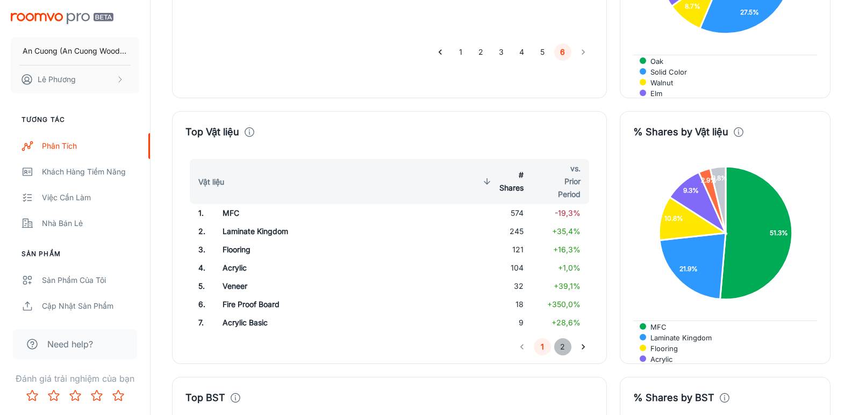
click at [559, 339] on button "2" at bounding box center [562, 347] width 17 height 17
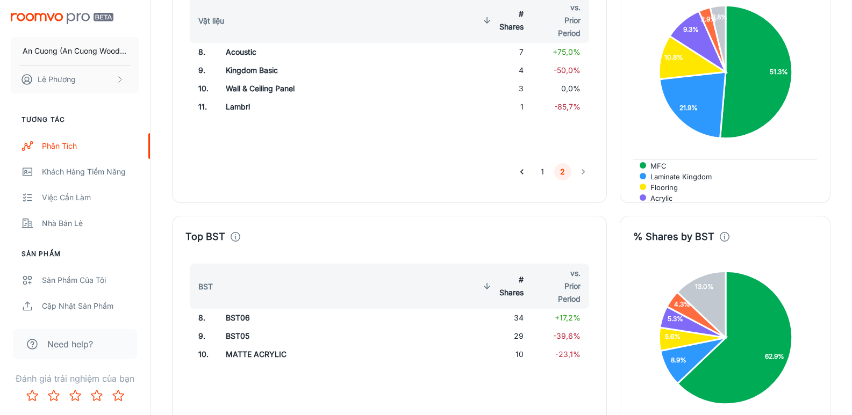
scroll to position [1914, 0]
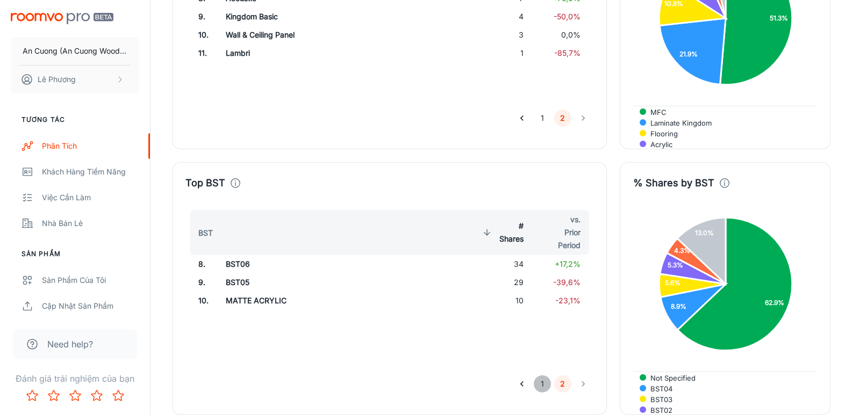
click at [542, 376] on button "1" at bounding box center [542, 384] width 17 height 17
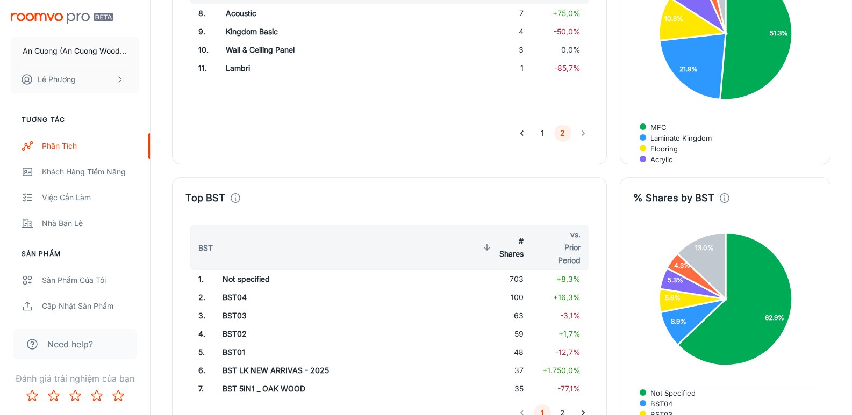
scroll to position [1953, 0]
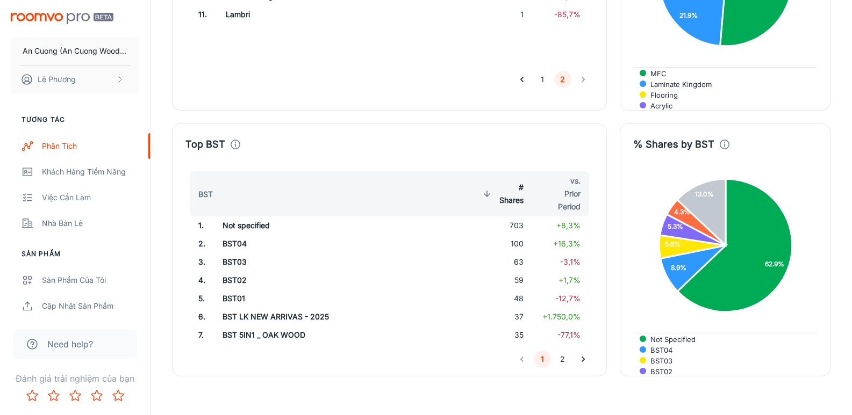
drag, startPoint x: 564, startPoint y: 324, endPoint x: 520, endPoint y: 318, distance: 44.4
click at [564, 351] on button "2" at bounding box center [562, 359] width 17 height 17
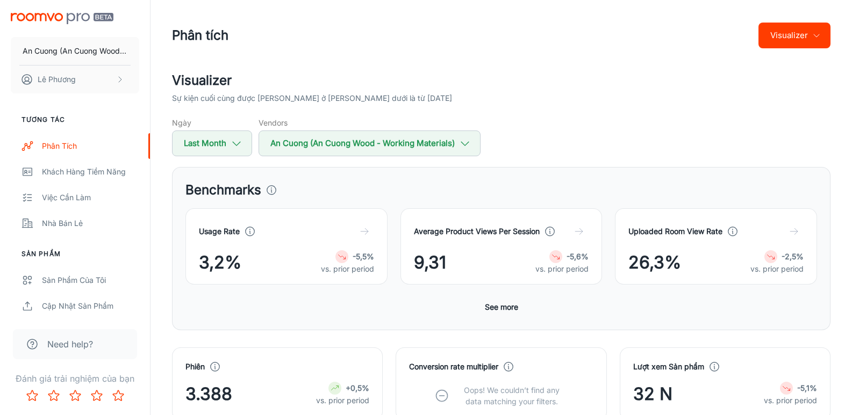
scroll to position [107, 0]
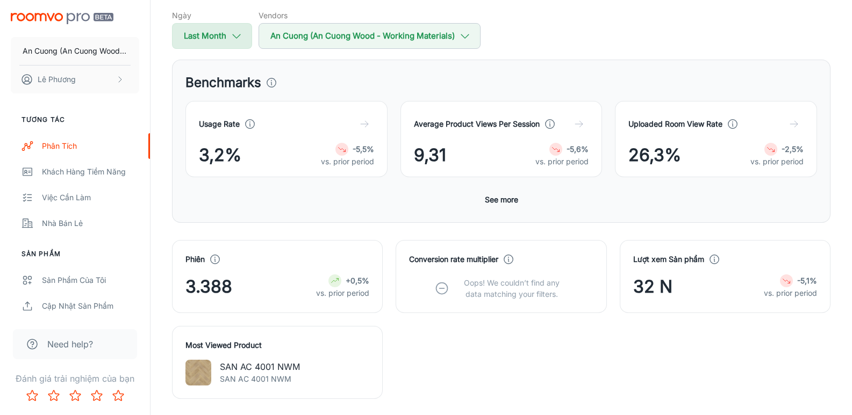
click at [238, 38] on icon "button" at bounding box center [237, 36] width 12 height 12
select select "8"
select select "2025"
select select "8"
select select "2025"
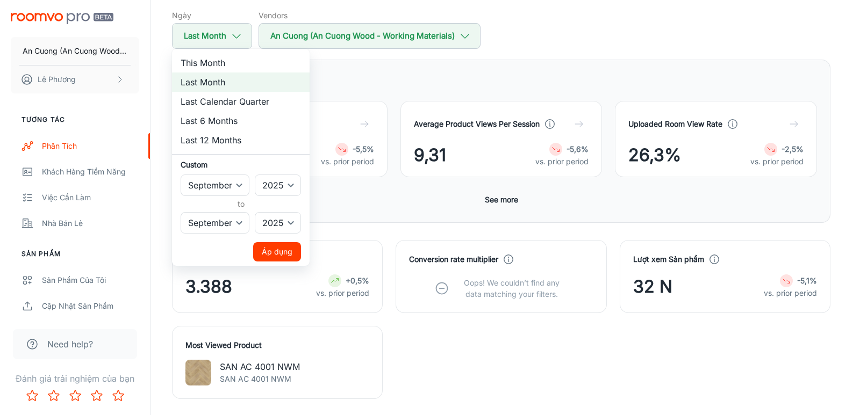
click at [212, 65] on li "This Month" at bounding box center [241, 62] width 138 height 19
select select "9"
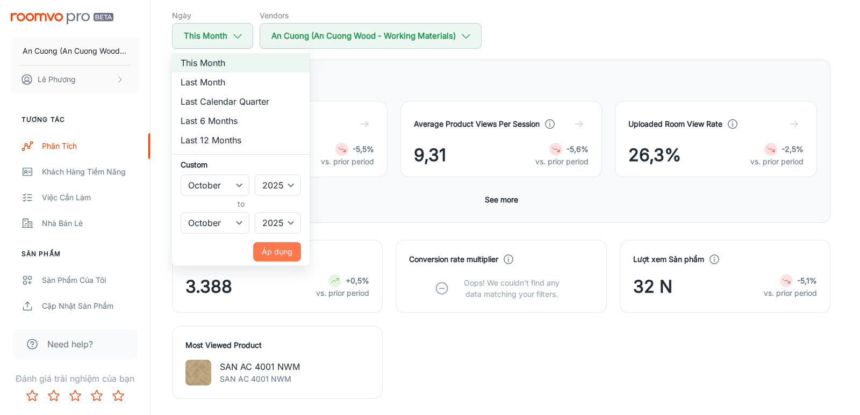
drag, startPoint x: 274, startPoint y: 256, endPoint x: 248, endPoint y: 253, distance: 25.4
click at [272, 255] on button "Áp dụng" at bounding box center [277, 251] width 48 height 19
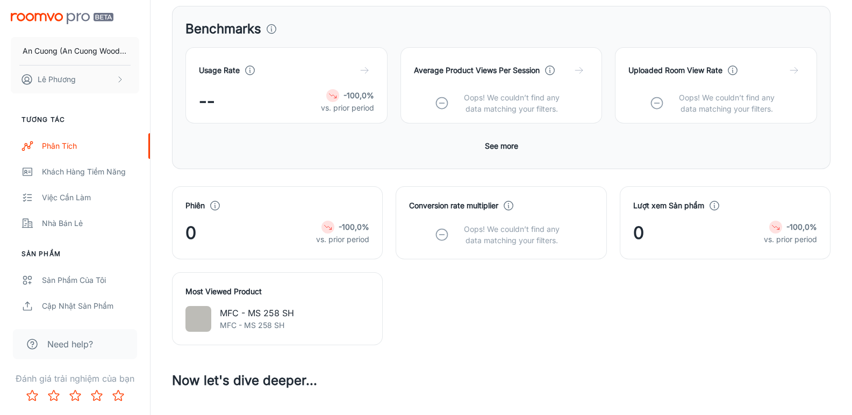
scroll to position [0, 0]
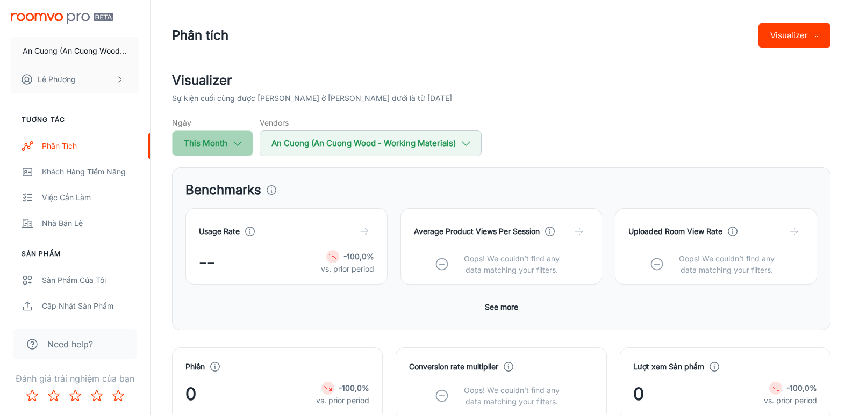
click at [238, 140] on icon "button" at bounding box center [238, 144] width 12 height 12
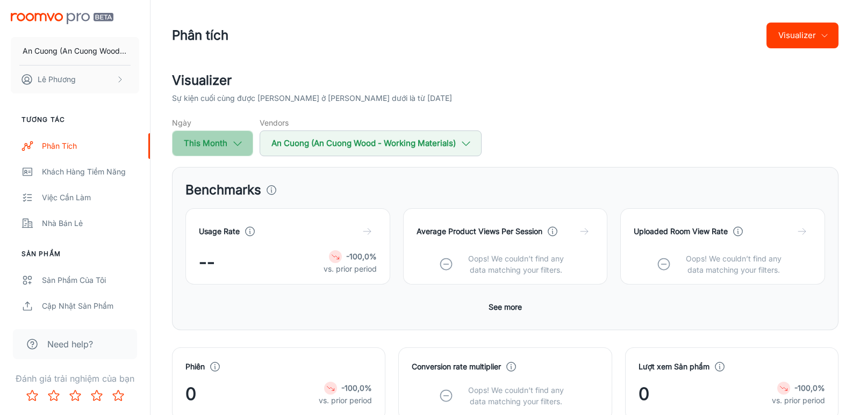
select select "9"
select select "2025"
select select "9"
select select "2025"
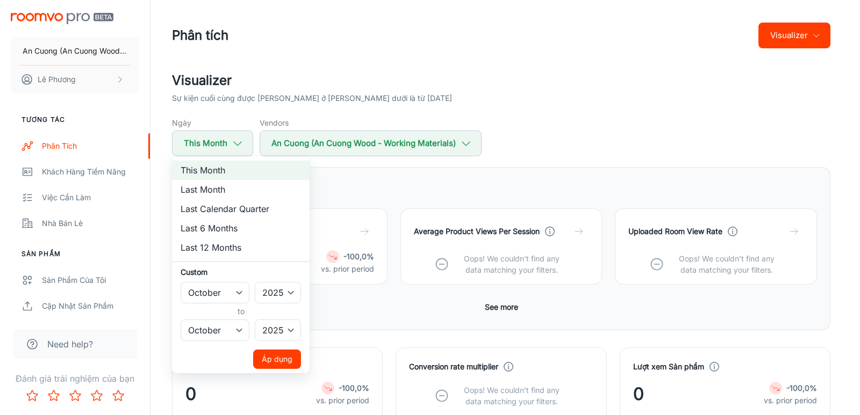
click at [214, 192] on li "Last Month" at bounding box center [241, 189] width 138 height 19
select select "8"
click at [276, 362] on button "Áp dụng" at bounding box center [277, 359] width 48 height 19
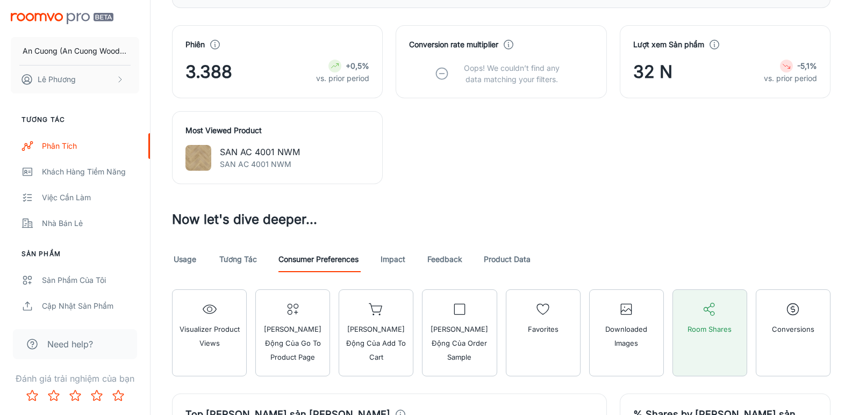
scroll to position [484, 0]
